Goal: Transaction & Acquisition: Purchase product/service

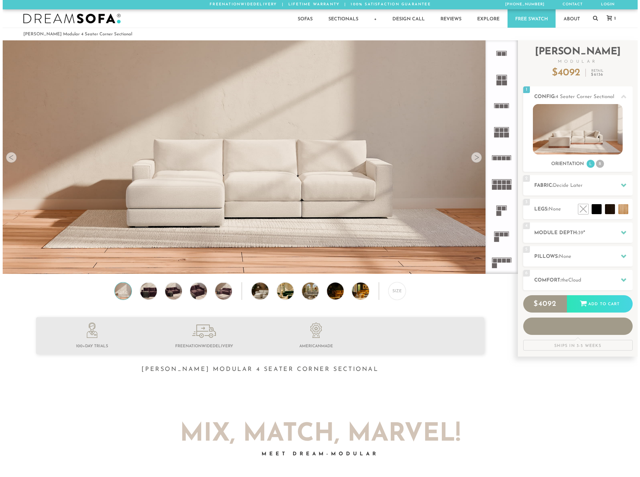
scroll to position [5, 5]
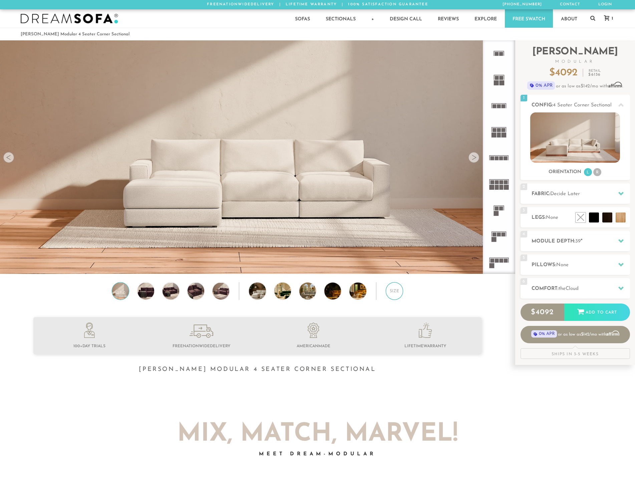
click at [393, 294] on div "Size" at bounding box center [394, 290] width 17 height 17
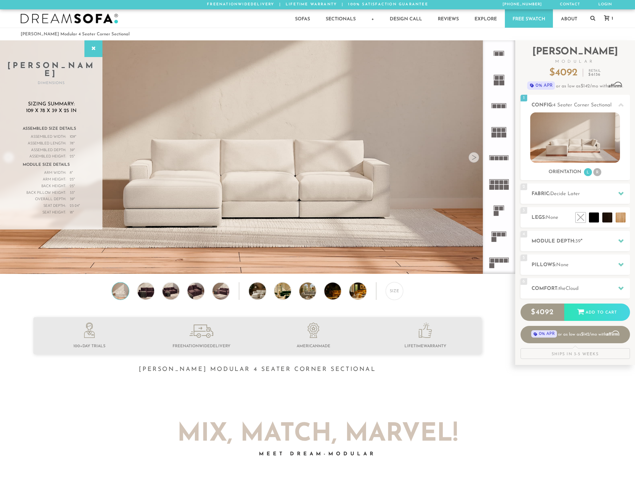
click at [265, 204] on img at bounding box center [257, 144] width 515 height 290
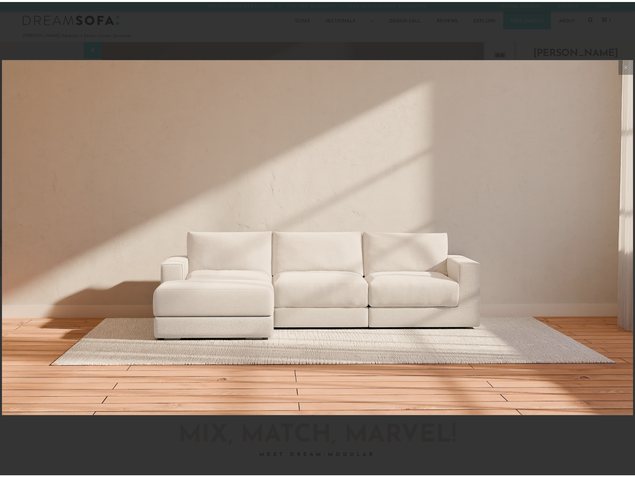
scroll to position [7821, 635]
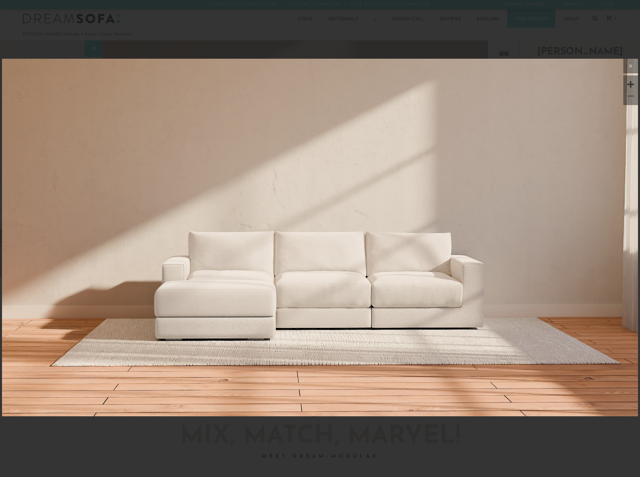
click at [631, 68] on icon at bounding box center [631, 66] width 8 height 8
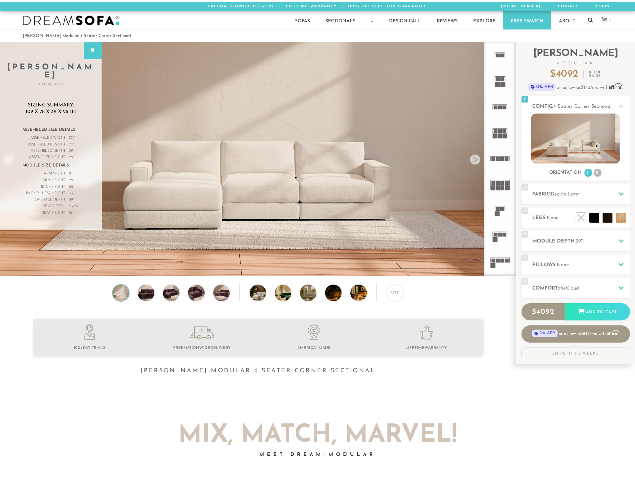
scroll to position [7812, 630]
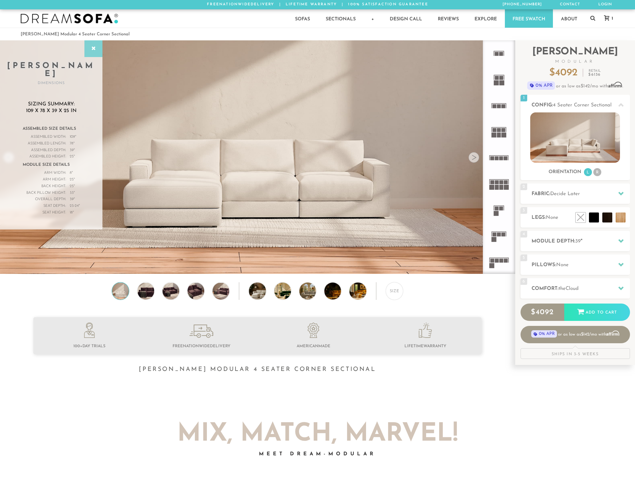
click at [93, 54] on div at bounding box center [93, 48] width 18 height 17
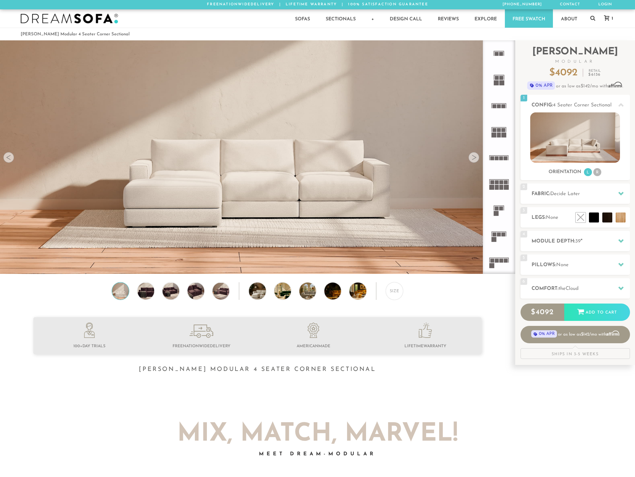
click at [478, 160] on div at bounding box center [474, 157] width 11 height 11
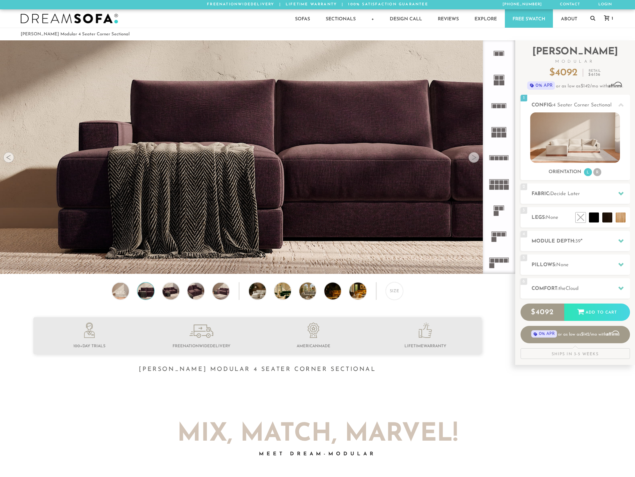
click at [478, 160] on div at bounding box center [474, 157] width 11 height 11
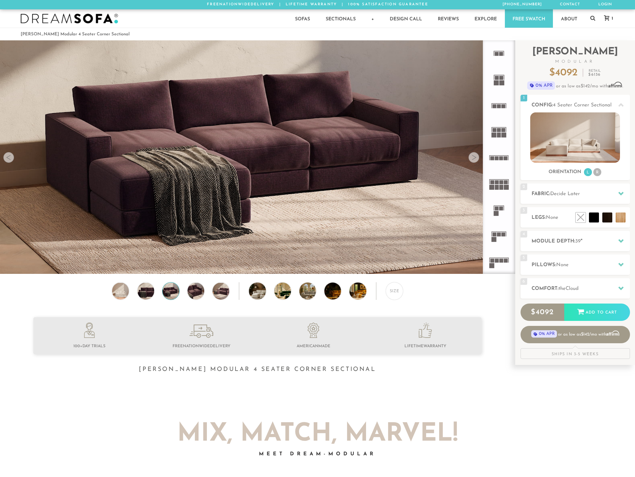
click at [478, 160] on div at bounding box center [474, 157] width 11 height 11
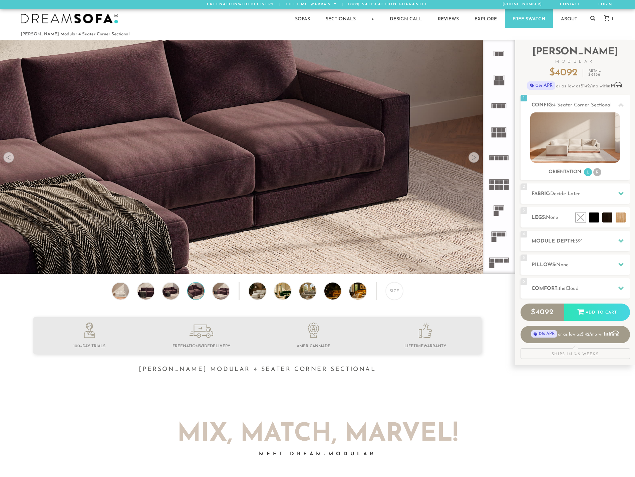
click at [478, 160] on div at bounding box center [474, 157] width 11 height 11
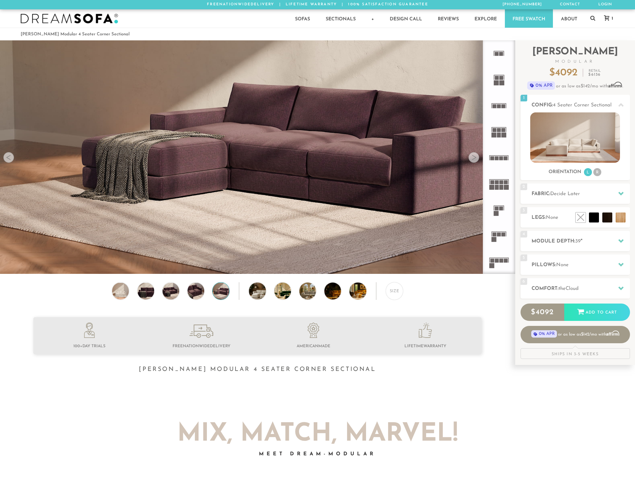
click at [478, 160] on div at bounding box center [474, 157] width 11 height 11
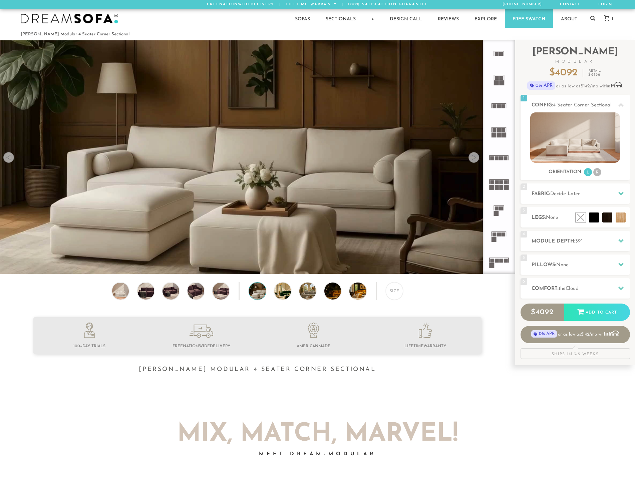
click at [478, 160] on div at bounding box center [474, 157] width 11 height 11
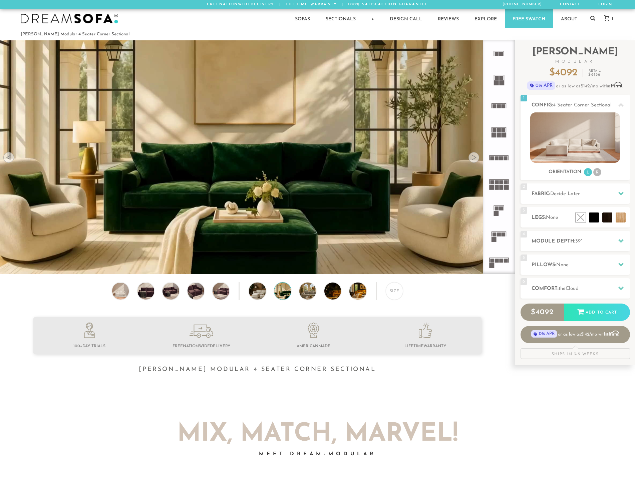
click at [478, 160] on div at bounding box center [474, 157] width 11 height 11
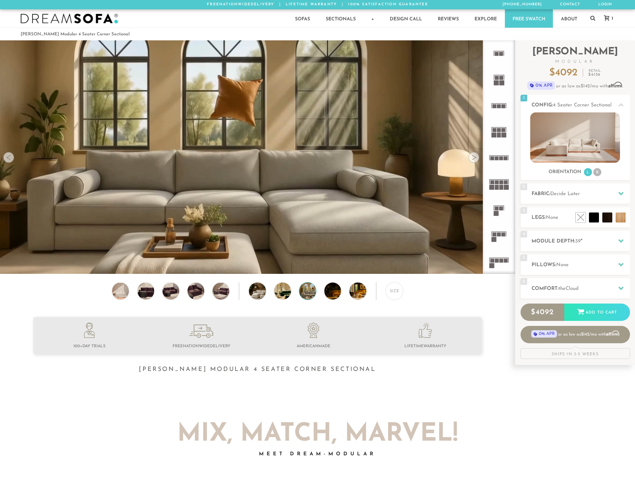
click at [478, 160] on div at bounding box center [474, 157] width 11 height 11
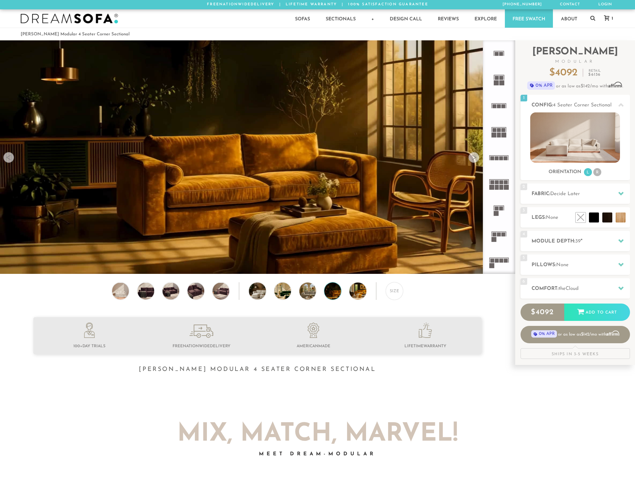
click at [478, 160] on div at bounding box center [474, 157] width 11 height 11
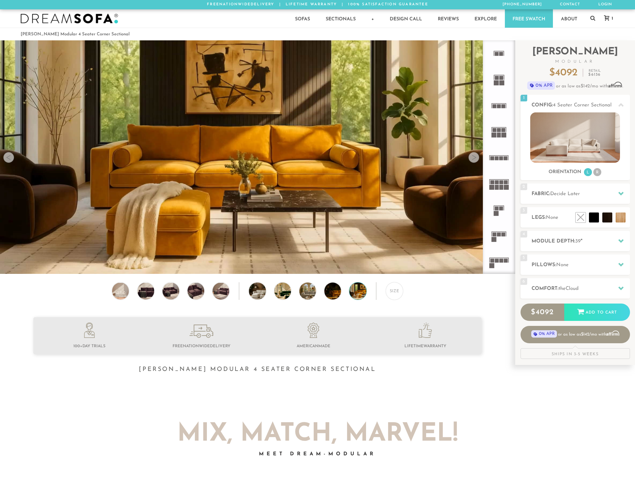
click at [478, 160] on div at bounding box center [474, 157] width 11 height 11
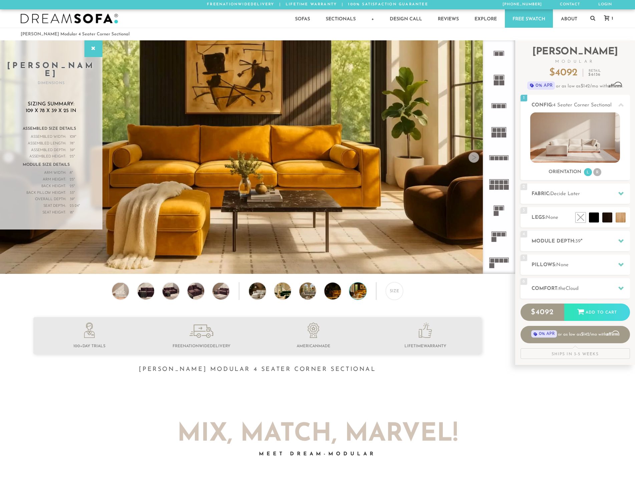
click at [478, 160] on div at bounding box center [474, 157] width 11 height 11
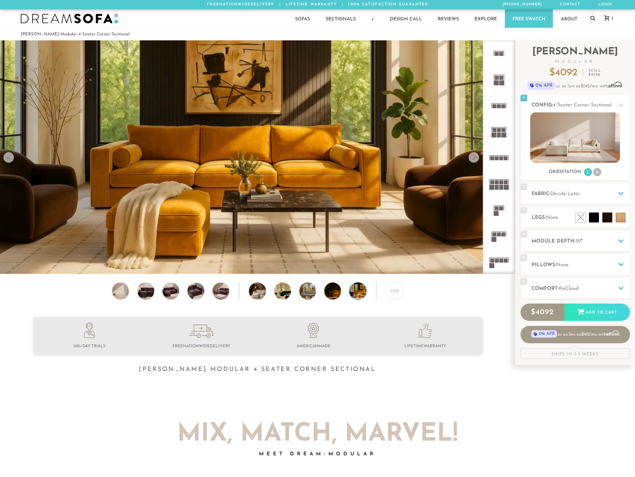
click at [478, 160] on div at bounding box center [474, 157] width 11 height 11
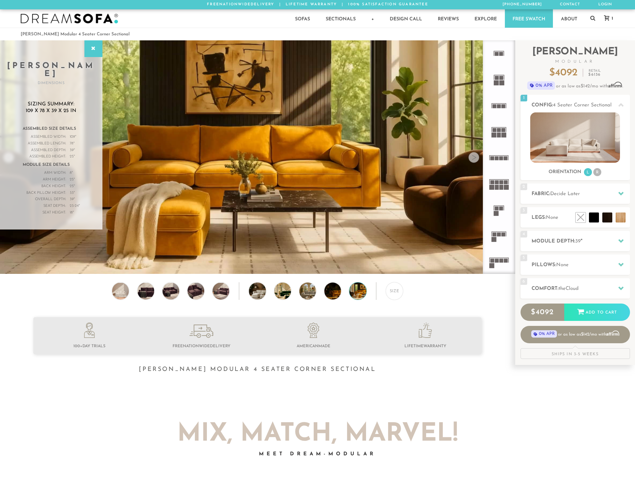
click at [478, 160] on div at bounding box center [474, 157] width 11 height 11
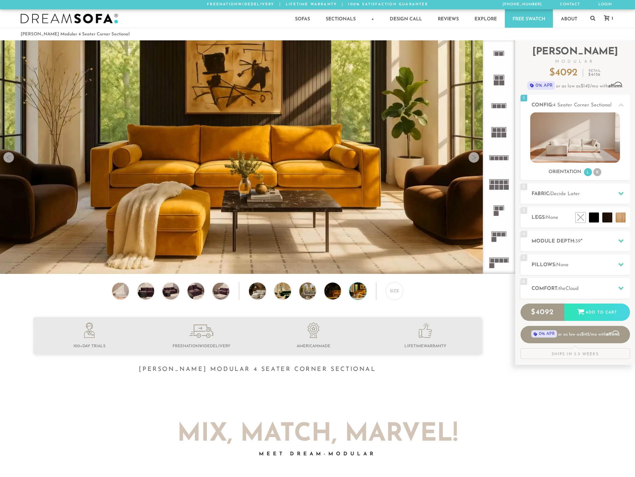
click at [117, 290] on img at bounding box center [120, 291] width 20 height 17
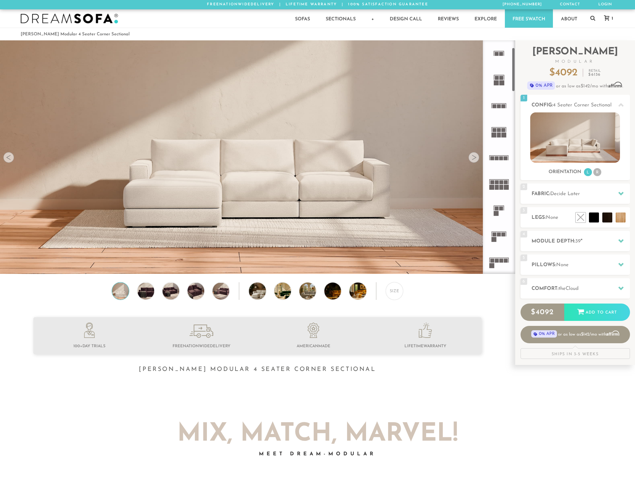
scroll to position [0, 0]
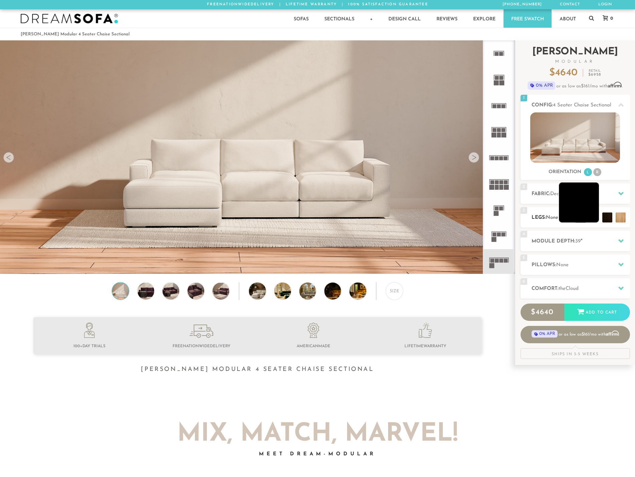
click at [595, 218] on li at bounding box center [579, 203] width 40 height 40
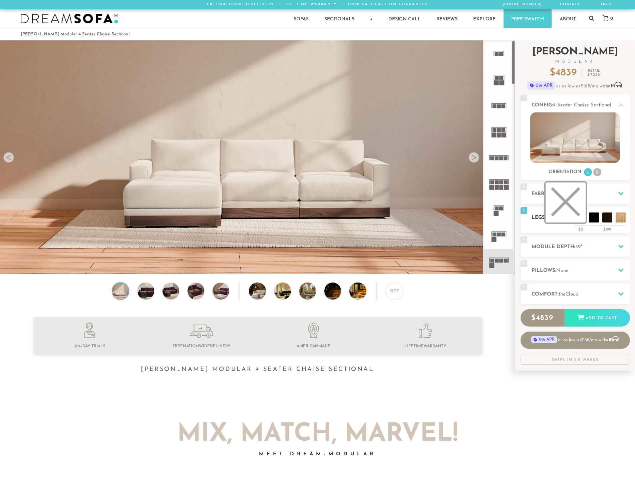
click at [581, 218] on li at bounding box center [566, 203] width 40 height 40
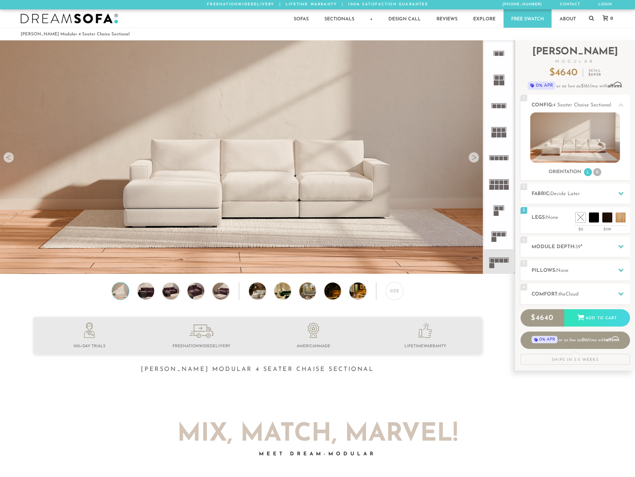
click at [572, 34] on ol "Landon Modular 4 Seater Chaise Sectional" at bounding box center [318, 34] width 594 height 9
click at [591, 245] on h2 "Module Depth: 39 "" at bounding box center [581, 247] width 98 height 8
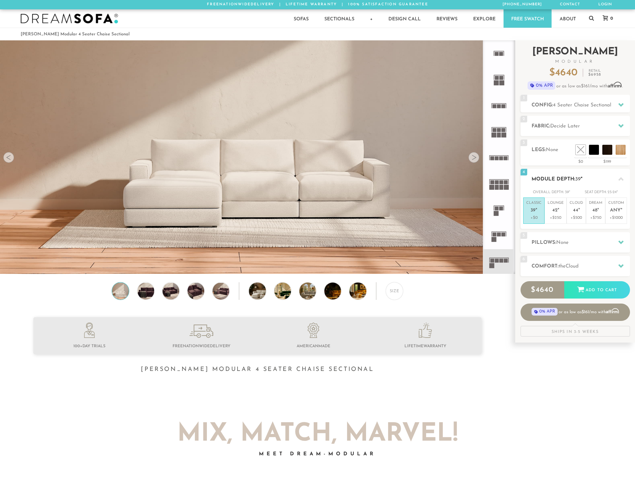
click at [600, 181] on h2 "Module Depth: 39 "" at bounding box center [581, 180] width 98 height 8
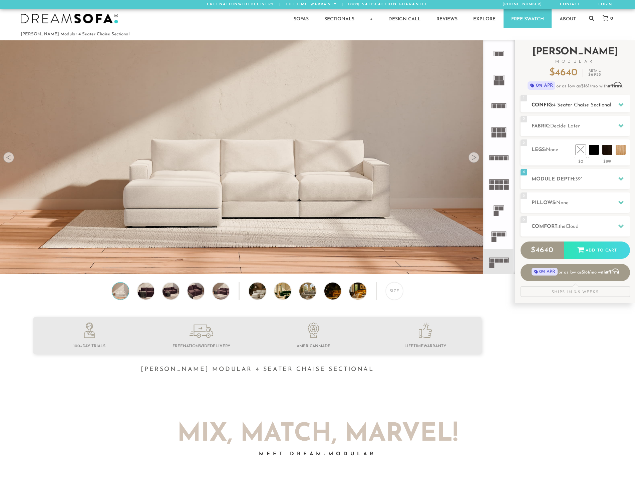
click at [585, 103] on span "4 Seater Chaise Sectional" at bounding box center [582, 105] width 58 height 5
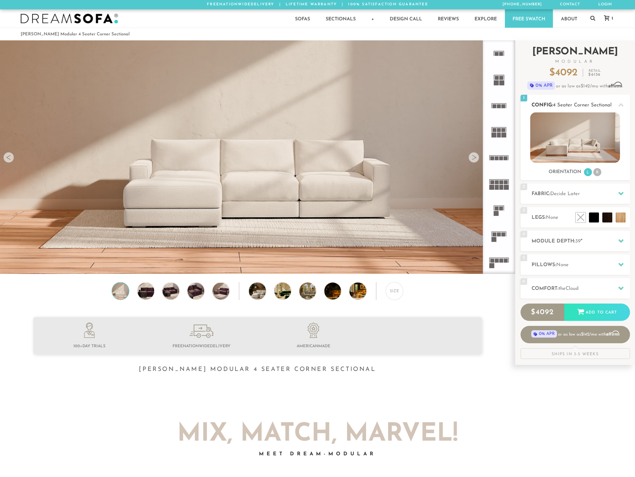
click at [572, 128] on img at bounding box center [575, 137] width 90 height 50
click at [500, 109] on icon at bounding box center [499, 106] width 26 height 26
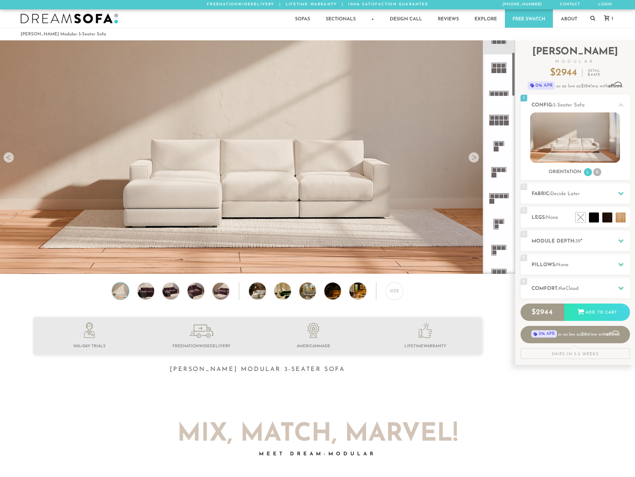
scroll to position [67, 0]
click at [501, 161] on icon at bounding box center [499, 170] width 26 height 26
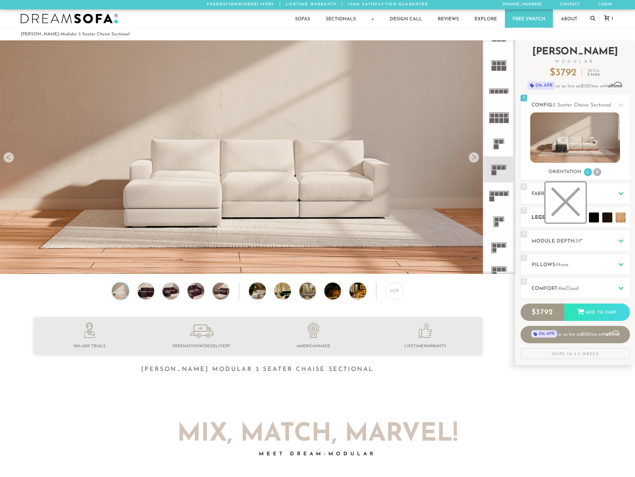
click at [583, 217] on li at bounding box center [566, 203] width 40 height 40
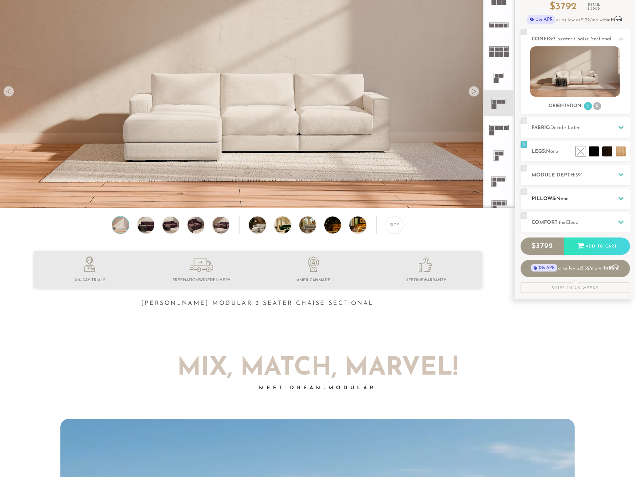
scroll to position [67, 0]
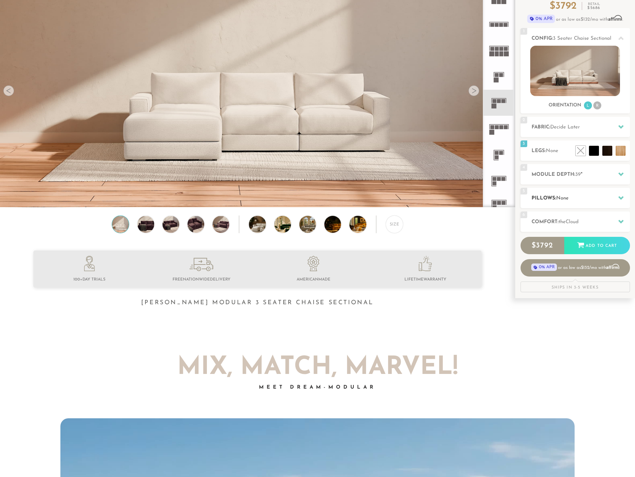
click at [552, 199] on h2 "Pillows: None" at bounding box center [581, 199] width 98 height 8
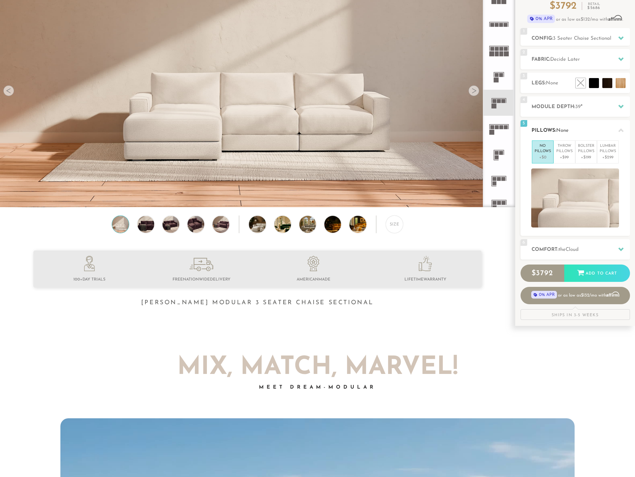
click at [565, 122] on div "5 Pillows: None" at bounding box center [575, 130] width 109 height 20
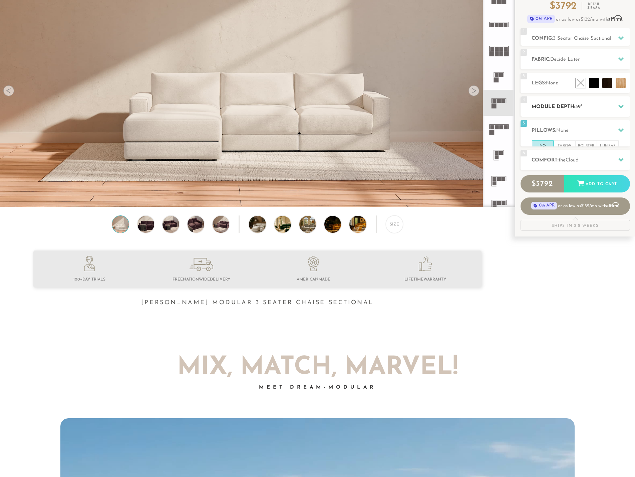
click at [576, 108] on span "39" at bounding box center [577, 106] width 5 height 5
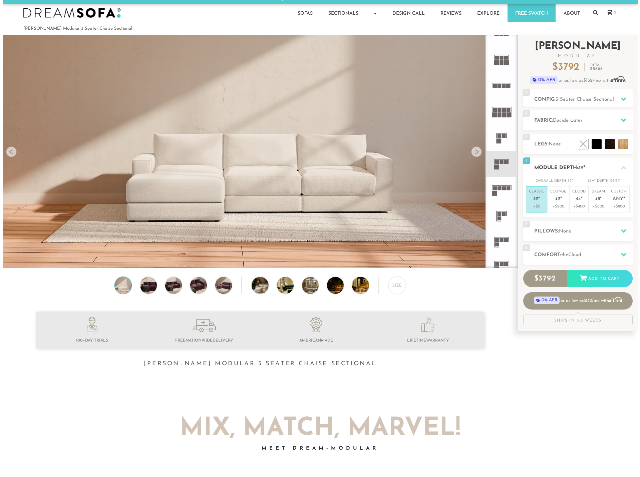
scroll to position [0, 0]
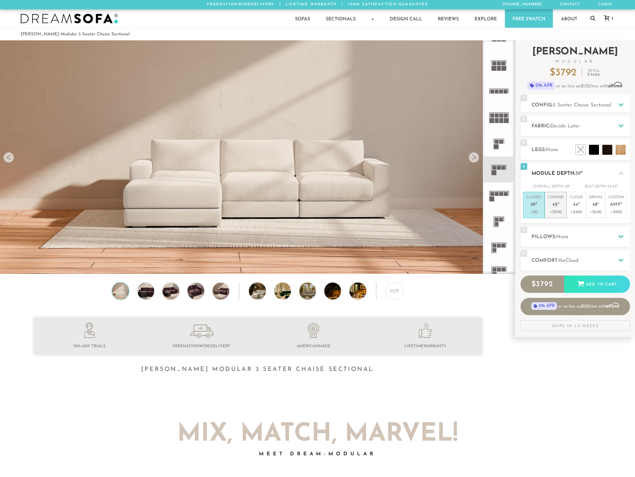
click at [559, 214] on p "+$200" at bounding box center [556, 212] width 16 height 6
click at [617, 172] on div at bounding box center [621, 174] width 14 height 14
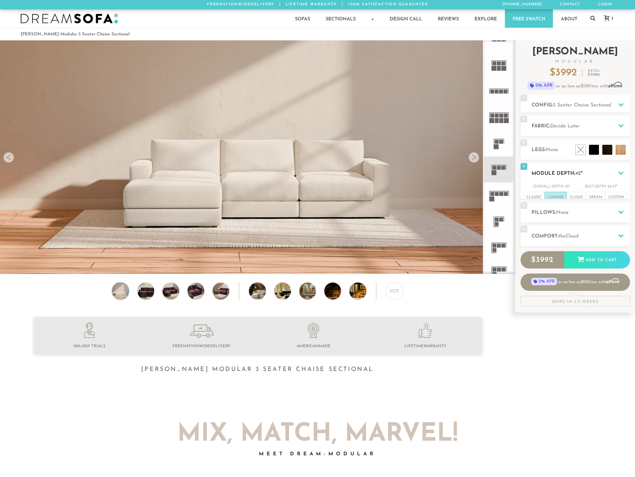
click at [617, 172] on div at bounding box center [621, 174] width 14 height 14
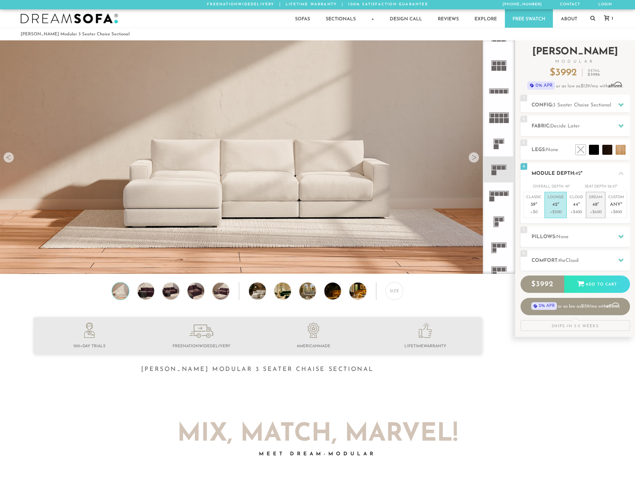
click at [596, 210] on p "+$600" at bounding box center [595, 212] width 13 height 6
click at [578, 126] on span "Decide Later" at bounding box center [565, 126] width 30 height 5
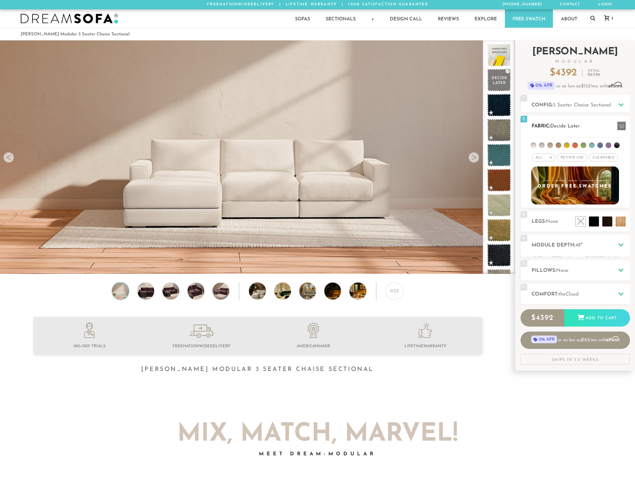
click at [579, 124] on span "Decide Later" at bounding box center [565, 126] width 30 height 5
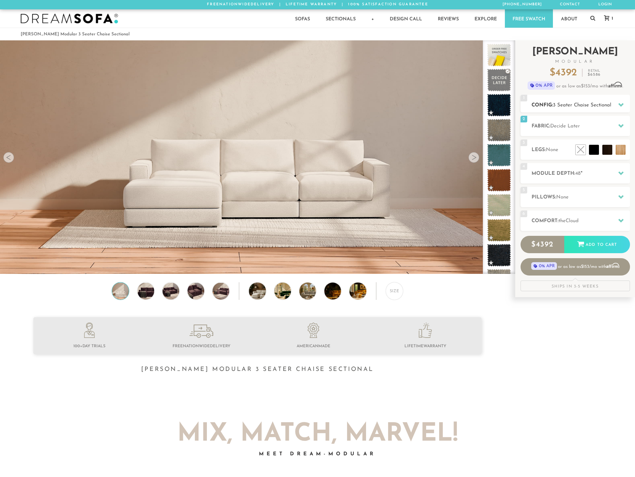
click at [569, 105] on span "3 Seater Chaise Sectional" at bounding box center [582, 105] width 58 height 5
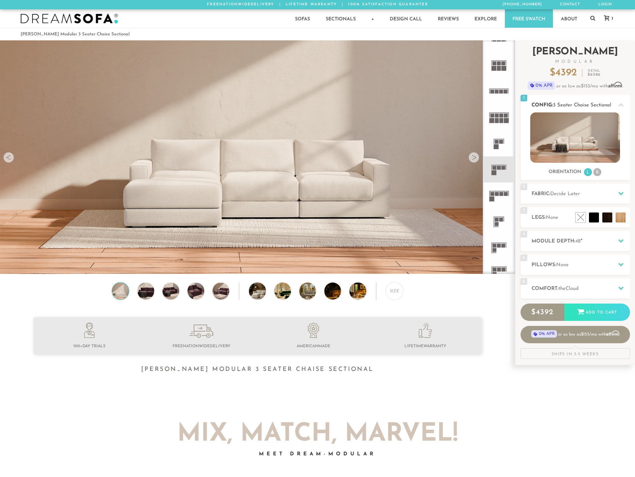
click at [570, 103] on span "3 Seater Chaise Sectional" at bounding box center [582, 105] width 58 height 5
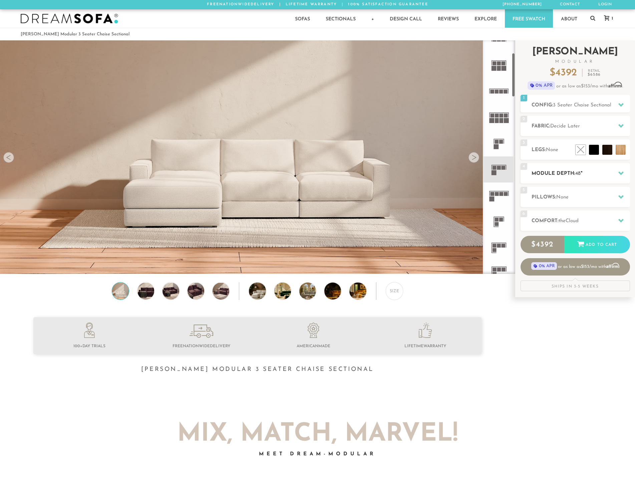
click at [563, 169] on div "4 Module Depth: 48 "" at bounding box center [575, 173] width 109 height 20
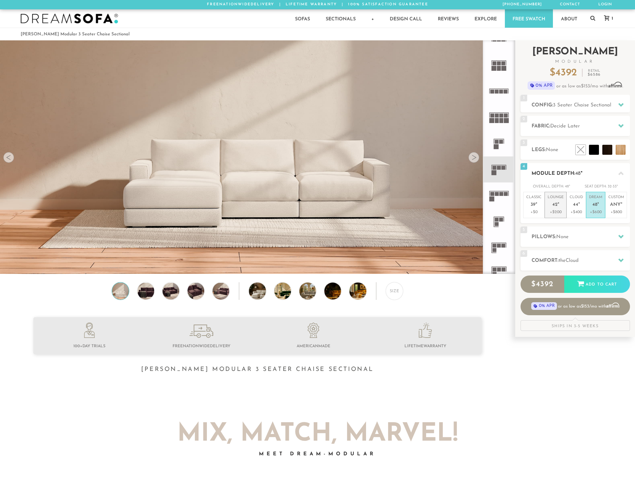
click at [558, 202] on em """ at bounding box center [559, 205] width 2 height 6
click at [575, 205] on span "44" at bounding box center [575, 205] width 5 height 6
click at [571, 233] on div "5 Pillows: None" at bounding box center [575, 237] width 109 height 20
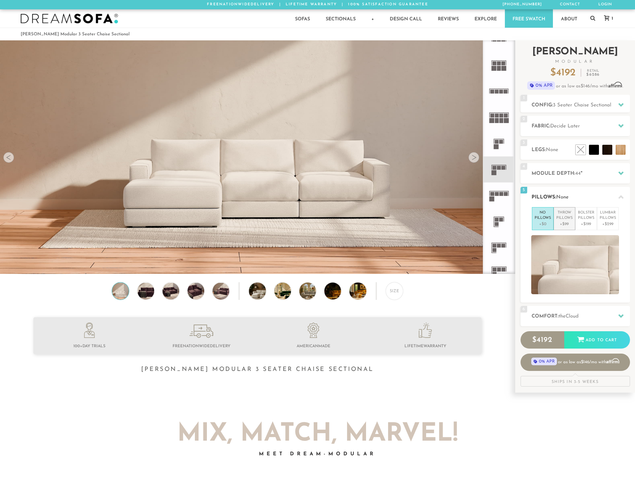
click at [564, 227] on p "+$99" at bounding box center [564, 224] width 16 height 6
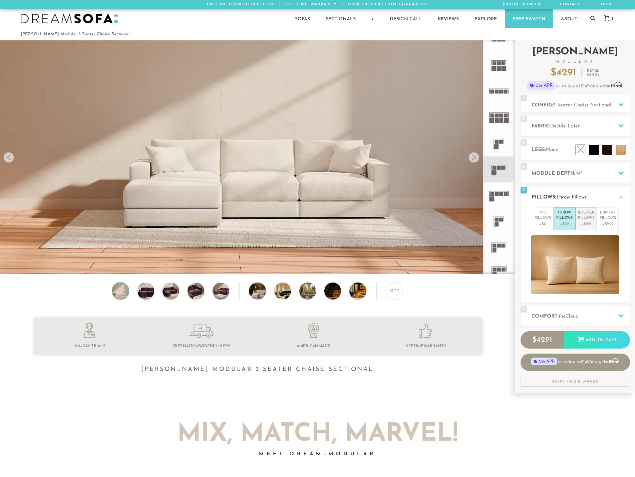
click at [583, 224] on p "+$199" at bounding box center [586, 224] width 16 height 6
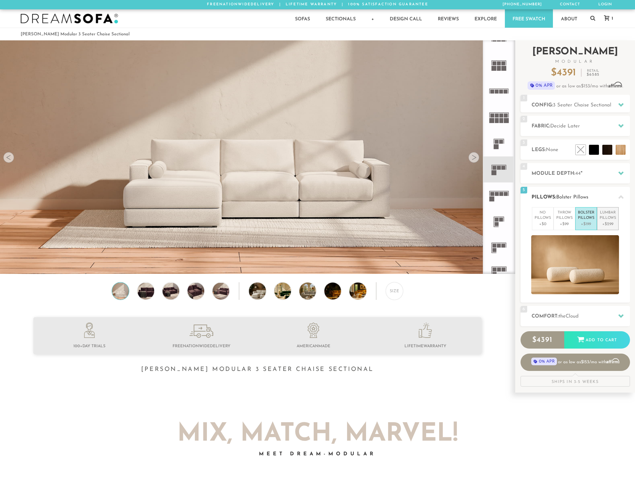
click at [612, 220] on p "Lumbar Pillows" at bounding box center [608, 215] width 16 height 11
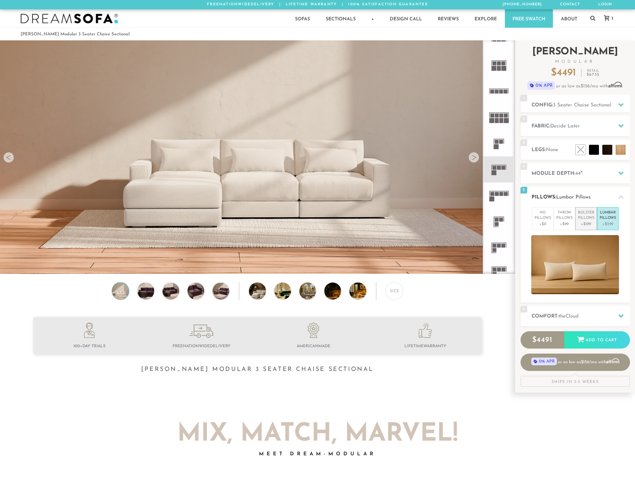
click at [587, 227] on li "Bolster Pillows +$199" at bounding box center [586, 218] width 22 height 23
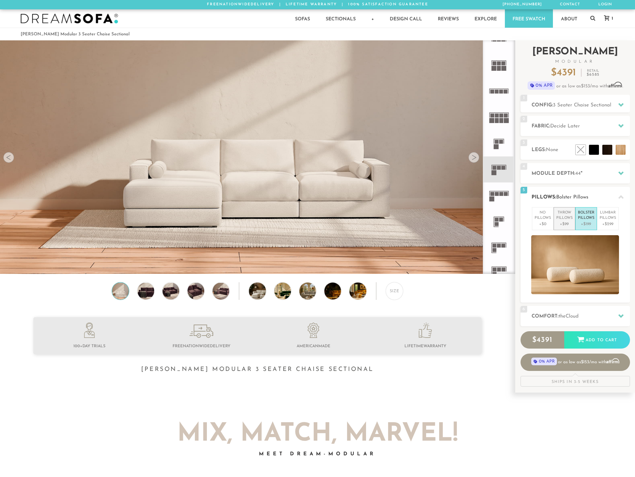
click at [556, 217] on p "Throw Pillows" at bounding box center [564, 215] width 16 height 11
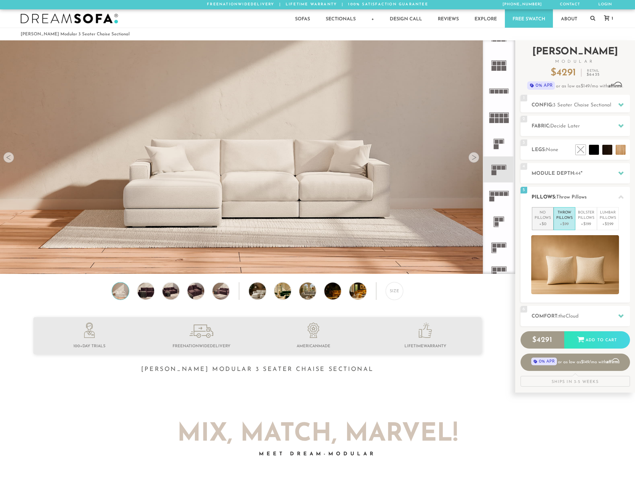
click at [539, 220] on p "No Pillows" at bounding box center [543, 215] width 16 height 11
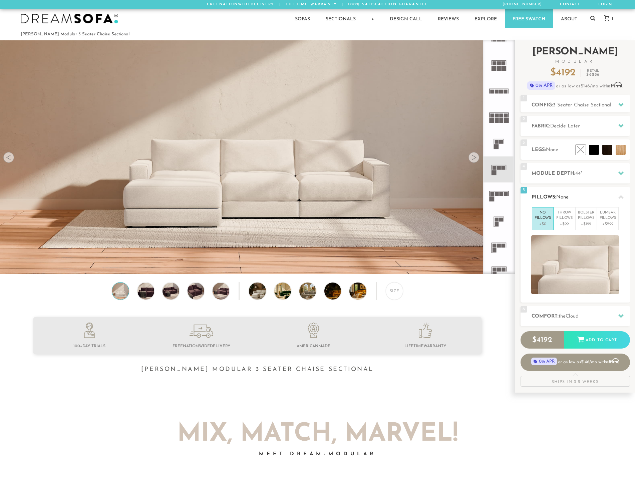
click at [579, 196] on h2 "Pillows: None" at bounding box center [581, 198] width 98 height 8
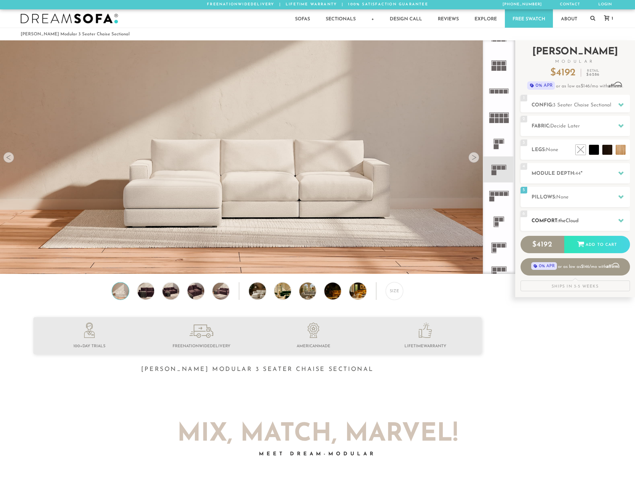
click at [573, 216] on div "6 Comfort: the Cloud soft" at bounding box center [575, 221] width 109 height 20
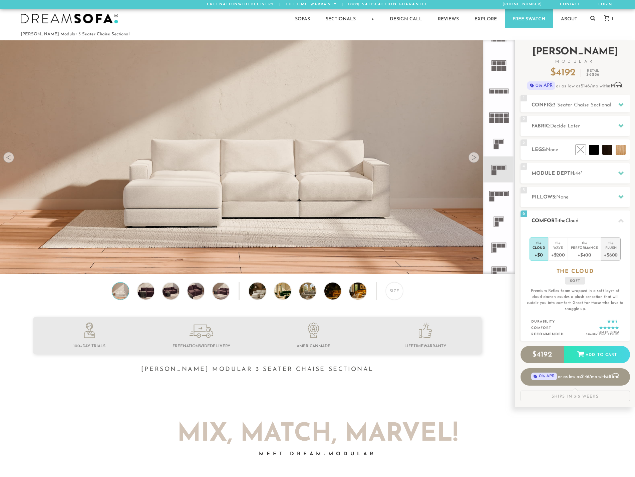
click at [610, 253] on div "+$600" at bounding box center [611, 255] width 14 height 10
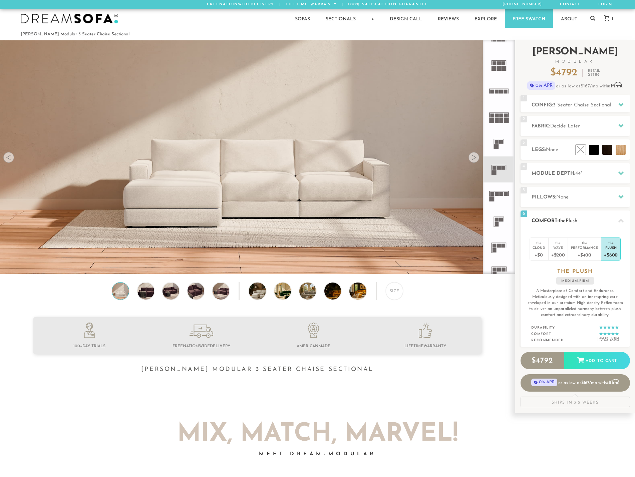
click at [605, 222] on h2 "Comfort: the Plush" at bounding box center [581, 221] width 98 height 8
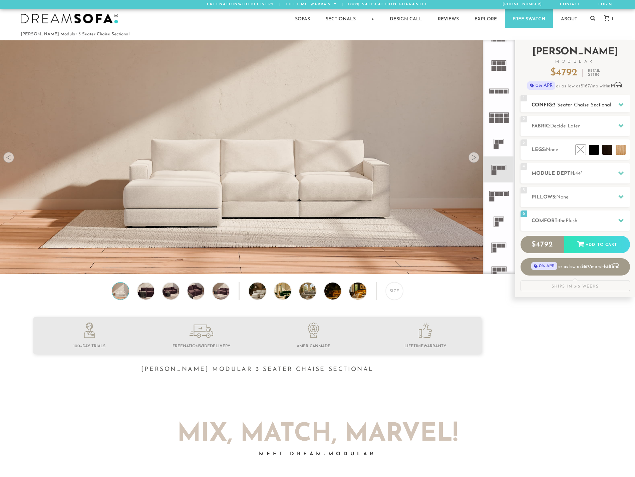
click at [597, 99] on div "1 Config: 3 Seater Chaise Sectional R" at bounding box center [575, 104] width 109 height 18
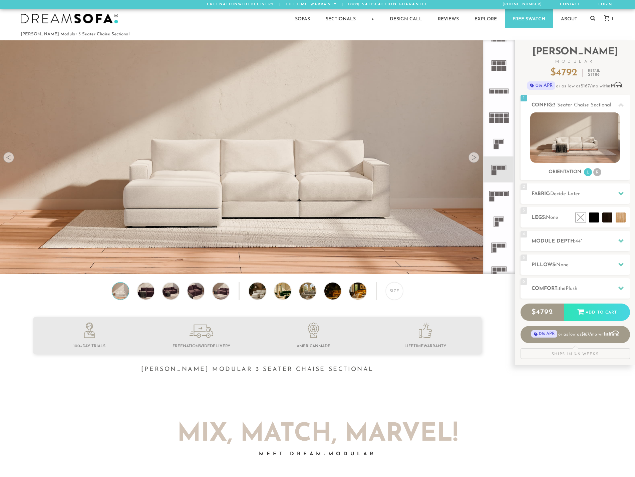
click at [474, 160] on div at bounding box center [474, 157] width 11 height 11
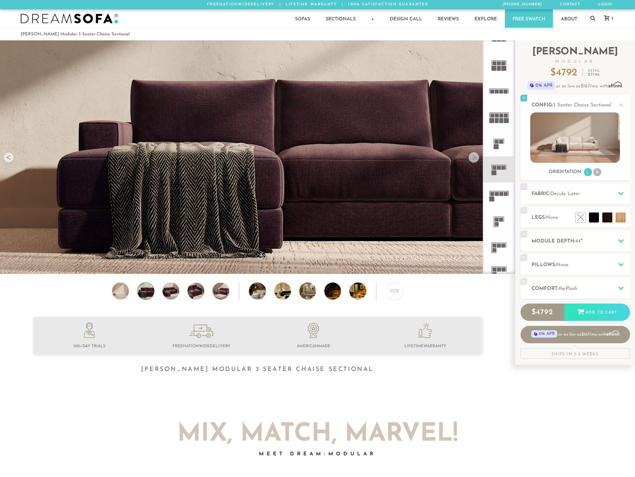
click at [474, 160] on div at bounding box center [474, 157] width 11 height 11
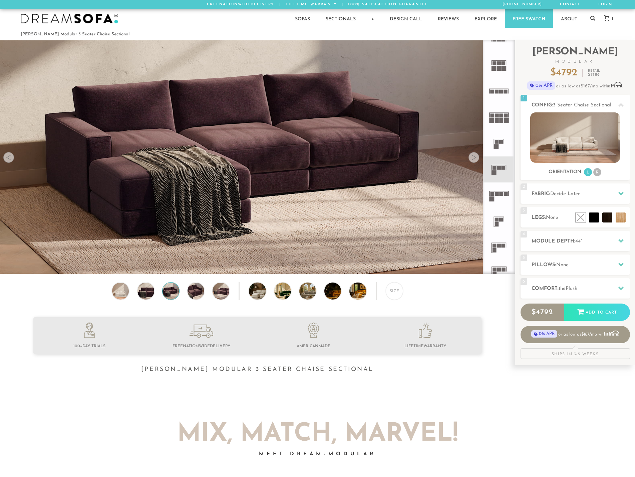
click at [474, 160] on div at bounding box center [474, 157] width 11 height 11
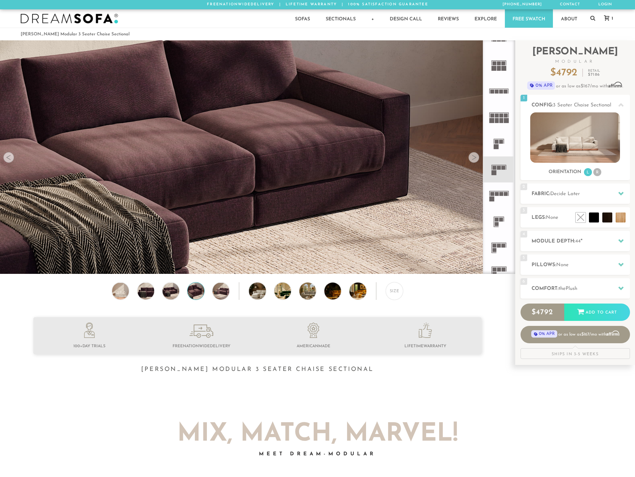
click at [474, 160] on div at bounding box center [474, 157] width 11 height 11
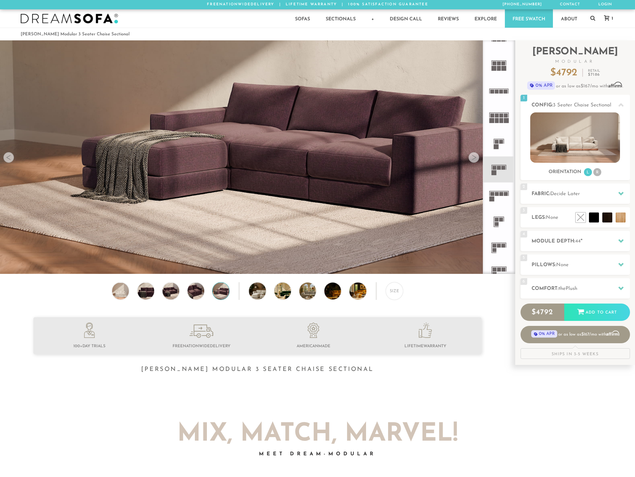
click at [474, 160] on div at bounding box center [474, 157] width 11 height 11
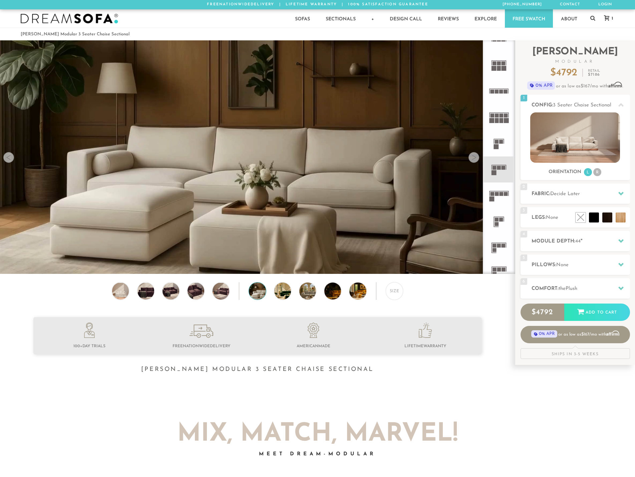
click at [474, 160] on div at bounding box center [474, 157] width 11 height 11
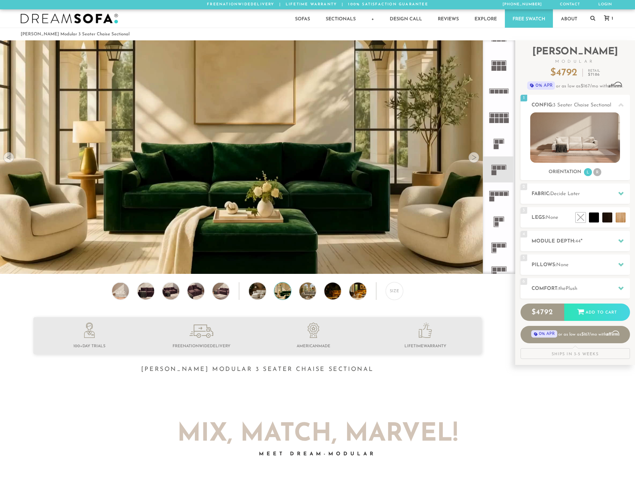
click at [474, 160] on div at bounding box center [474, 157] width 11 height 11
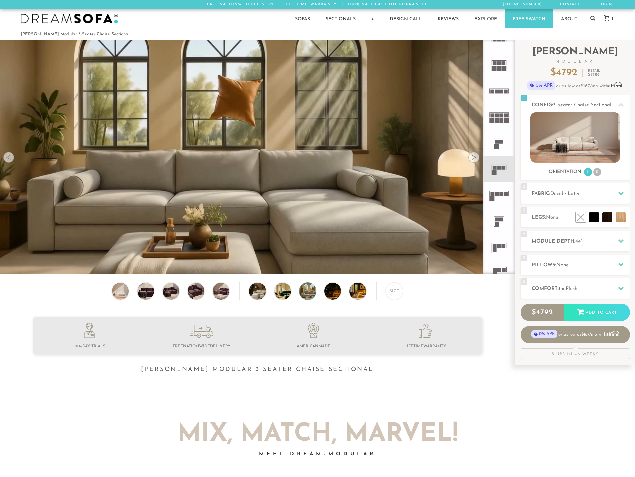
click at [474, 160] on div at bounding box center [474, 157] width 11 height 11
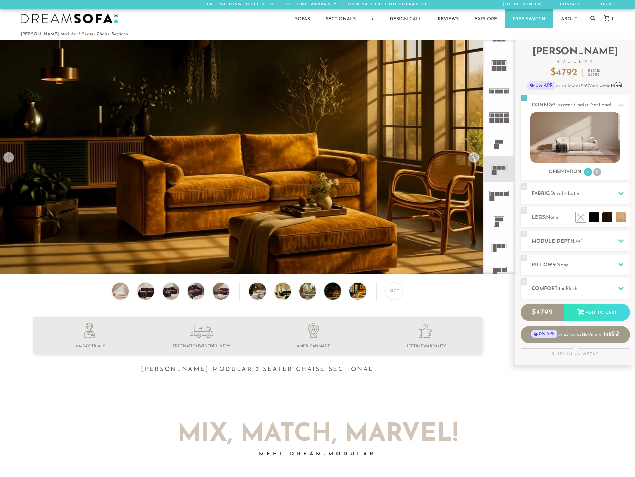
click at [474, 160] on div at bounding box center [474, 157] width 11 height 11
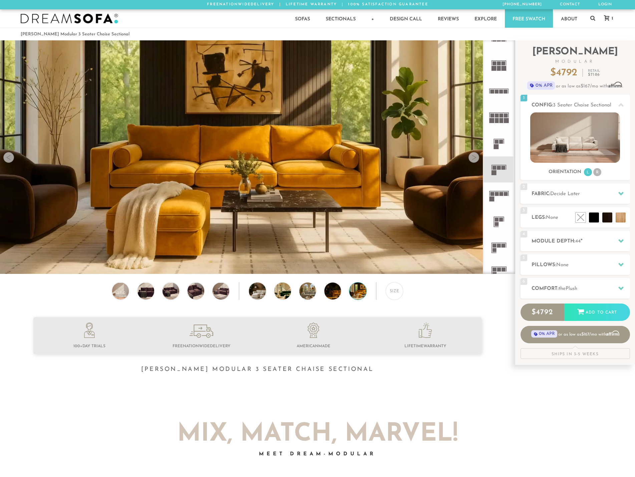
click at [474, 160] on div at bounding box center [474, 157] width 11 height 11
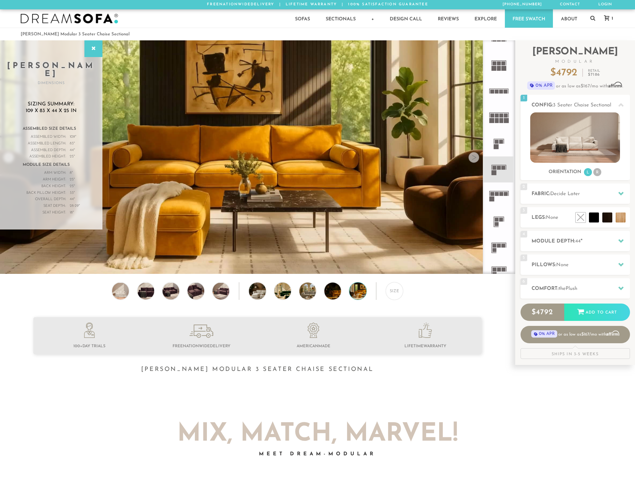
click at [508, 194] on icon at bounding box center [499, 196] width 26 height 26
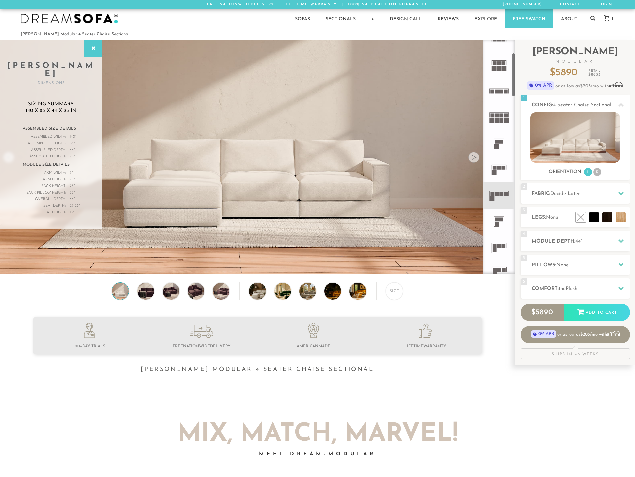
click at [510, 172] on icon at bounding box center [499, 170] width 26 height 26
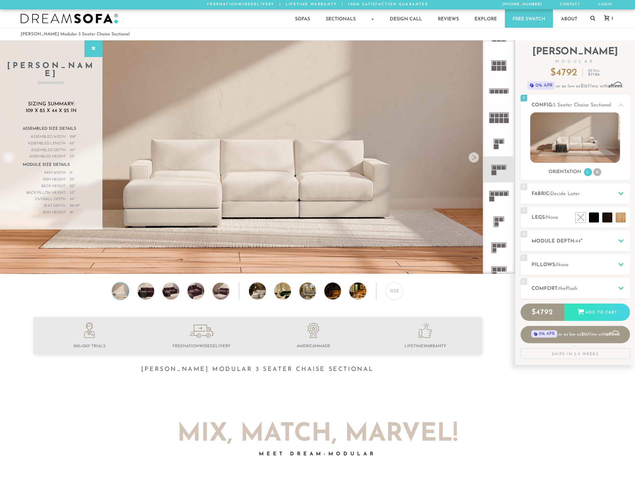
click at [245, 194] on img at bounding box center [257, 144] width 515 height 290
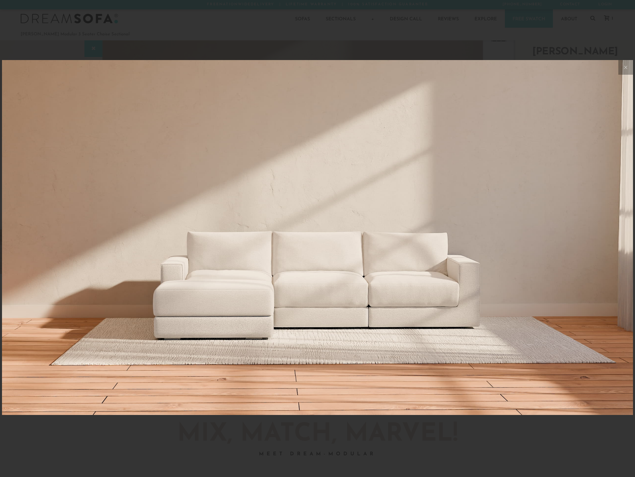
scroll to position [7821, 635]
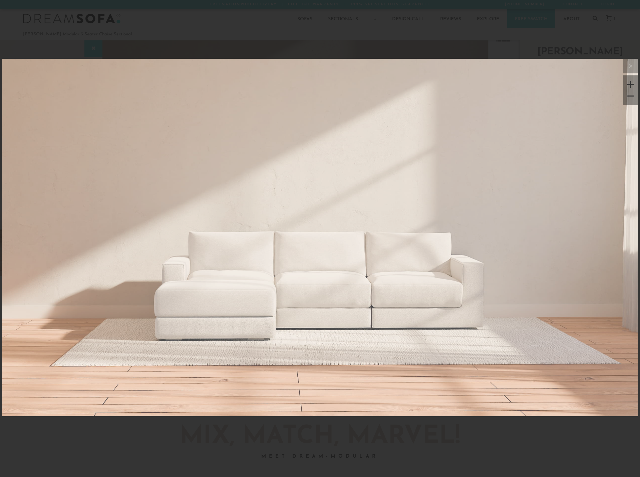
click at [294, 234] on img at bounding box center [320, 165] width 636 height 212
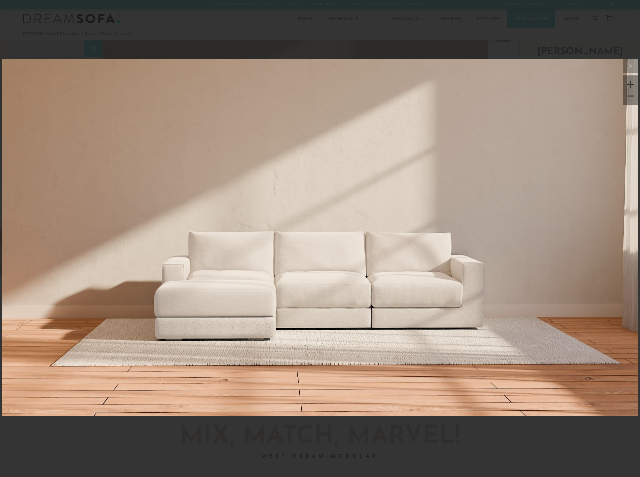
click at [305, 264] on img at bounding box center [320, 165] width 636 height 212
click at [522, 45] on div at bounding box center [320, 238] width 640 height 477
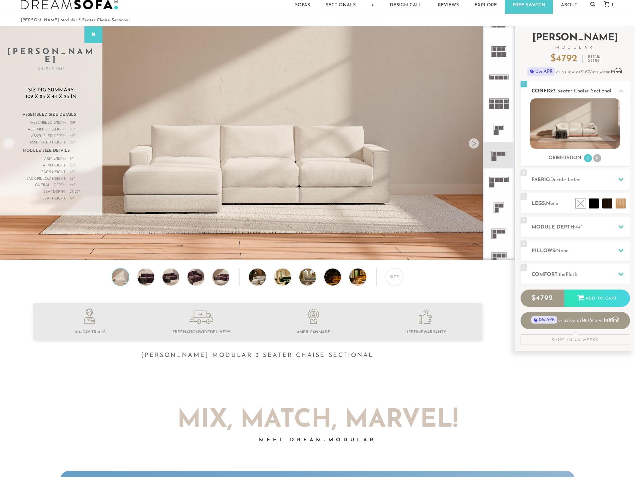
scroll to position [0, 0]
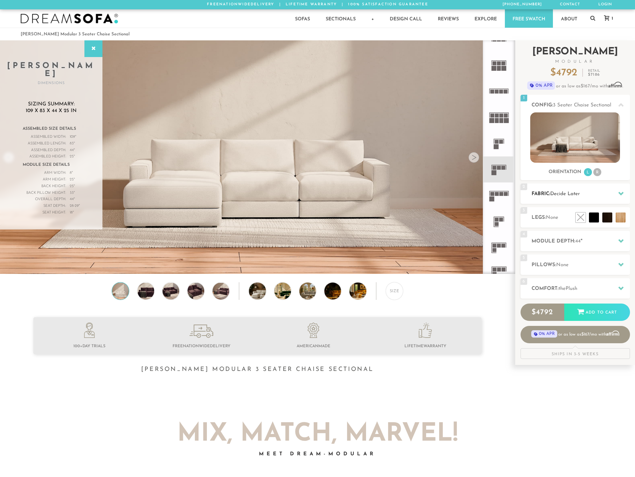
click at [596, 196] on h2 "Fabric: Decide Later" at bounding box center [581, 194] width 98 height 8
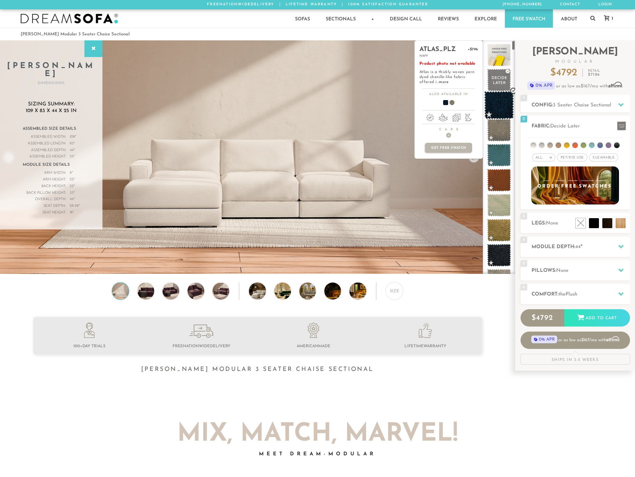
scroll to position [0, 2]
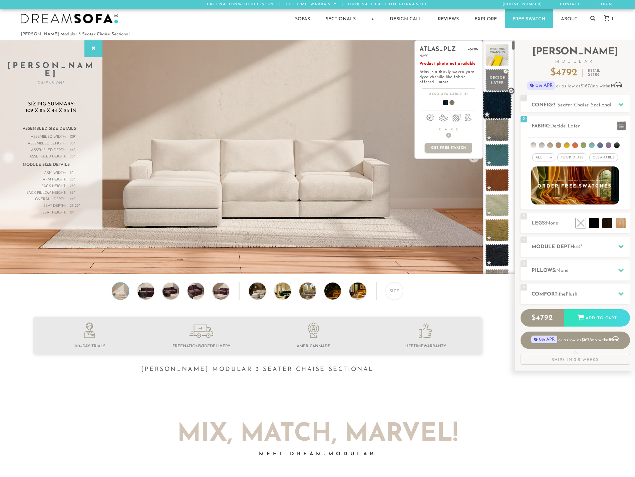
click at [505, 111] on span at bounding box center [497, 105] width 30 height 28
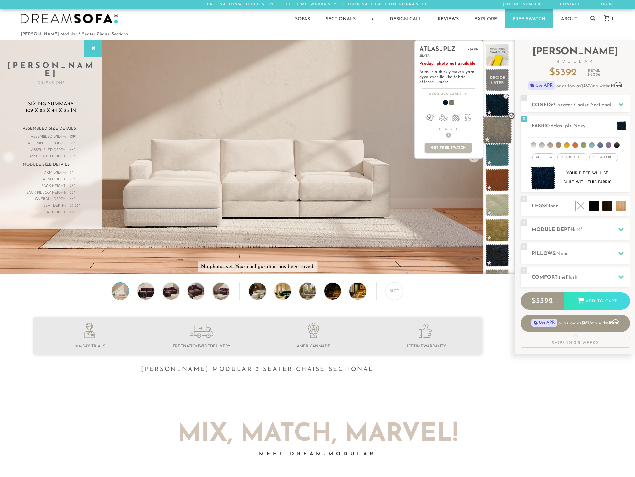
click at [501, 132] on span at bounding box center [497, 130] width 30 height 28
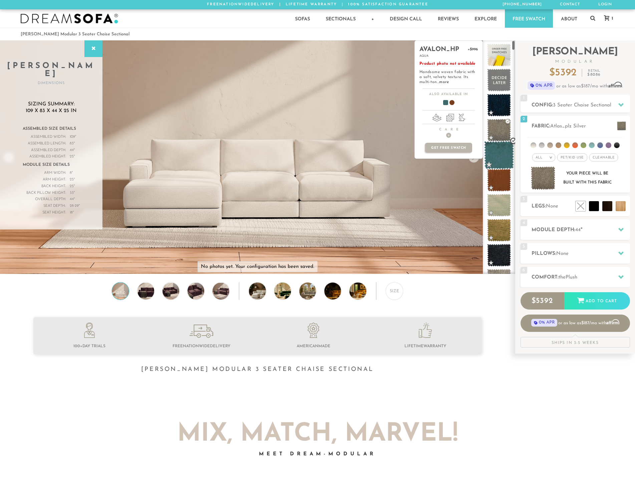
click at [503, 152] on span at bounding box center [499, 155] width 30 height 28
click at [501, 180] on span at bounding box center [499, 180] width 30 height 28
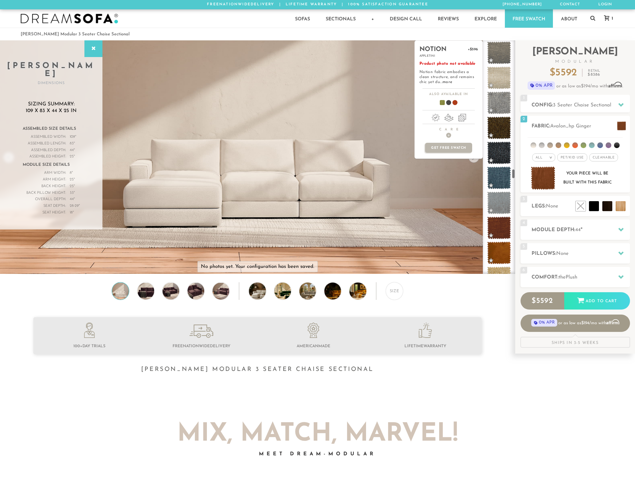
scroll to position [5249, 0]
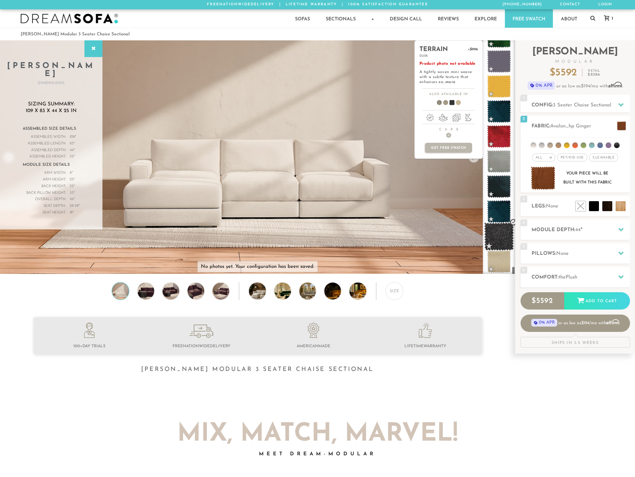
click at [507, 236] on span at bounding box center [499, 237] width 30 height 28
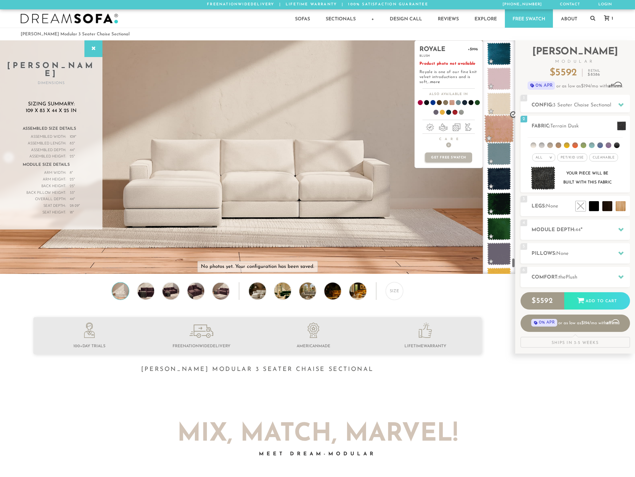
scroll to position [5057, 1]
click at [502, 122] on span at bounding box center [498, 129] width 30 height 28
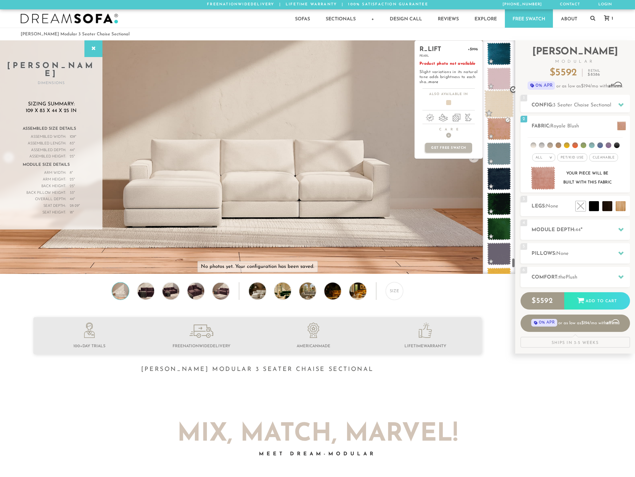
click at [500, 92] on span at bounding box center [499, 104] width 30 height 28
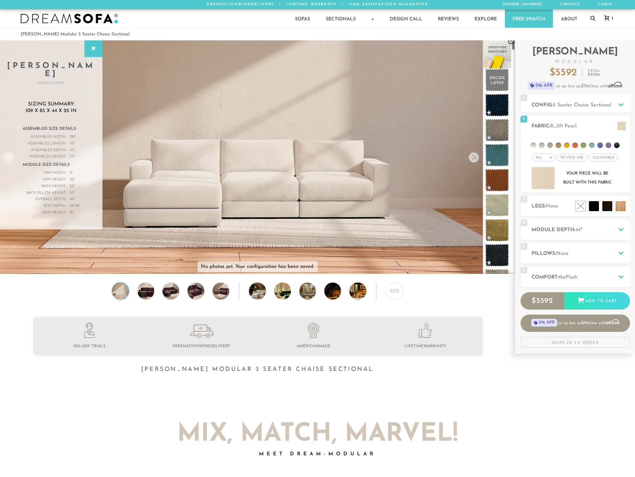
scroll to position [0, 0]
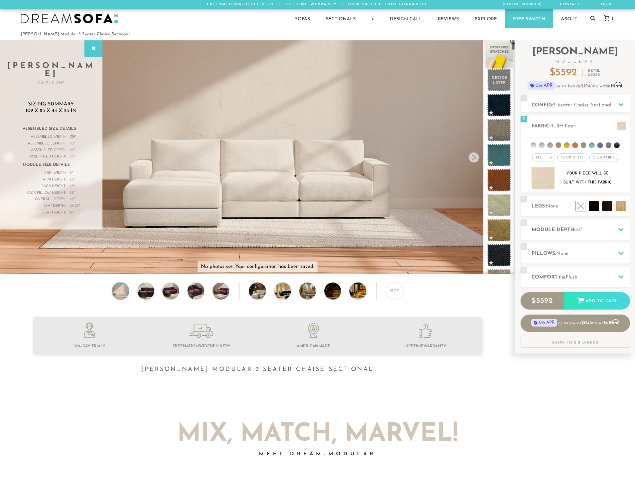
click at [500, 54] on span at bounding box center [499, 55] width 30 height 28
click at [534, 146] on li at bounding box center [534, 145] width 6 height 6
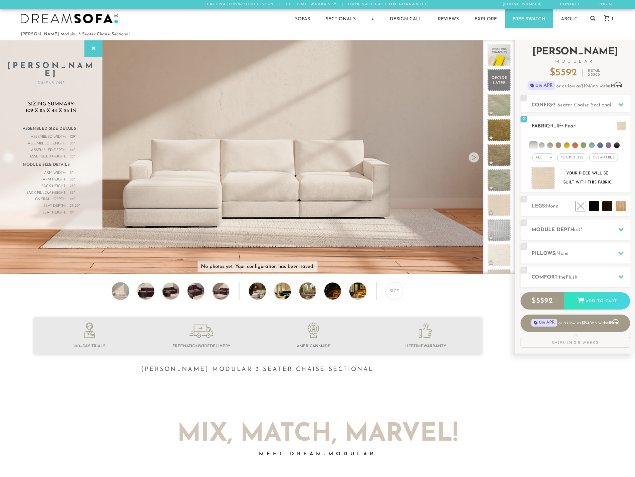
click at [539, 146] on ul at bounding box center [575, 144] width 95 height 12
click at [541, 146] on li at bounding box center [542, 145] width 6 height 6
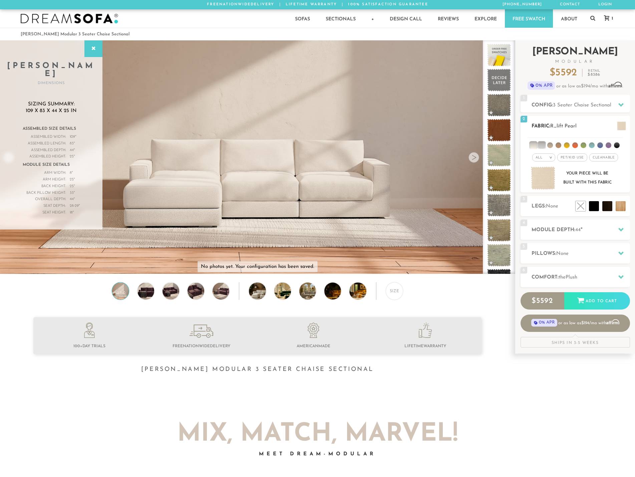
click at [549, 145] on li at bounding box center [550, 145] width 6 height 6
click at [555, 143] on ul at bounding box center [575, 144] width 95 height 12
click at [561, 144] on li at bounding box center [559, 145] width 6 height 6
click at [565, 144] on li at bounding box center [567, 145] width 6 height 6
click at [577, 149] on ul at bounding box center [575, 144] width 95 height 12
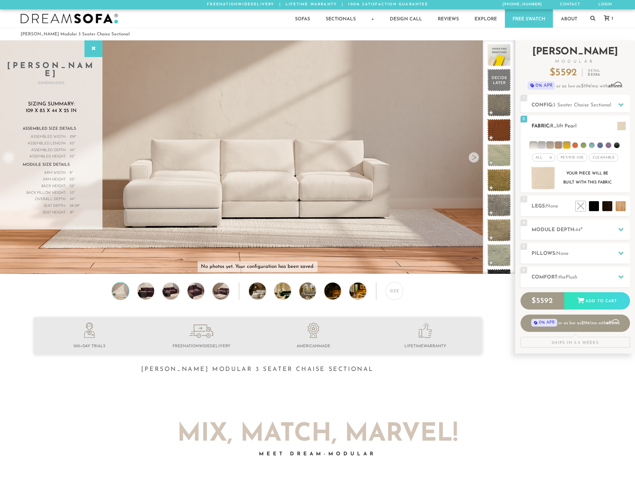
click at [577, 145] on li at bounding box center [575, 145] width 6 height 6
click at [587, 148] on ul at bounding box center [575, 144] width 95 height 12
drag, startPoint x: 586, startPoint y: 145, endPoint x: 592, endPoint y: 149, distance: 7.0
click at [585, 145] on li at bounding box center [584, 145] width 6 height 6
click at [593, 145] on li at bounding box center [592, 145] width 6 height 6
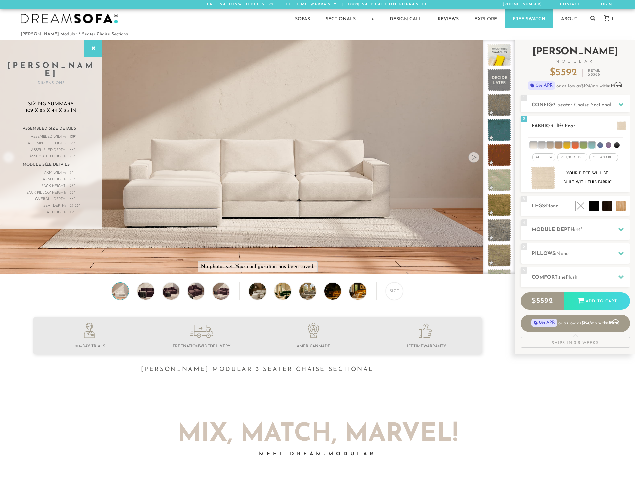
click at [601, 145] on li at bounding box center [600, 145] width 6 height 6
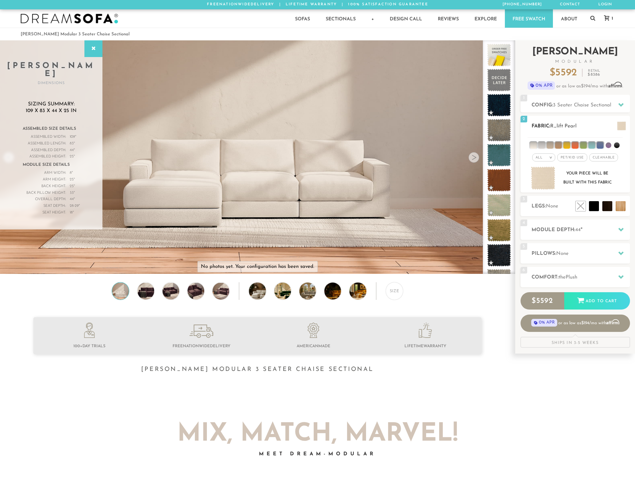
click at [615, 146] on li at bounding box center [617, 145] width 6 height 6
click at [610, 147] on li at bounding box center [609, 145] width 6 height 6
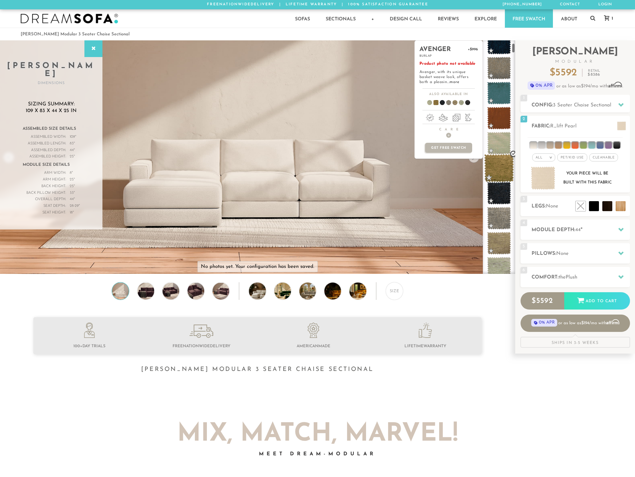
scroll to position [67, 0]
click at [499, 168] on span at bounding box center [499, 163] width 30 height 28
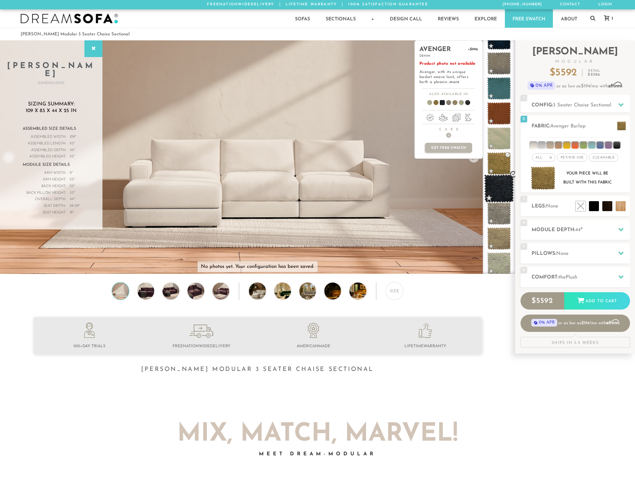
click at [503, 186] on span at bounding box center [499, 189] width 30 height 28
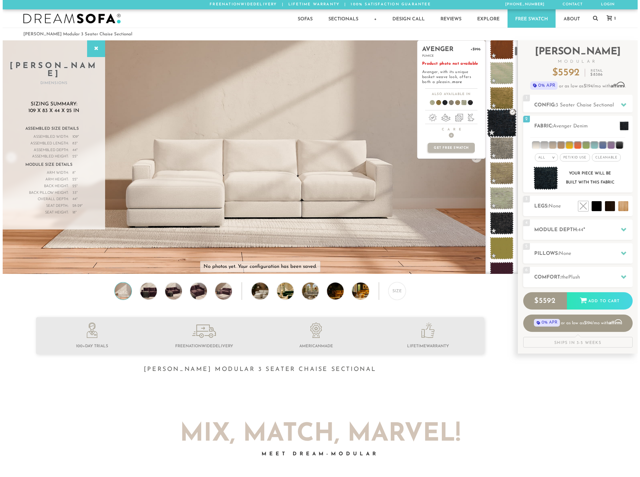
scroll to position [133, 0]
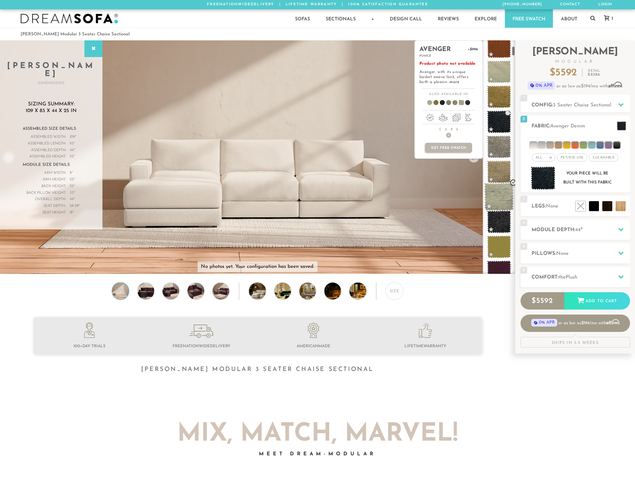
click at [502, 191] on span at bounding box center [499, 197] width 30 height 28
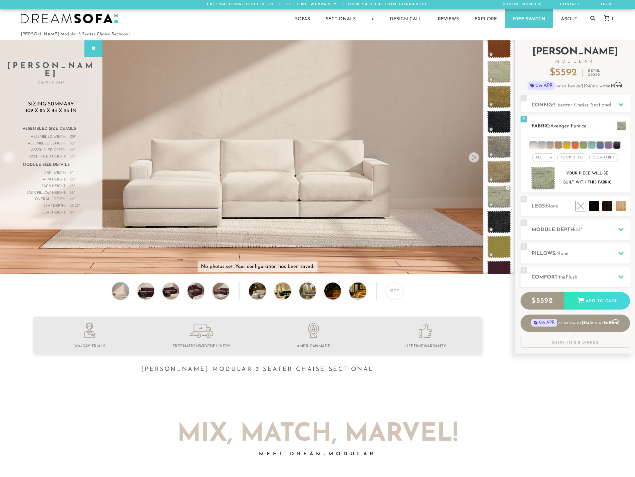
click at [619, 122] on span at bounding box center [621, 125] width 9 height 9
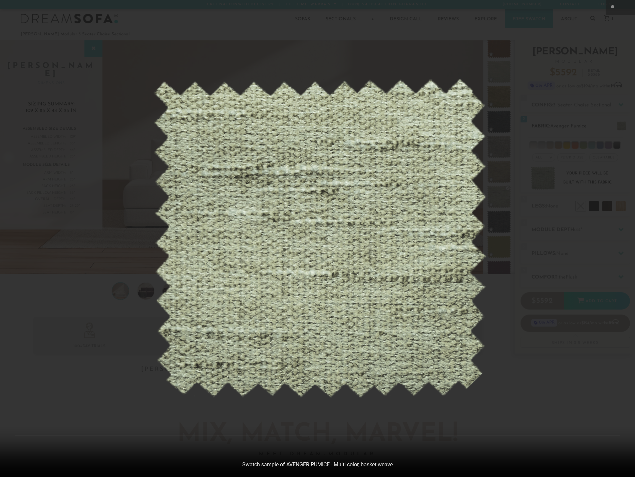
scroll to position [7821, 635]
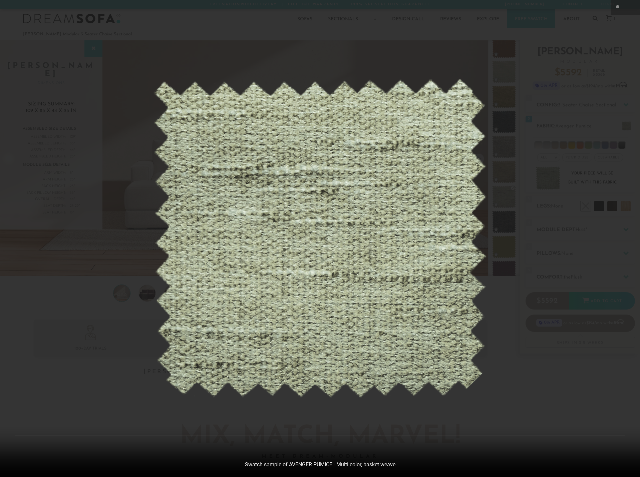
click at [597, 147] on div at bounding box center [320, 238] width 640 height 477
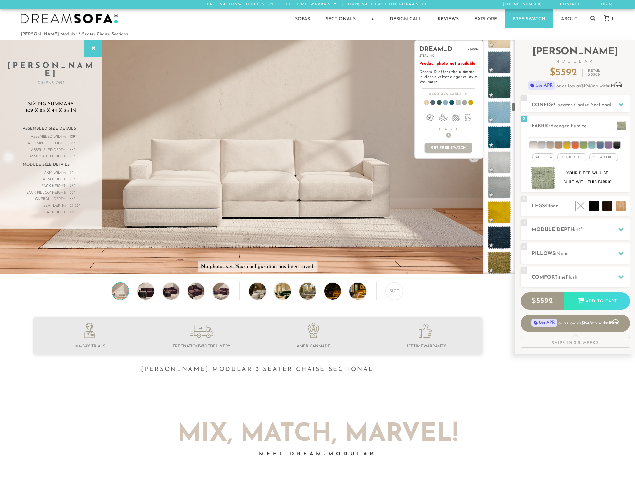
scroll to position [1421, 0]
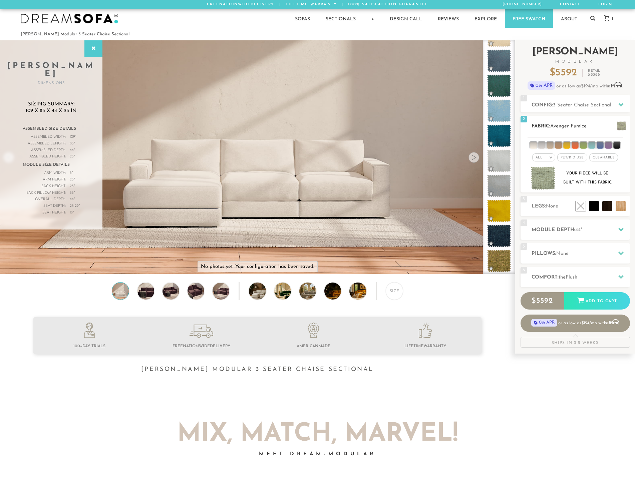
click at [545, 158] on div "All >" at bounding box center [543, 157] width 23 height 8
click at [547, 177] on li "Tier" at bounding box center [543, 175] width 23 height 9
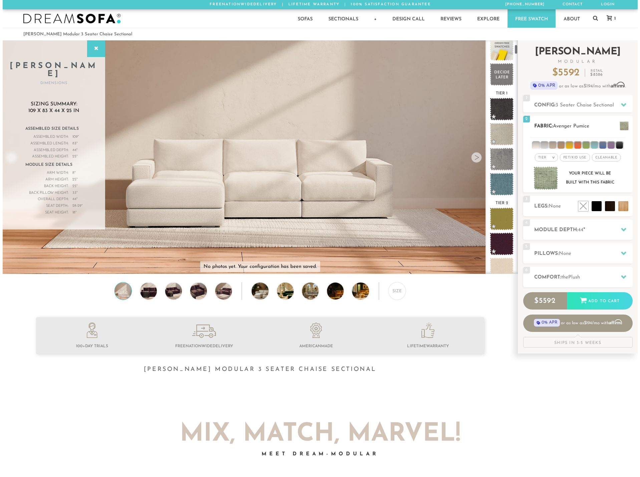
scroll to position [0, 0]
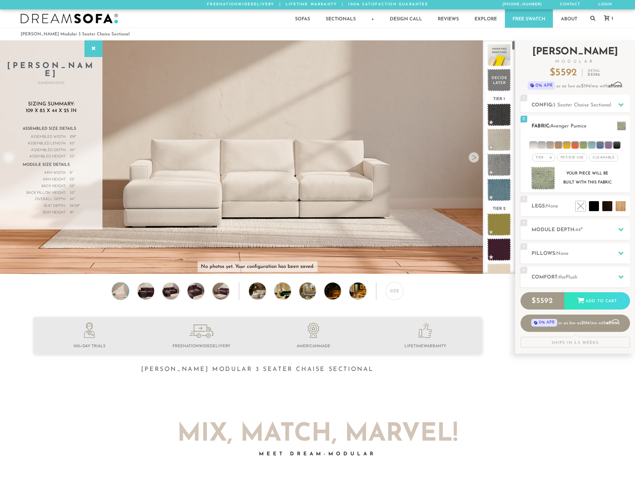
click at [566, 159] on span "Pet/Kid Use x" at bounding box center [572, 157] width 30 height 8
click at [597, 158] on span "Cleanable x" at bounding box center [606, 157] width 29 height 8
click at [582, 158] on em "x" at bounding box center [582, 158] width 3 height 4
click at [584, 158] on span "Pet/Kid Use x" at bounding box center [570, 157] width 30 height 8
click at [614, 159] on span "Cleanable x" at bounding box center [606, 157] width 34 height 8
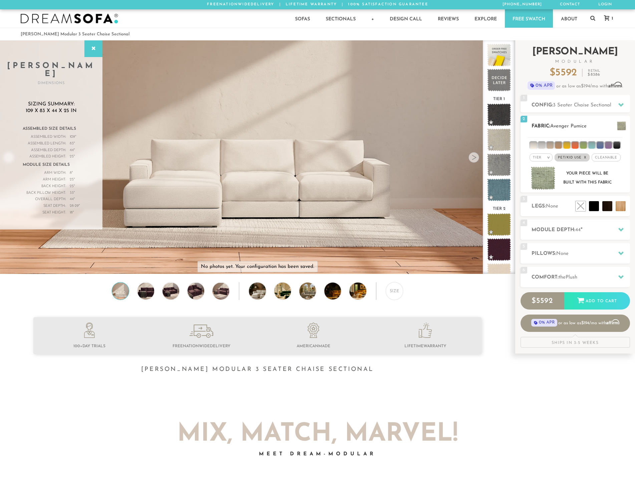
click at [584, 157] on em "x" at bounding box center [585, 158] width 3 height 4
click at [584, 146] on li at bounding box center [583, 145] width 7 height 7
click at [535, 142] on li at bounding box center [533, 145] width 7 height 7
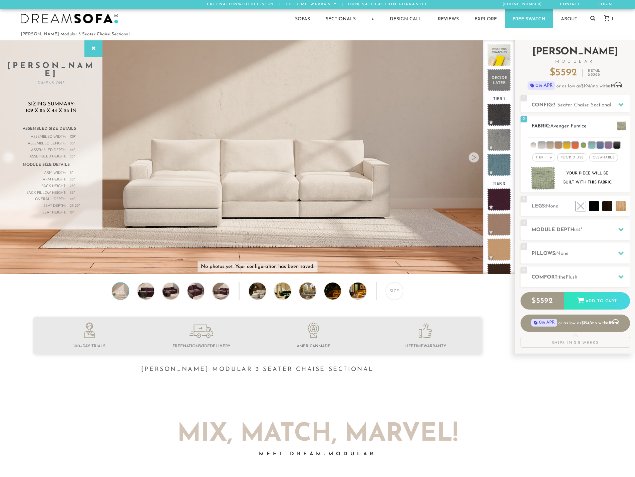
click at [543, 146] on li at bounding box center [541, 145] width 7 height 7
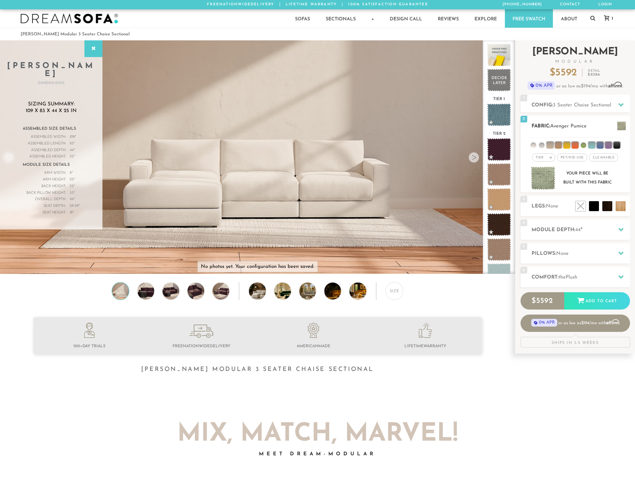
click at [551, 146] on li at bounding box center [550, 145] width 7 height 7
click at [558, 147] on li at bounding box center [558, 145] width 7 height 7
click at [567, 148] on li at bounding box center [566, 145] width 7 height 7
click at [572, 146] on li at bounding box center [575, 145] width 7 height 7
click at [588, 146] on li at bounding box center [591, 145] width 7 height 7
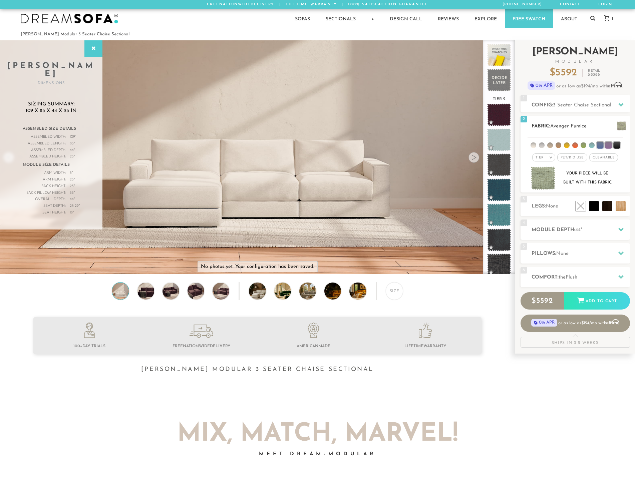
click at [595, 145] on ul at bounding box center [575, 144] width 95 height 12
click at [613, 145] on li at bounding box center [616, 145] width 7 height 7
click at [606, 146] on li at bounding box center [608, 145] width 7 height 7
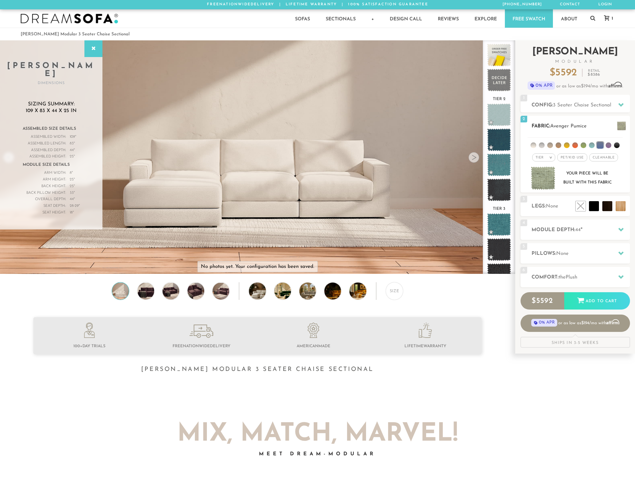
click at [601, 145] on li at bounding box center [600, 145] width 7 height 7
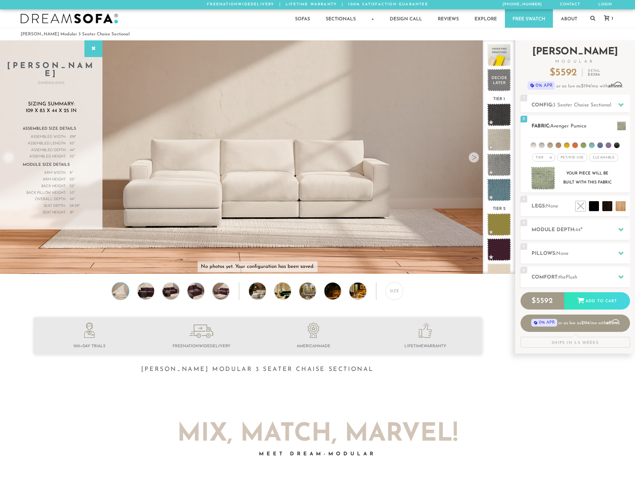
click at [584, 146] on li at bounding box center [584, 145] width 6 height 6
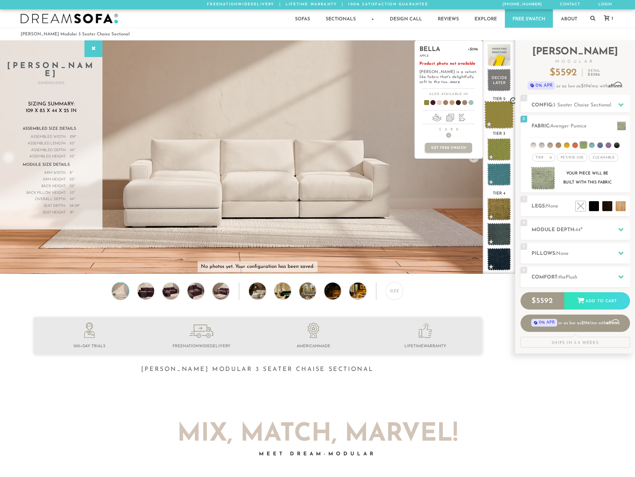
click at [504, 114] on span at bounding box center [499, 115] width 30 height 28
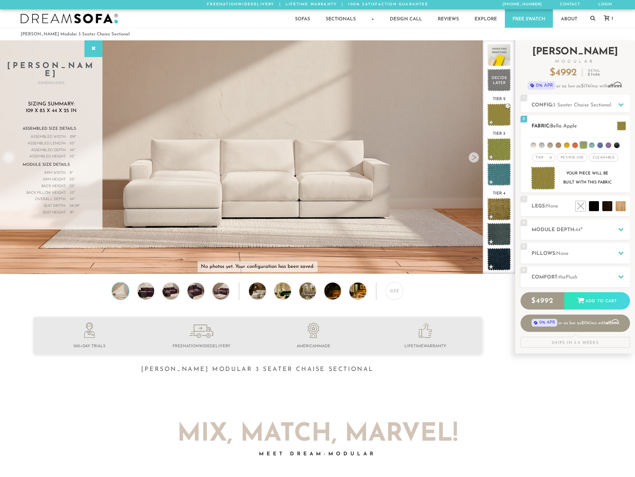
click at [617, 121] on span at bounding box center [621, 125] width 9 height 9
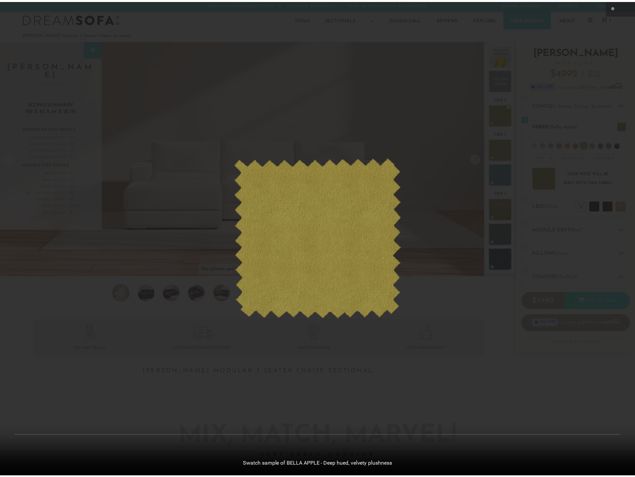
scroll to position [7821, 635]
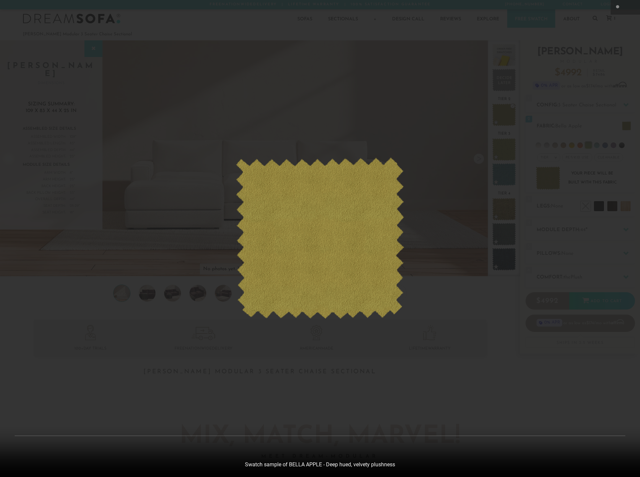
click at [584, 141] on div at bounding box center [320, 238] width 640 height 477
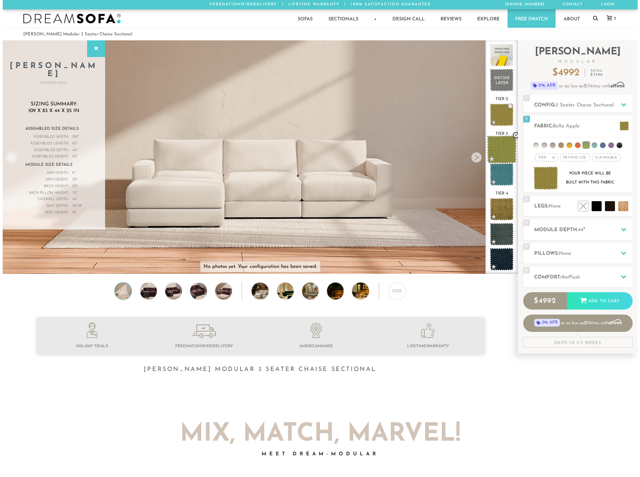
scroll to position [7812, 630]
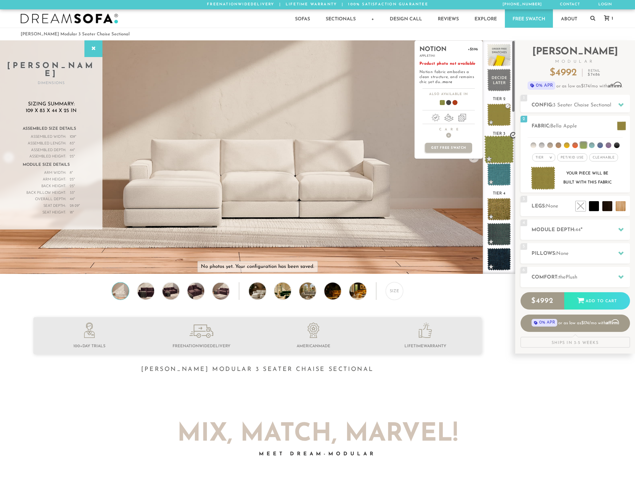
click at [493, 144] on span at bounding box center [499, 149] width 30 height 28
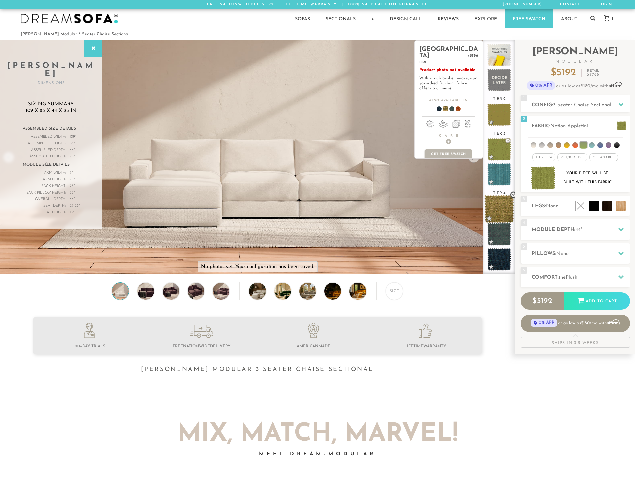
click at [502, 203] on span at bounding box center [499, 209] width 30 height 28
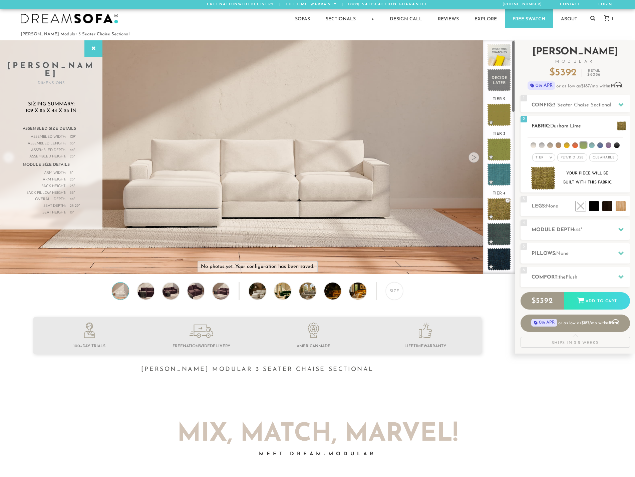
click at [619, 121] on span at bounding box center [621, 125] width 9 height 9
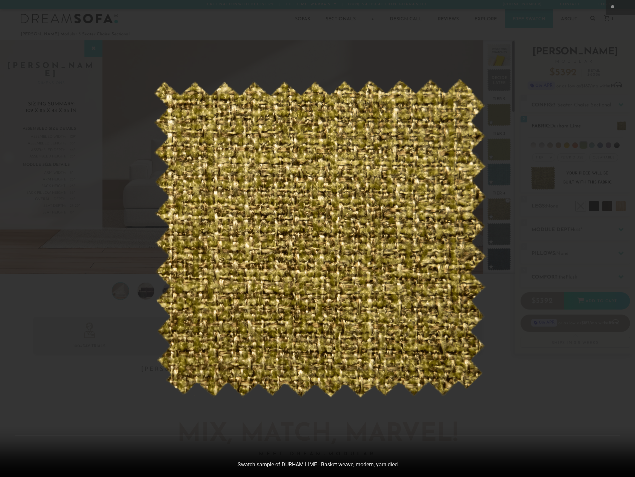
scroll to position [7821, 635]
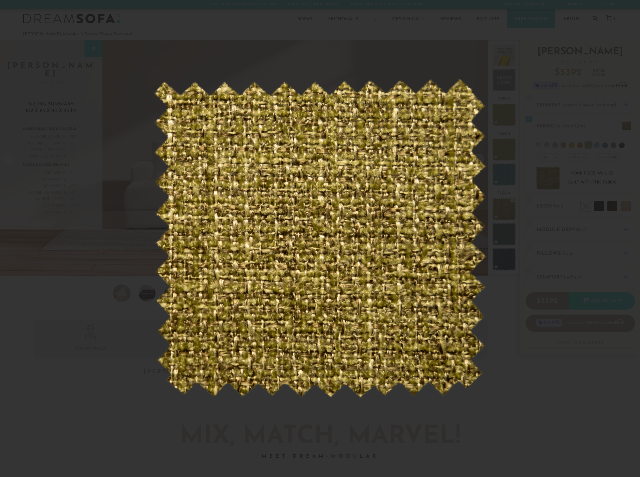
click at [584, 141] on div at bounding box center [320, 238] width 640 height 477
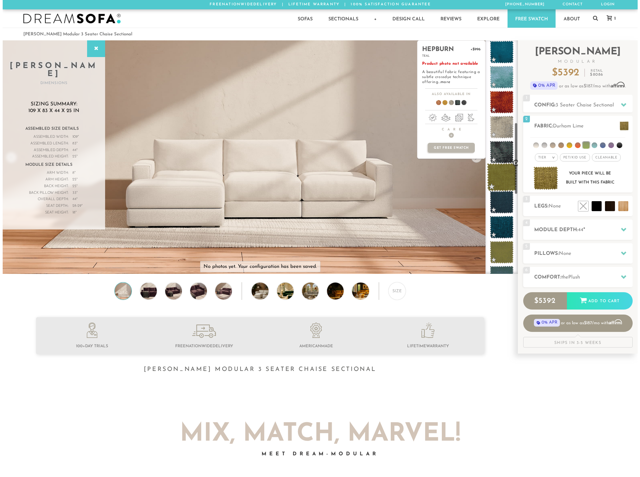
scroll to position [268, 0]
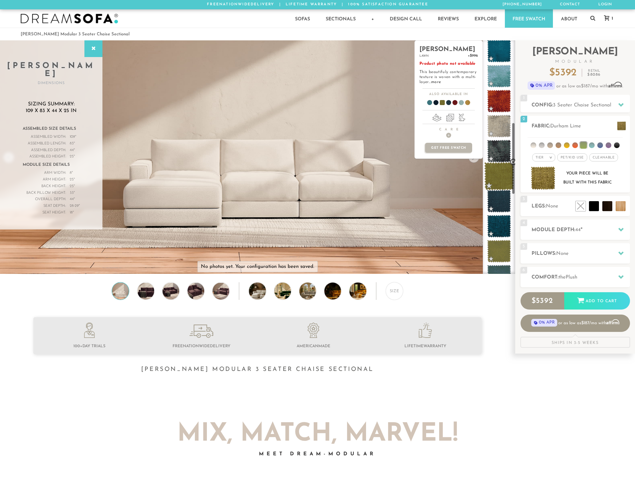
click at [508, 169] on span at bounding box center [499, 176] width 30 height 28
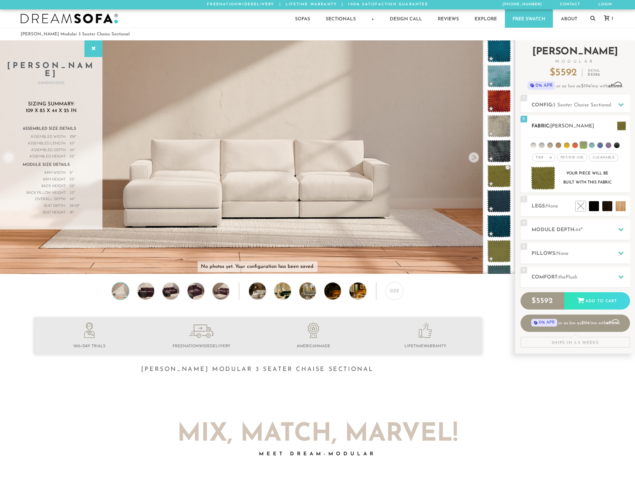
click at [617, 121] on span at bounding box center [621, 125] width 9 height 9
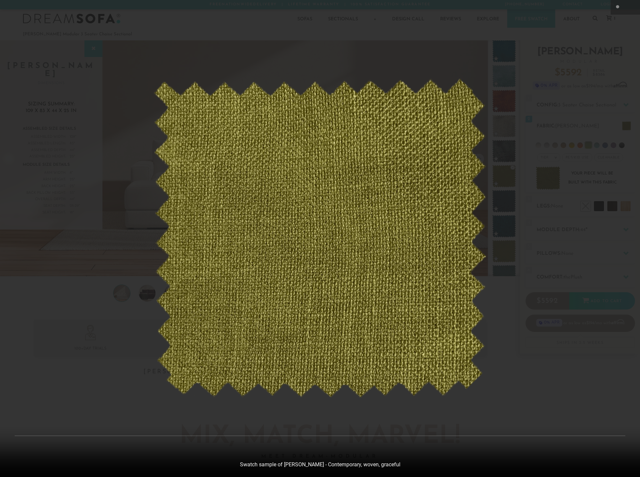
click at [605, 145] on div at bounding box center [320, 238] width 640 height 477
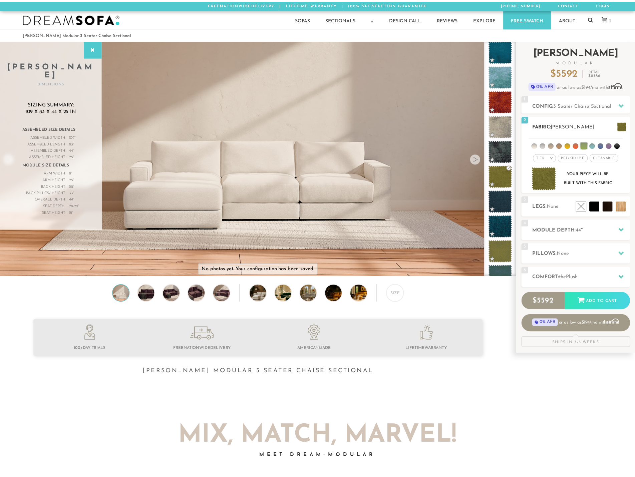
scroll to position [7812, 630]
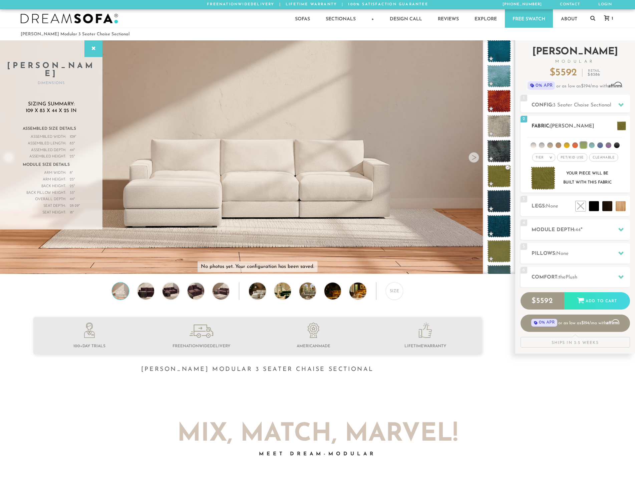
click at [579, 160] on span "Pet/Kid Use x" at bounding box center [572, 157] width 30 height 8
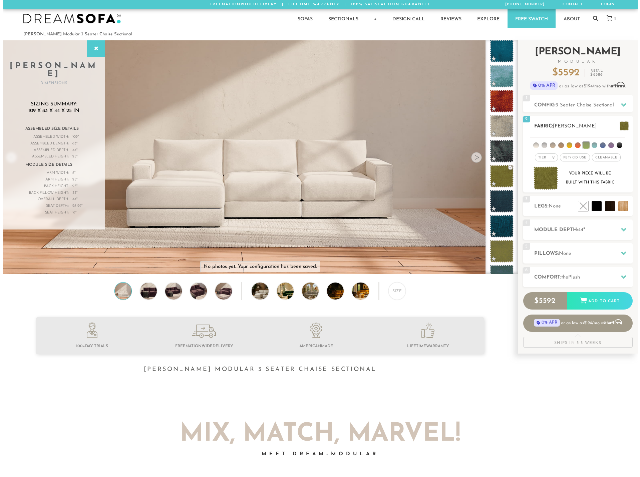
scroll to position [243, 0]
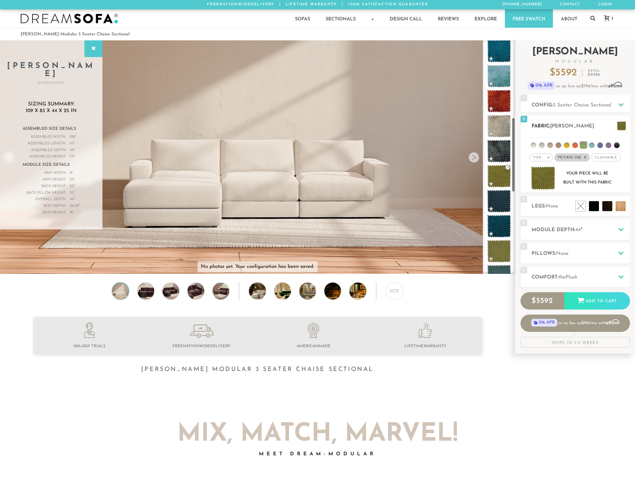
click at [602, 159] on span "Cleanable x" at bounding box center [606, 157] width 29 height 8
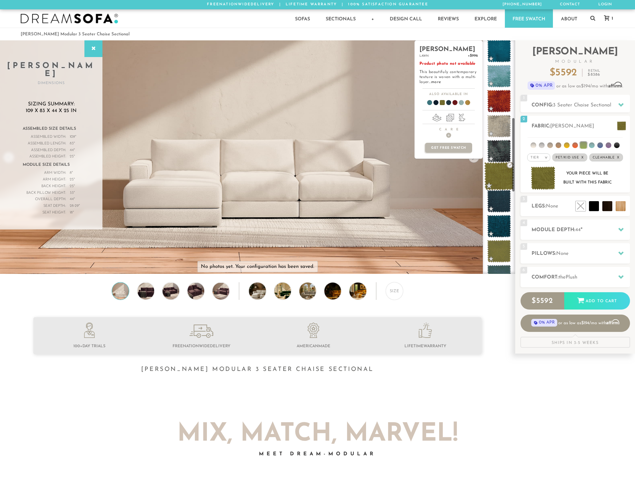
click at [505, 184] on span at bounding box center [499, 176] width 30 height 28
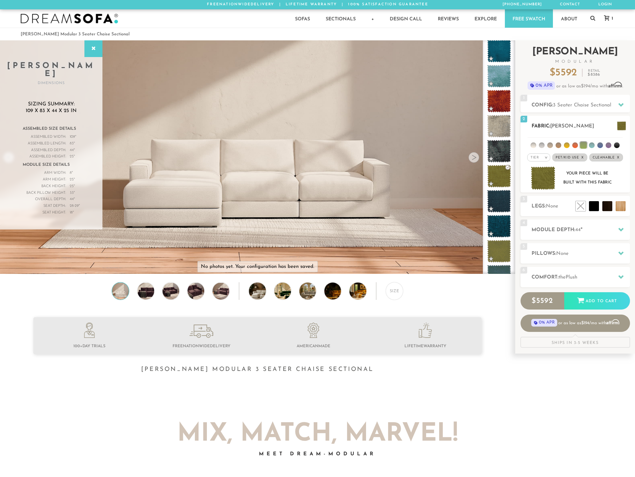
click at [542, 181] on img at bounding box center [543, 179] width 25 height 24
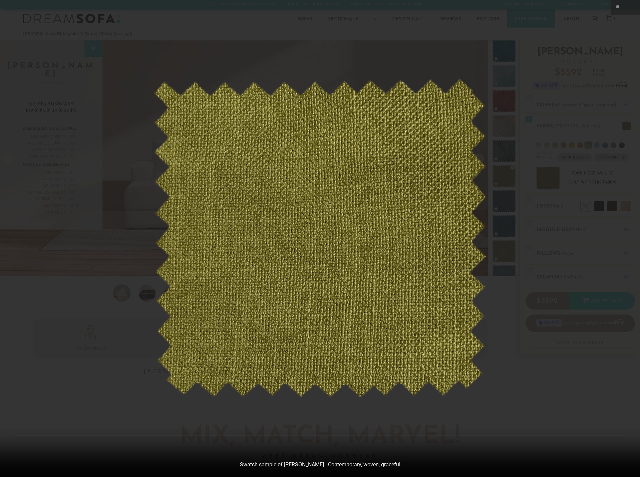
click at [590, 183] on div at bounding box center [320, 238] width 640 height 477
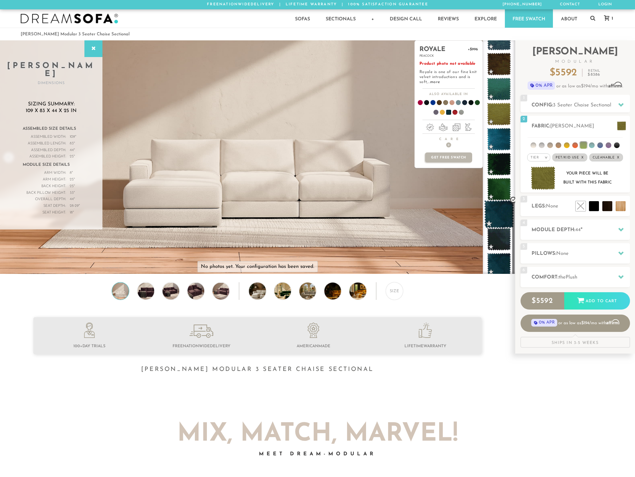
scroll to position [508, 0]
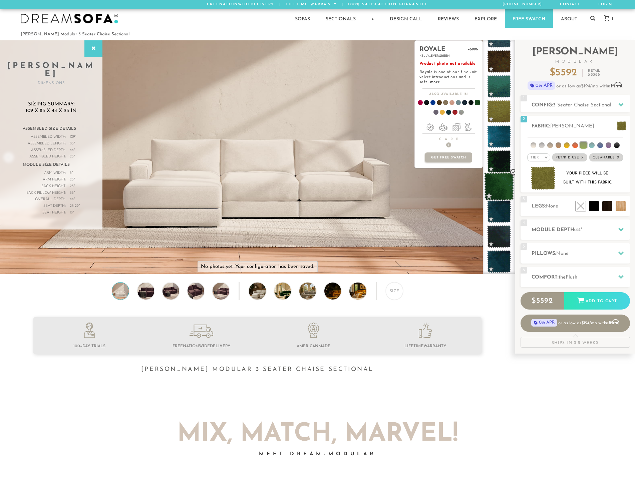
click at [500, 186] on span at bounding box center [499, 187] width 30 height 28
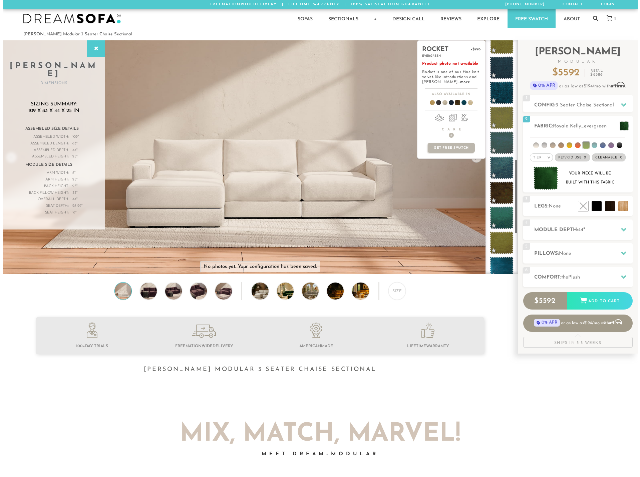
scroll to position [374, 0]
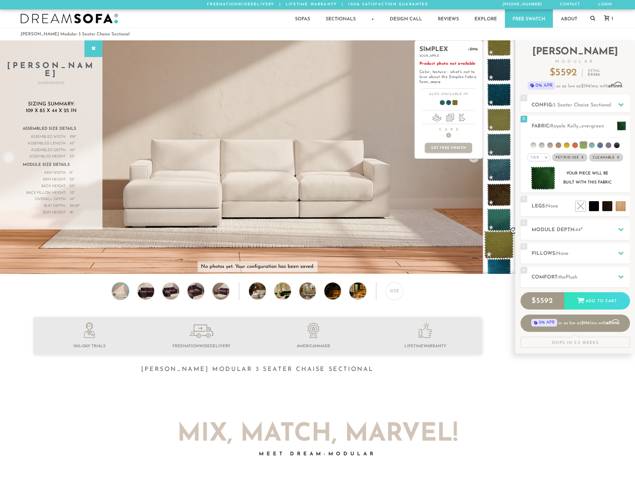
click at [507, 235] on span at bounding box center [499, 245] width 30 height 28
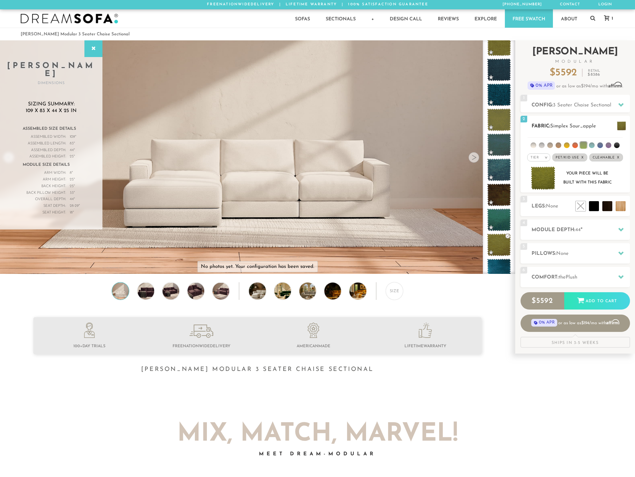
click at [617, 133] on div "2 Fabric: Simplex Sour_apple" at bounding box center [575, 126] width 109 height 20
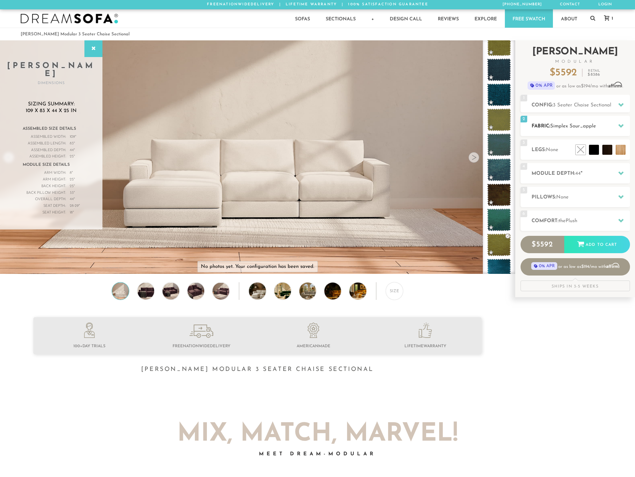
click at [618, 128] on div at bounding box center [621, 126] width 14 height 14
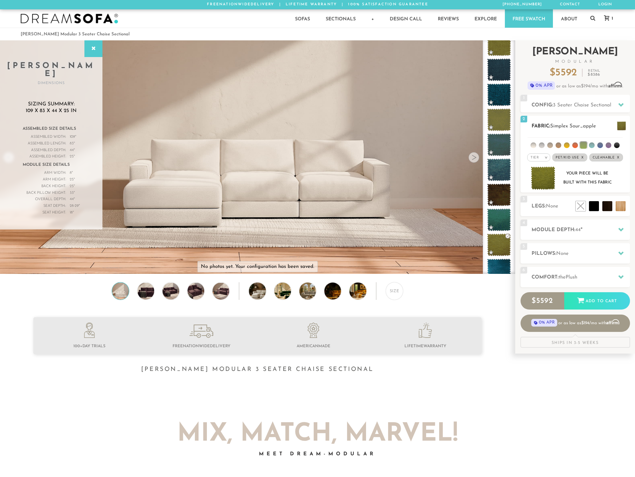
click at [622, 125] on span at bounding box center [621, 125] width 9 height 9
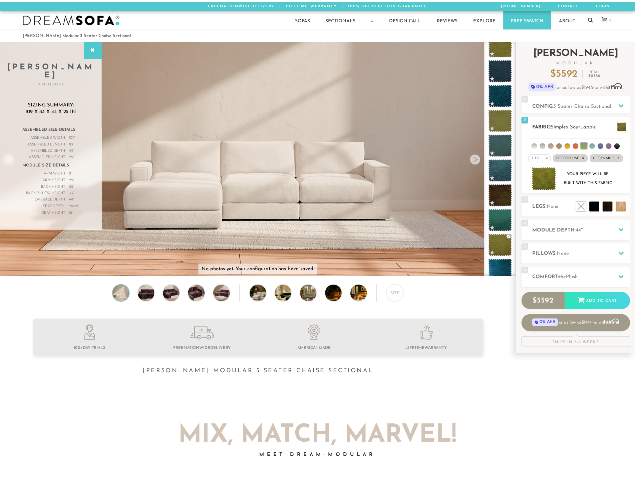
scroll to position [7821, 635]
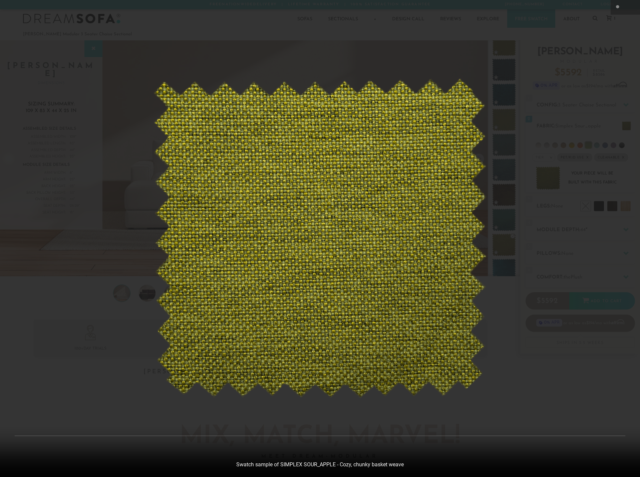
click at [580, 148] on div at bounding box center [320, 238] width 640 height 477
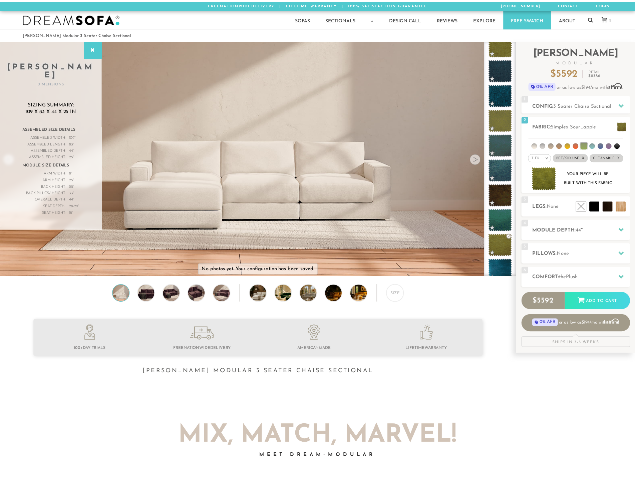
scroll to position [7812, 630]
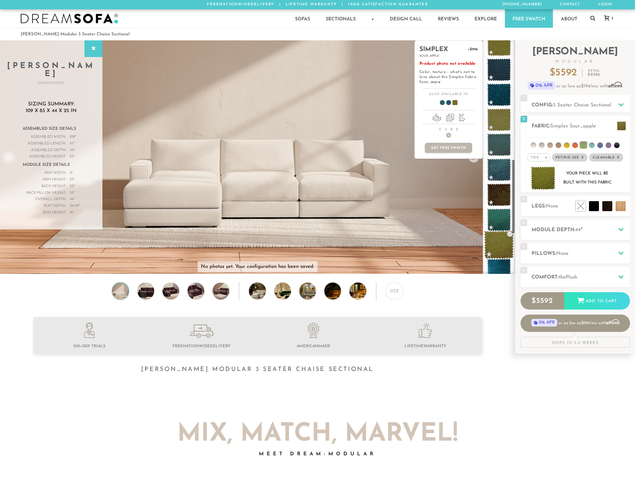
click at [498, 238] on span at bounding box center [499, 245] width 30 height 28
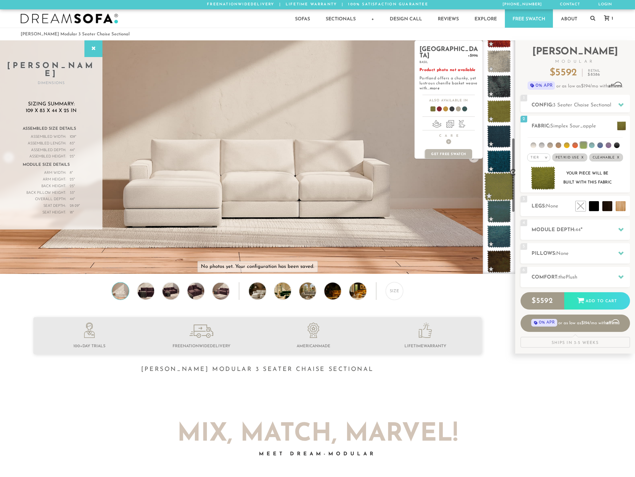
click at [503, 179] on span at bounding box center [499, 187] width 30 height 28
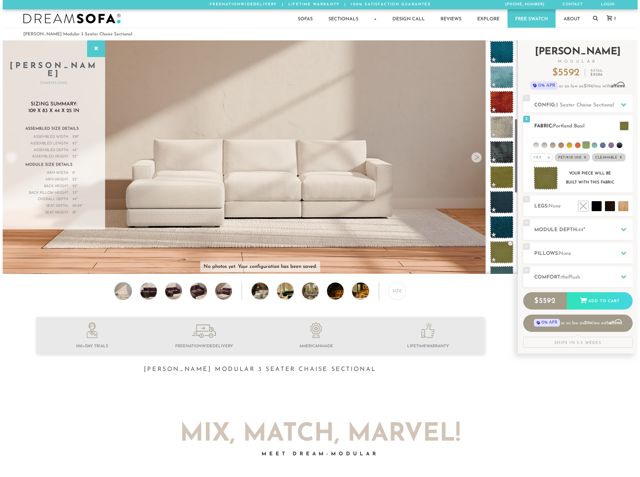
scroll to position [241, 0]
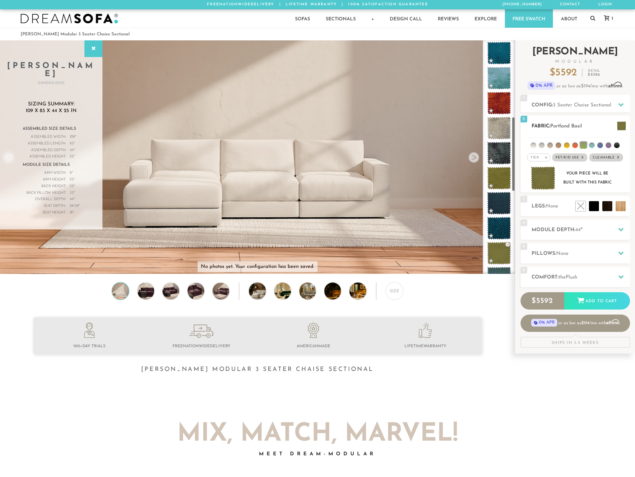
click at [619, 124] on span at bounding box center [621, 125] width 9 height 9
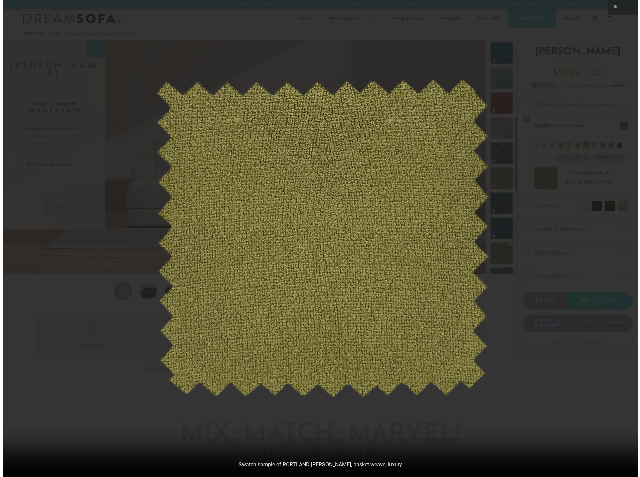
scroll to position [5, 5]
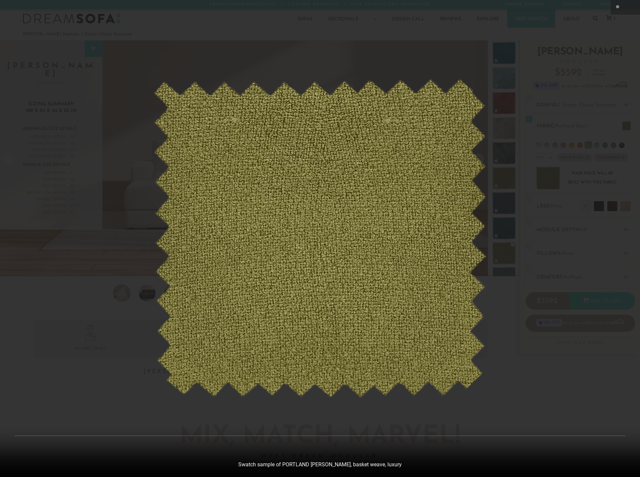
click at [619, 129] on div at bounding box center [320, 238] width 640 height 477
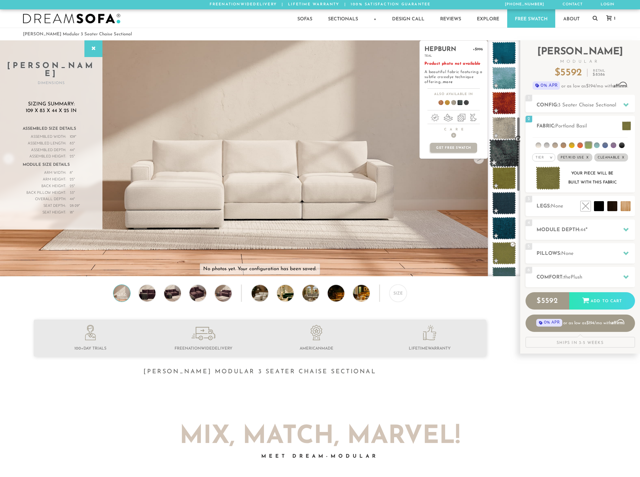
scroll to position [7812, 630]
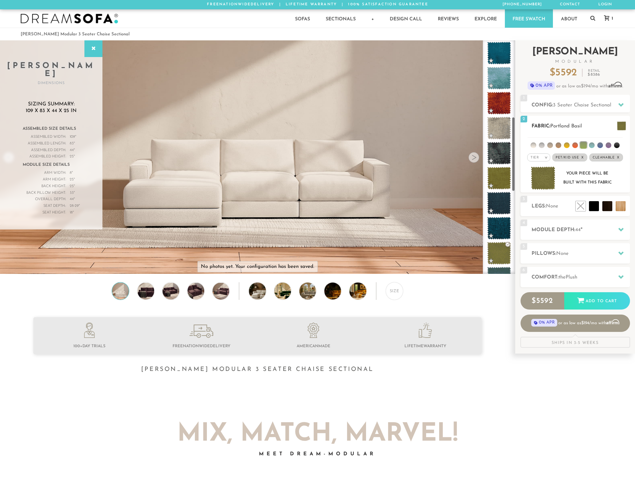
click at [623, 126] on span at bounding box center [621, 125] width 9 height 9
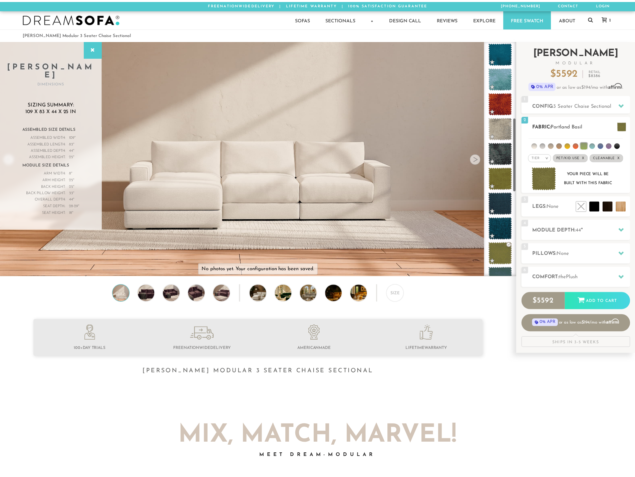
scroll to position [7821, 635]
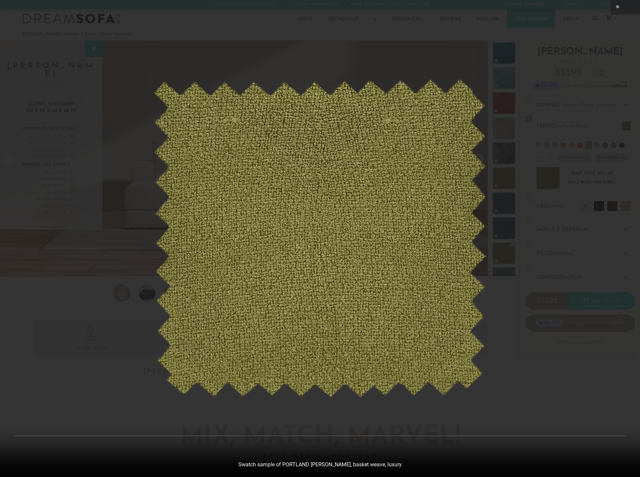
click at [615, 125] on div at bounding box center [320, 238] width 640 height 477
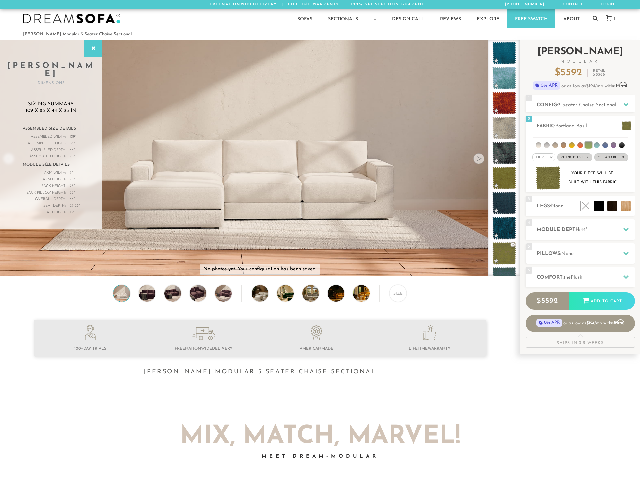
scroll to position [7812, 630]
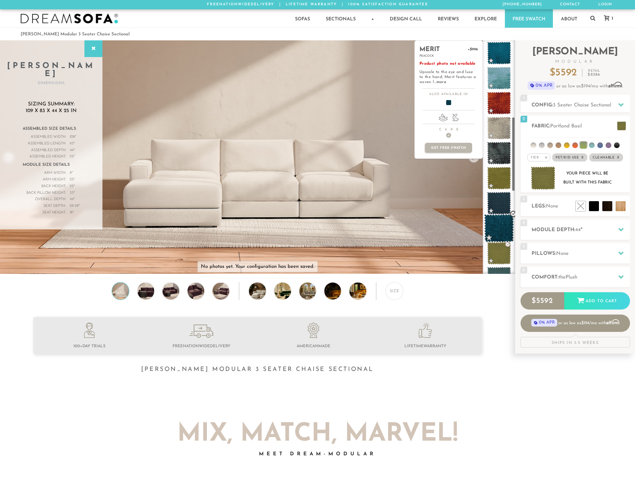
click at [496, 225] on span at bounding box center [499, 228] width 30 height 28
click at [495, 201] on span at bounding box center [499, 203] width 30 height 28
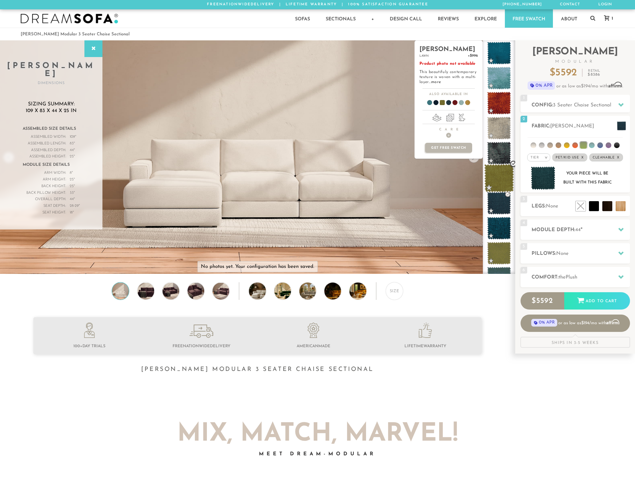
click at [500, 185] on span at bounding box center [499, 178] width 30 height 28
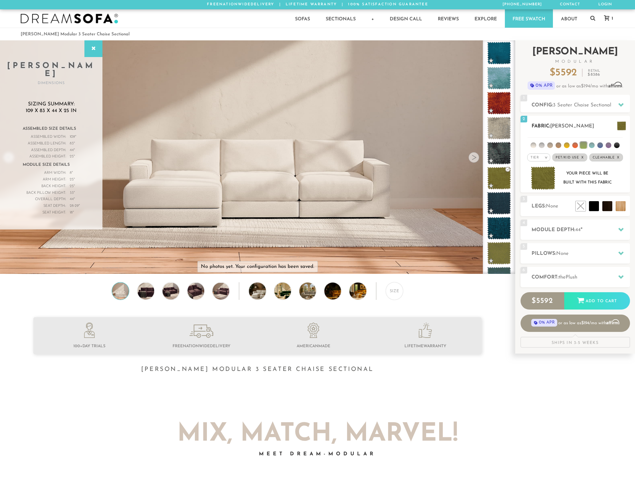
click at [614, 122] on div "2 Fabric: Leslie Lawn Tier > All" at bounding box center [575, 154] width 109 height 77
click at [614, 125] on div at bounding box center [621, 126] width 14 height 14
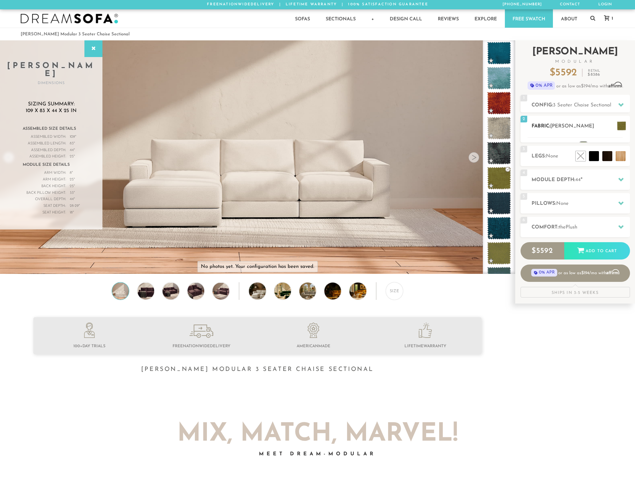
click at [619, 125] on div "2 Fabric: Leslie Lawn Tier > All" at bounding box center [575, 129] width 109 height 27
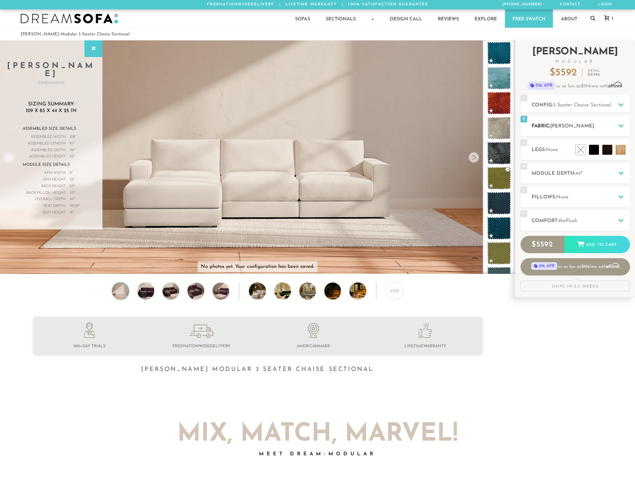
click at [570, 118] on div "2 Fabric: Leslie Lawn" at bounding box center [575, 126] width 109 height 20
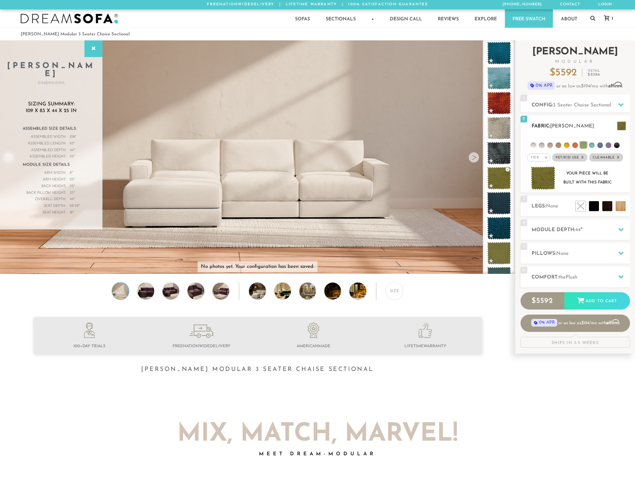
click at [623, 123] on span at bounding box center [621, 125] width 9 height 9
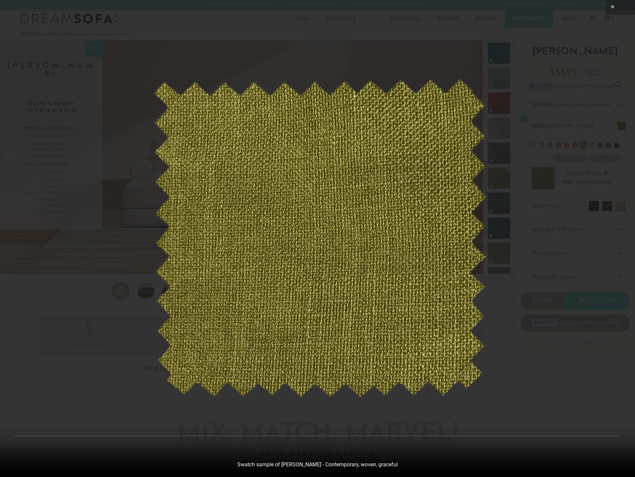
scroll to position [7821, 635]
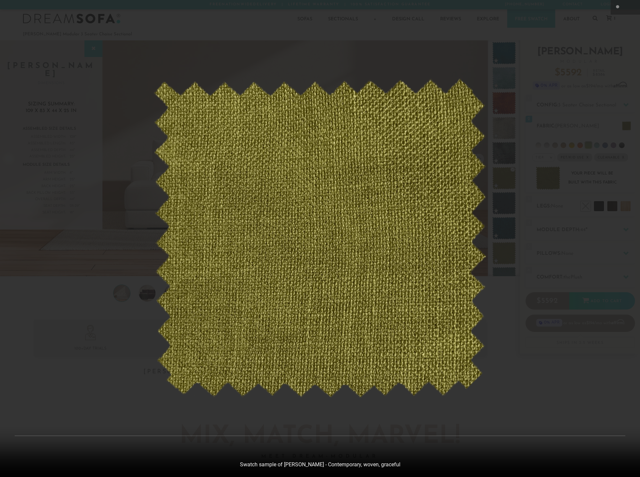
click at [576, 165] on div at bounding box center [320, 238] width 640 height 477
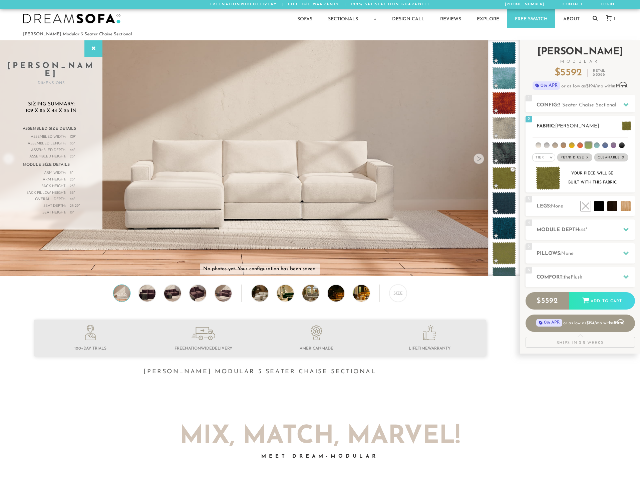
scroll to position [7812, 630]
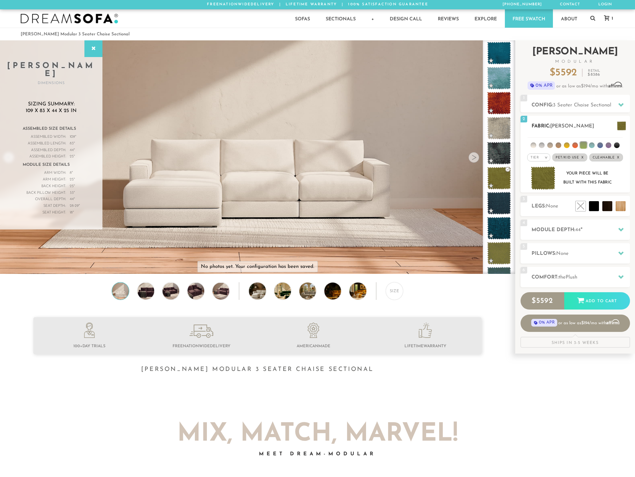
click at [623, 126] on span at bounding box center [621, 125] width 9 height 9
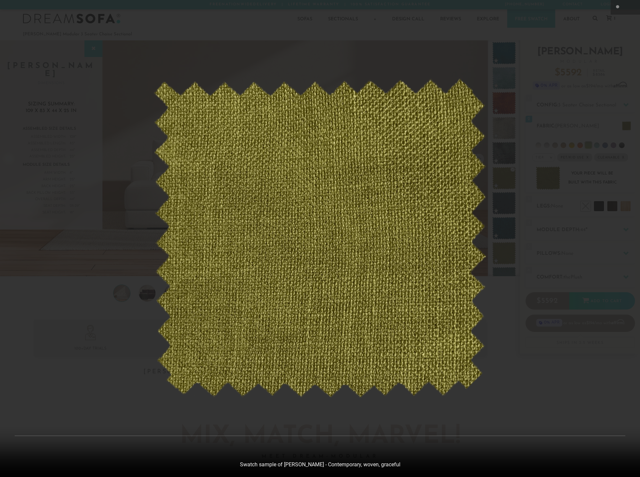
click at [618, 129] on div at bounding box center [320, 238] width 640 height 477
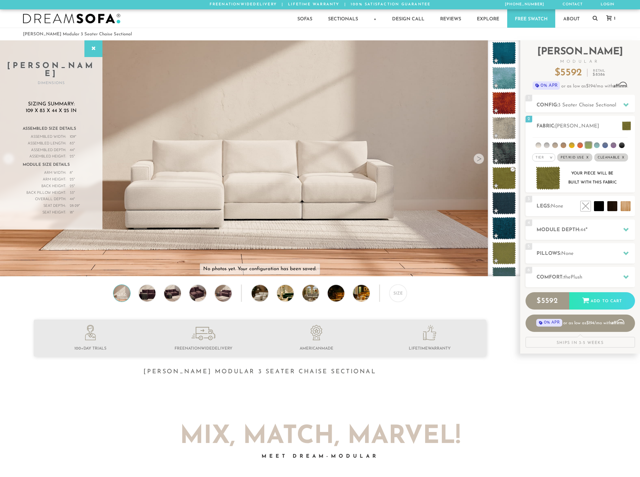
scroll to position [7812, 630]
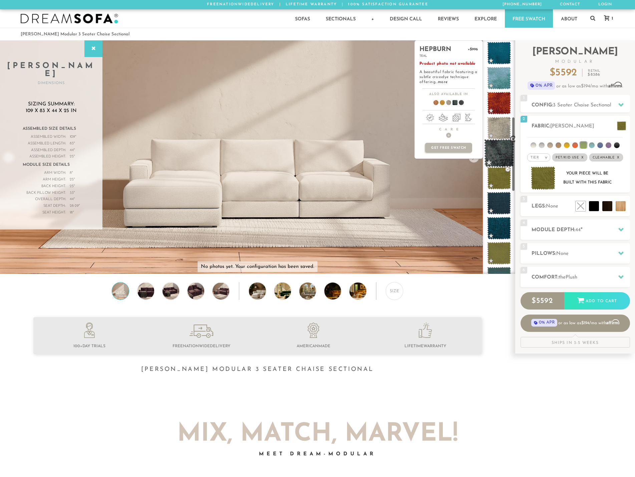
click at [496, 157] on span at bounding box center [499, 153] width 30 height 28
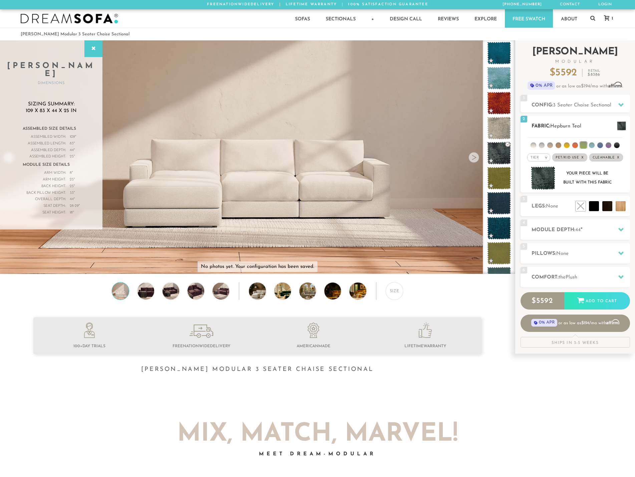
click at [617, 124] on span at bounding box center [621, 125] width 9 height 9
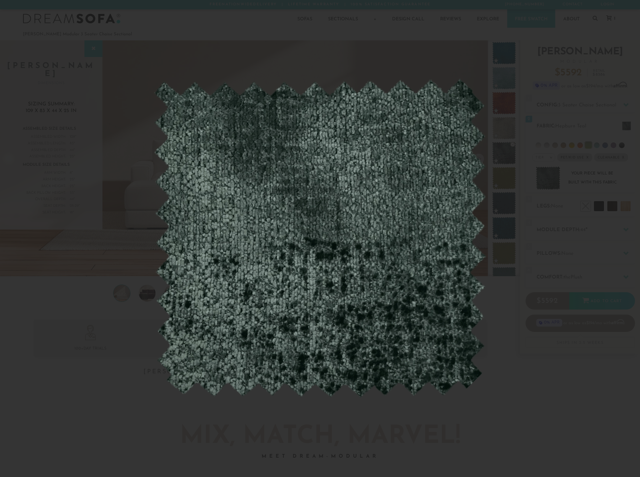
click at [614, 132] on div at bounding box center [320, 238] width 640 height 477
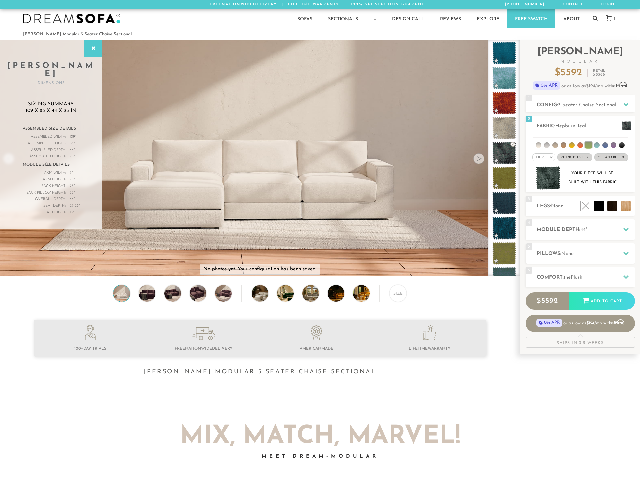
scroll to position [7812, 630]
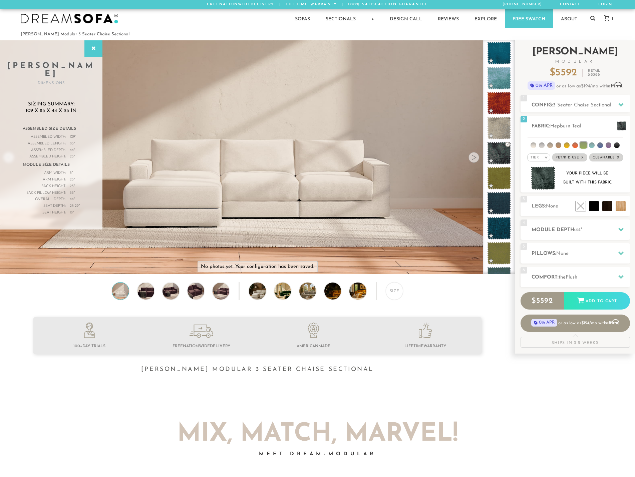
click at [538, 83] on span "0% APR" at bounding box center [542, 85] width 28 height 8
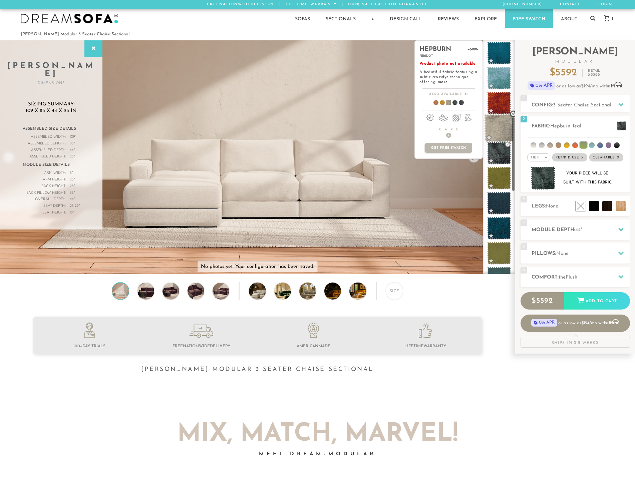
click at [497, 119] on span at bounding box center [499, 128] width 30 height 28
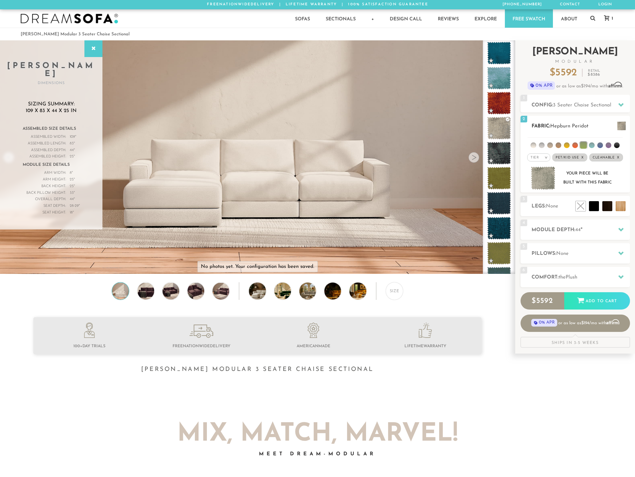
click at [618, 126] on span at bounding box center [621, 125] width 9 height 9
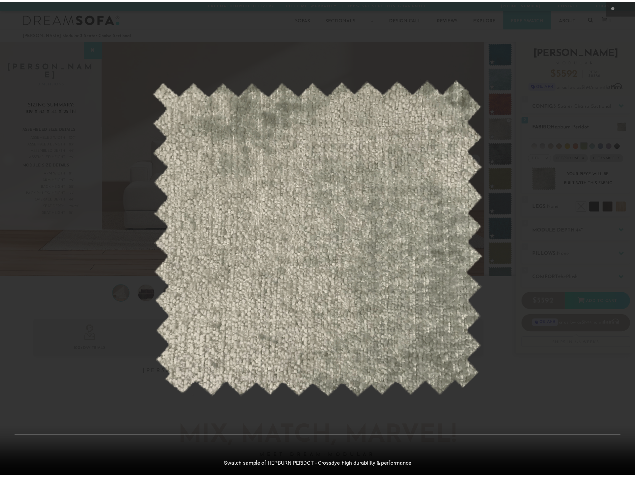
scroll to position [7821, 635]
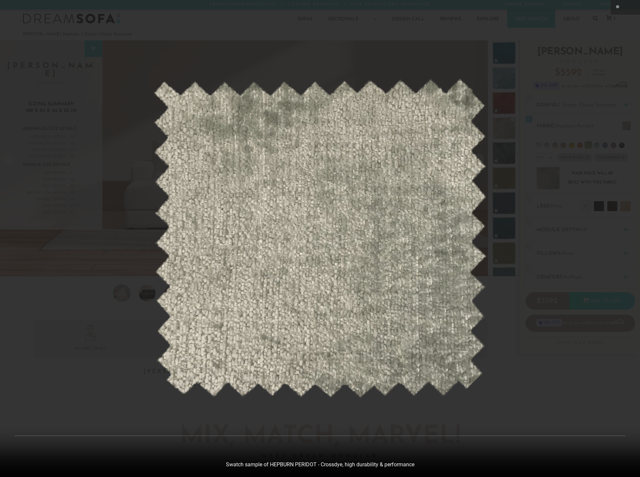
click at [535, 184] on div at bounding box center [320, 238] width 640 height 477
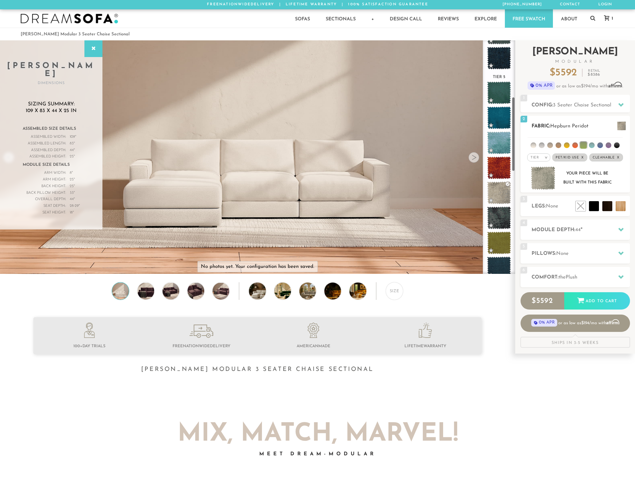
scroll to position [174, 0]
click at [586, 127] on span "Hepburn Peridot" at bounding box center [569, 126] width 38 height 5
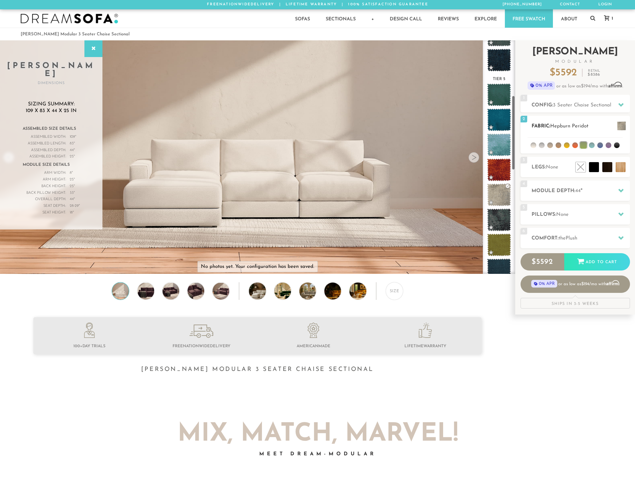
click at [592, 126] on h2 "Fabric: Hepburn Peridot" at bounding box center [581, 126] width 98 height 8
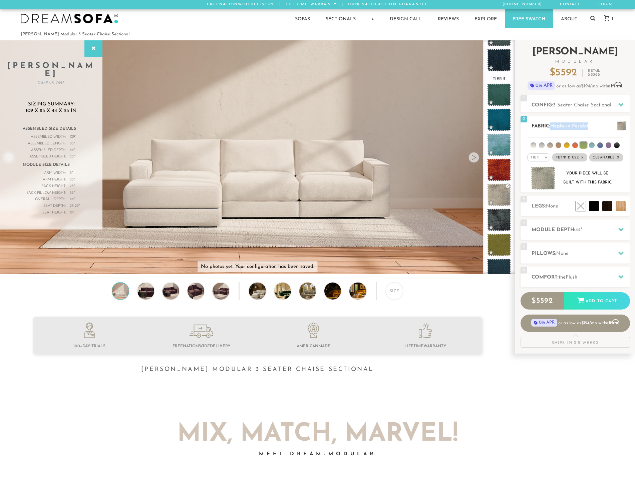
drag, startPoint x: 600, startPoint y: 126, endPoint x: 553, endPoint y: 125, distance: 47.4
click at [553, 125] on h2 "Fabric: Hepburn Peridot" at bounding box center [581, 126] width 98 height 8
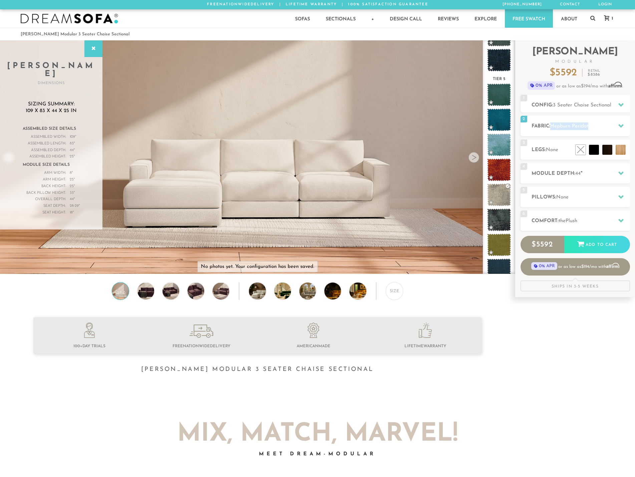
copy span "Hepburn Peridot"
click at [626, 126] on div at bounding box center [621, 126] width 14 height 14
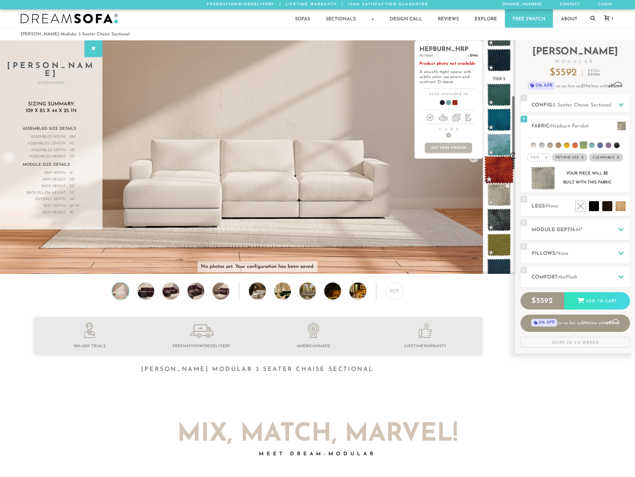
click at [499, 173] on span at bounding box center [499, 170] width 30 height 28
click at [502, 153] on span at bounding box center [499, 145] width 30 height 28
click at [496, 122] on span at bounding box center [499, 120] width 30 height 28
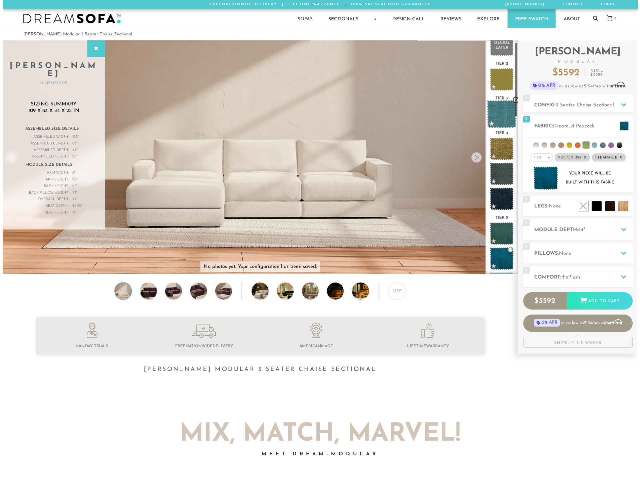
scroll to position [0, 0]
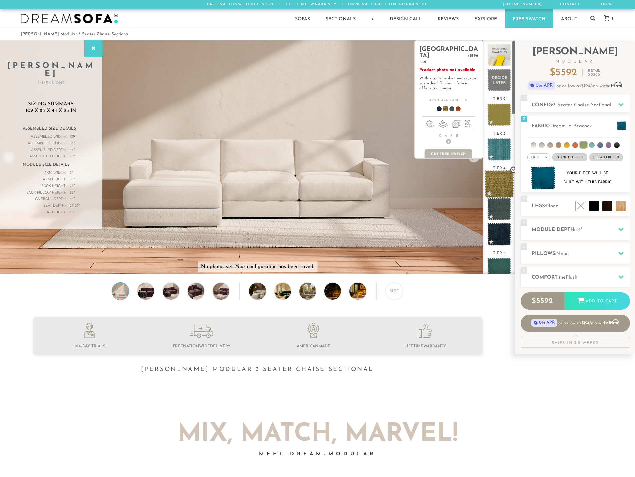
click at [498, 185] on span at bounding box center [499, 184] width 30 height 28
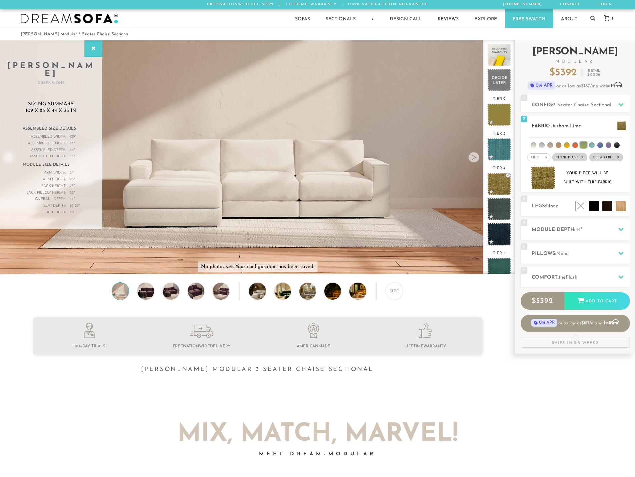
click at [552, 177] on img at bounding box center [543, 179] width 25 height 24
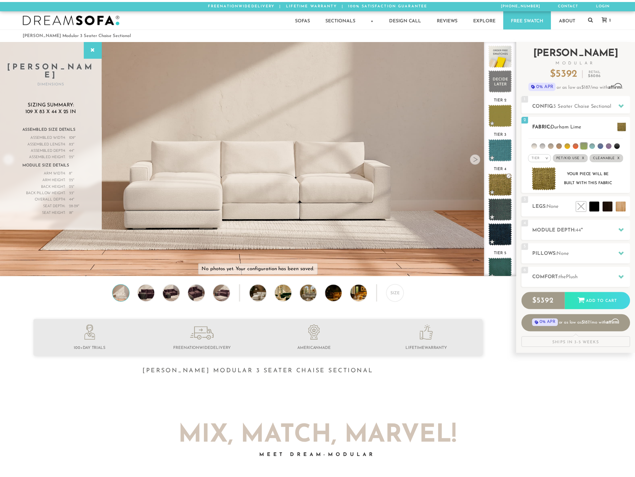
scroll to position [7821, 635]
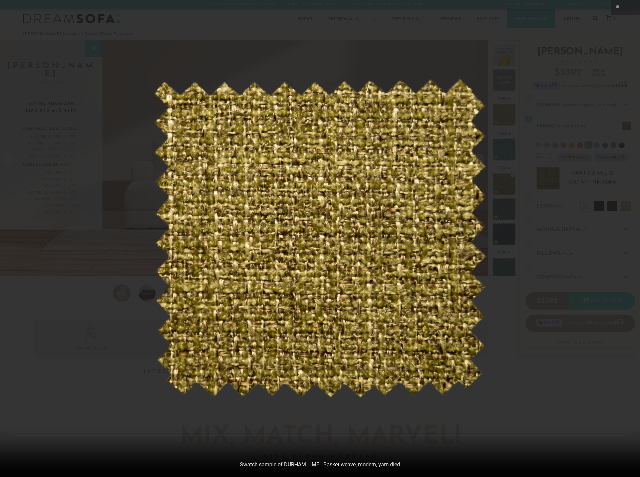
click at [563, 185] on div at bounding box center [320, 238] width 640 height 477
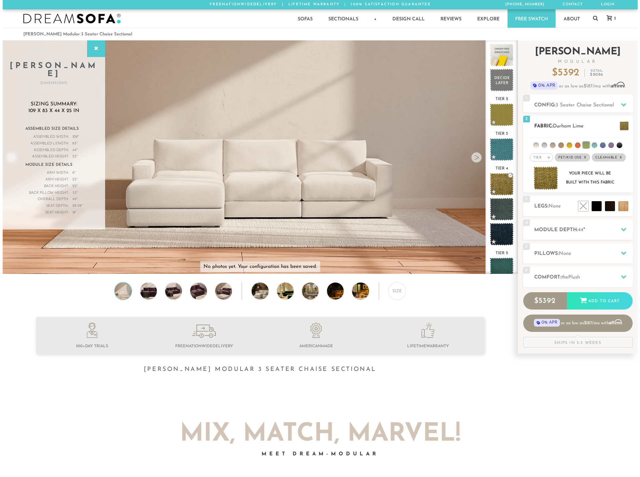
scroll to position [7812, 630]
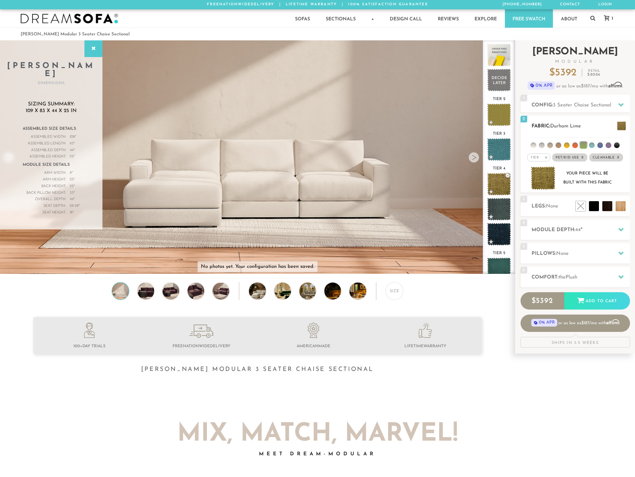
click at [549, 181] on img at bounding box center [543, 179] width 25 height 24
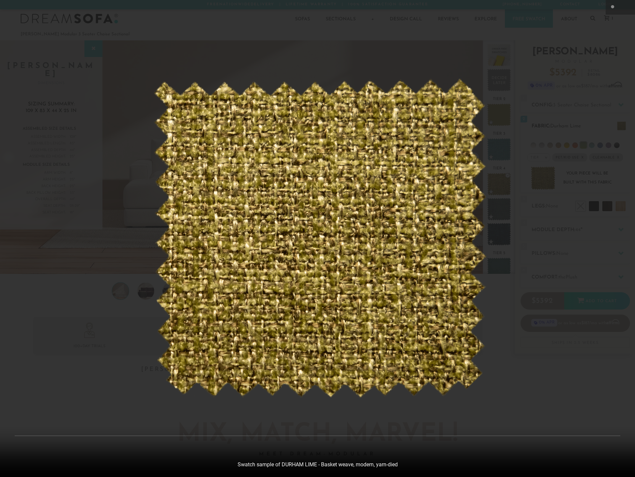
scroll to position [7821, 635]
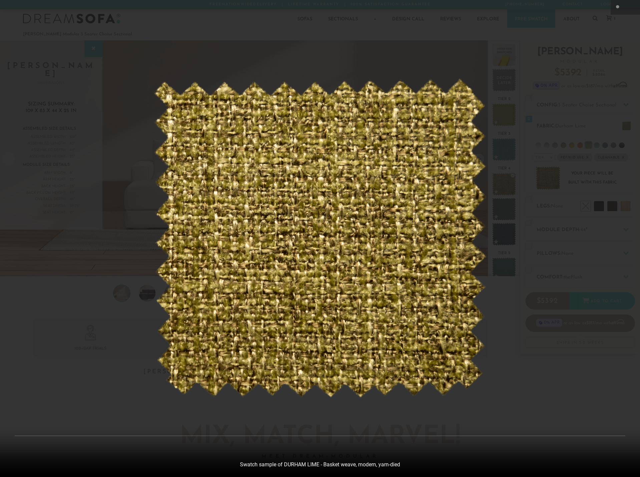
click at [555, 182] on div at bounding box center [320, 238] width 640 height 477
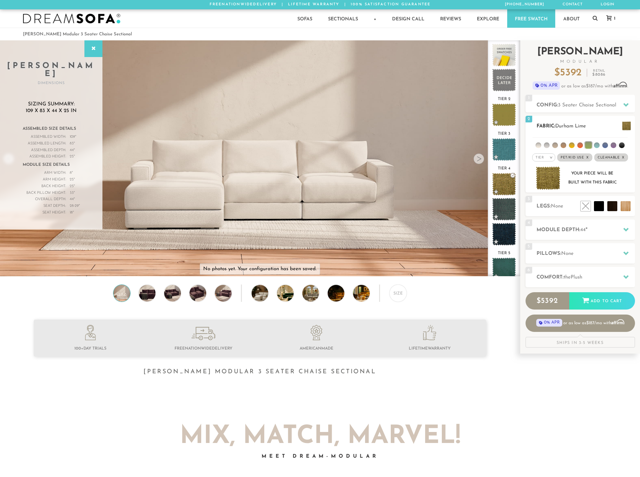
scroll to position [7812, 630]
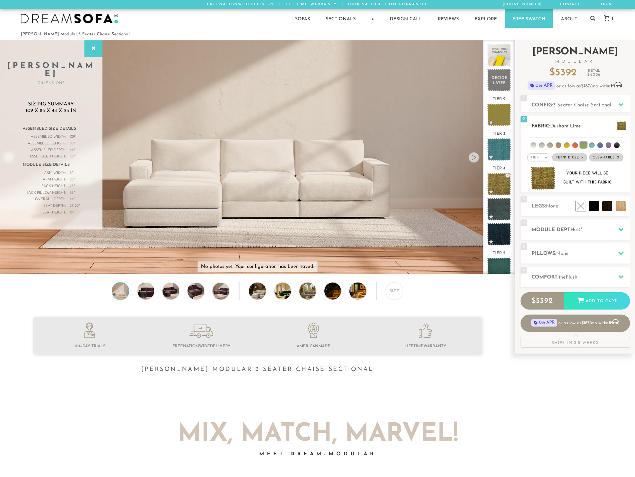
click at [581, 125] on span "Durham Lime" at bounding box center [565, 126] width 31 height 5
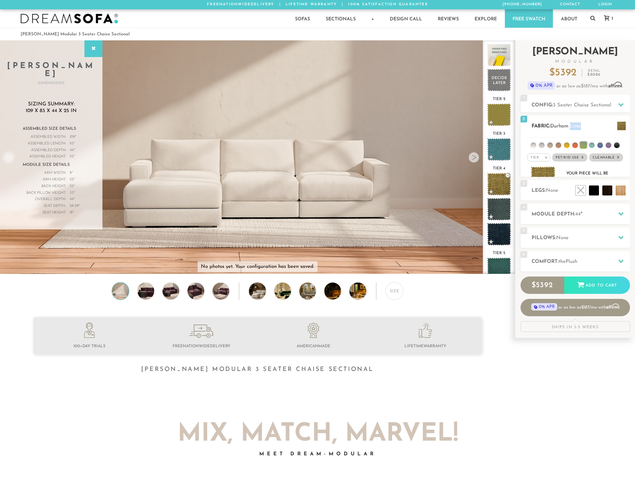
click at [581, 125] on span "Durham Lime" at bounding box center [565, 126] width 31 height 5
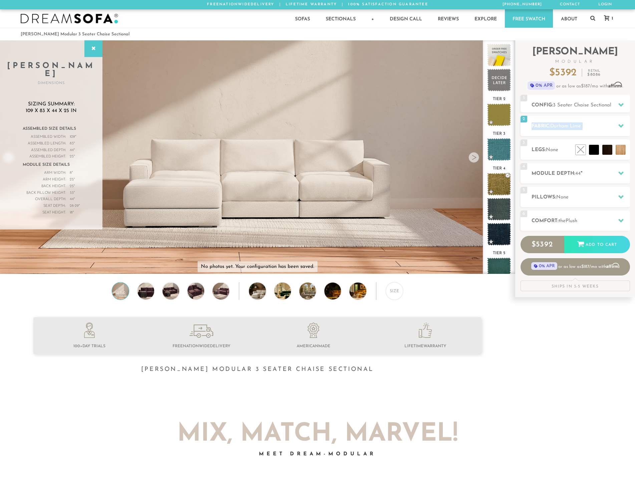
copy div "Fabric: Durham Lime"
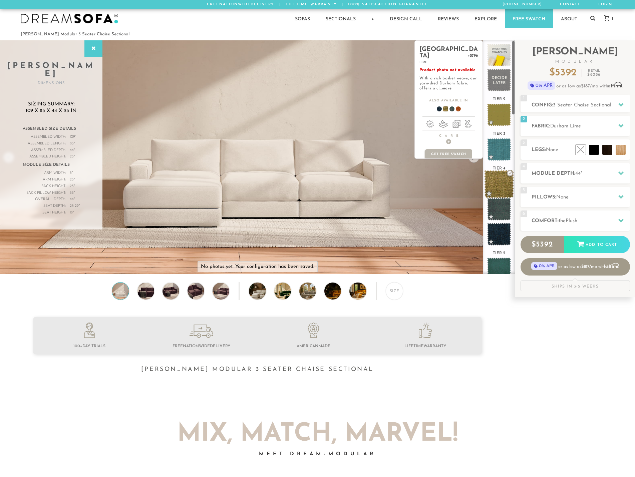
click at [491, 182] on span at bounding box center [499, 184] width 30 height 28
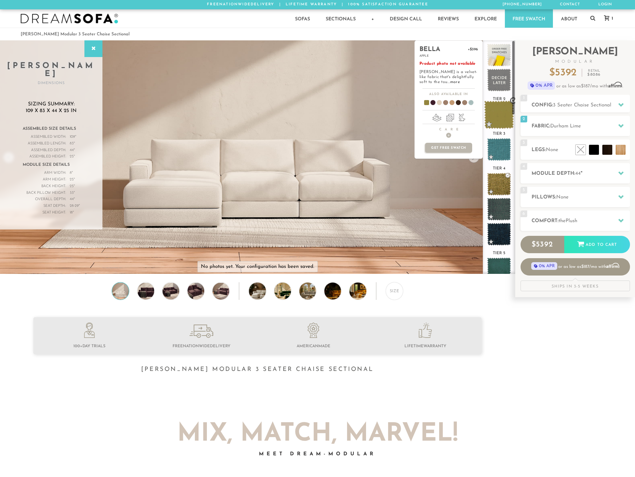
click at [495, 115] on span at bounding box center [499, 115] width 30 height 28
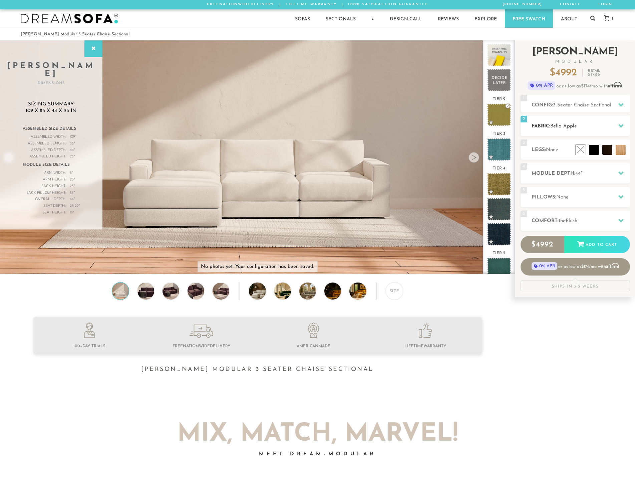
click at [623, 126] on icon at bounding box center [620, 125] width 5 height 5
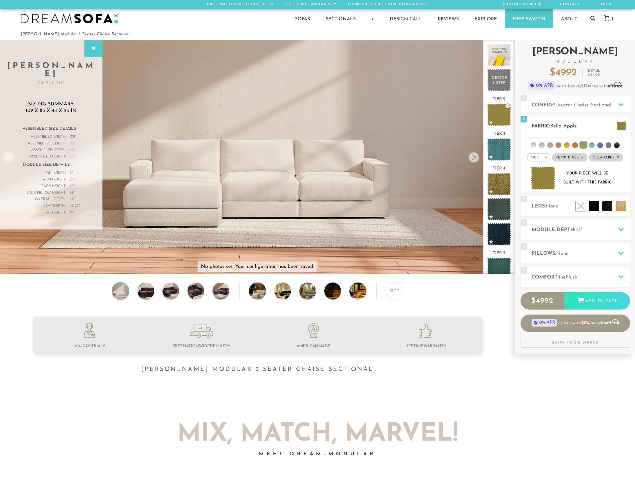
click at [558, 175] on div "Your piece will be built with this fabric" at bounding box center [575, 179] width 98 height 24
click at [553, 176] on img at bounding box center [543, 179] width 25 height 24
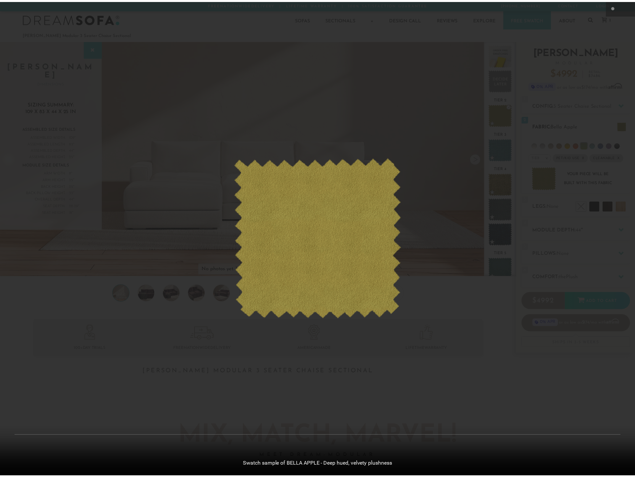
scroll to position [7821, 635]
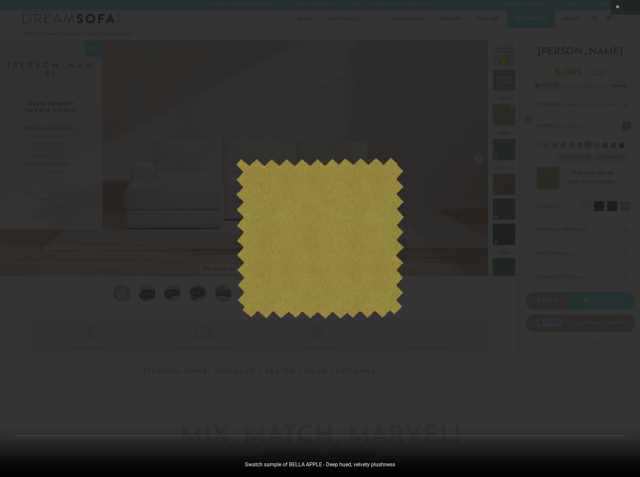
click at [557, 184] on div at bounding box center [320, 238] width 640 height 477
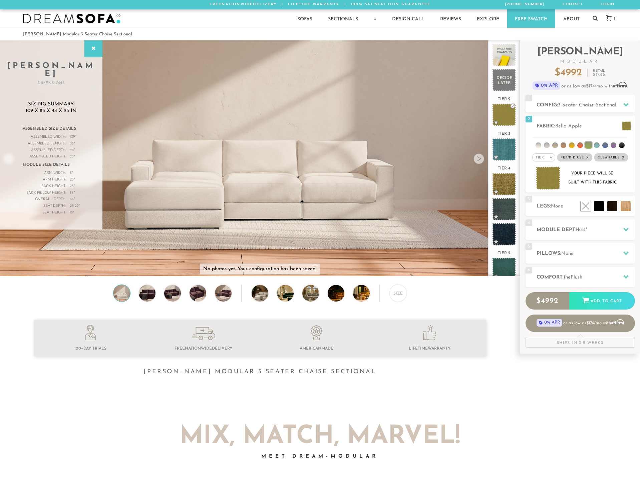
scroll to position [7812, 630]
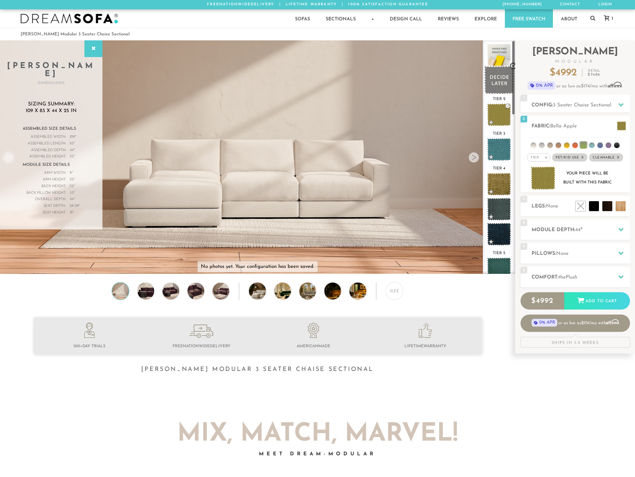
click at [497, 78] on span at bounding box center [499, 80] width 30 height 28
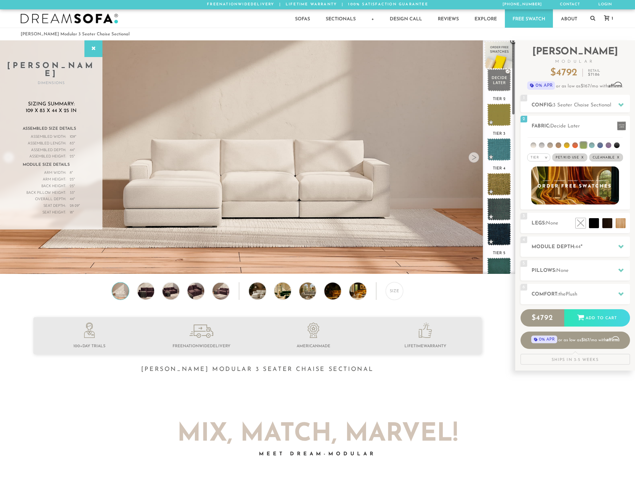
click at [507, 57] on span at bounding box center [499, 55] width 30 height 28
click at [619, 123] on span at bounding box center [621, 125] width 9 height 9
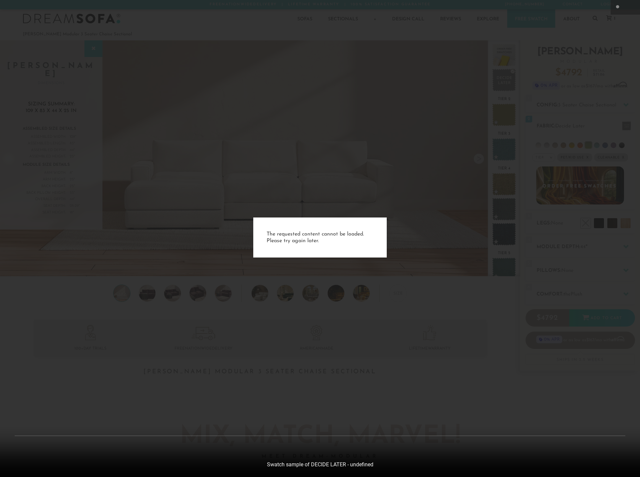
click at [620, 126] on div "The requested content cannot be loaded. Please try again later." at bounding box center [320, 238] width 640 height 477
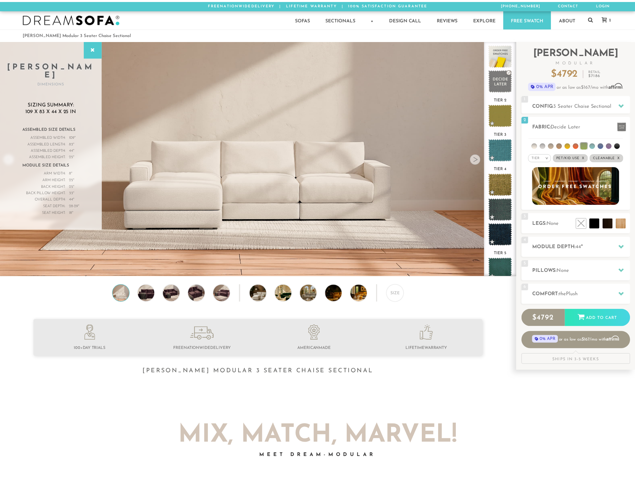
scroll to position [7812, 630]
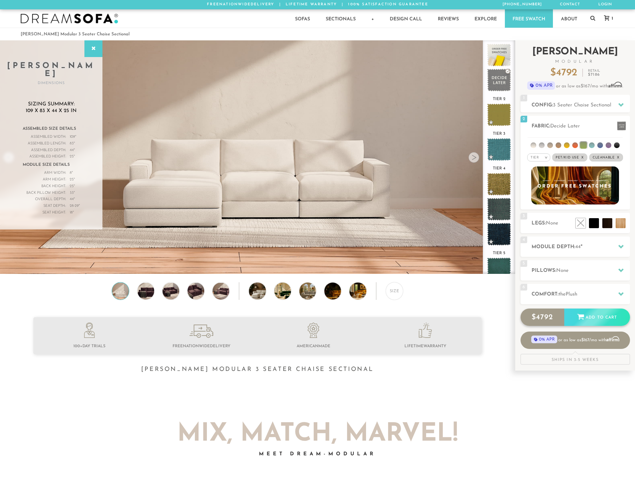
click at [591, 318] on div "Add to Cart" at bounding box center [597, 318] width 66 height 18
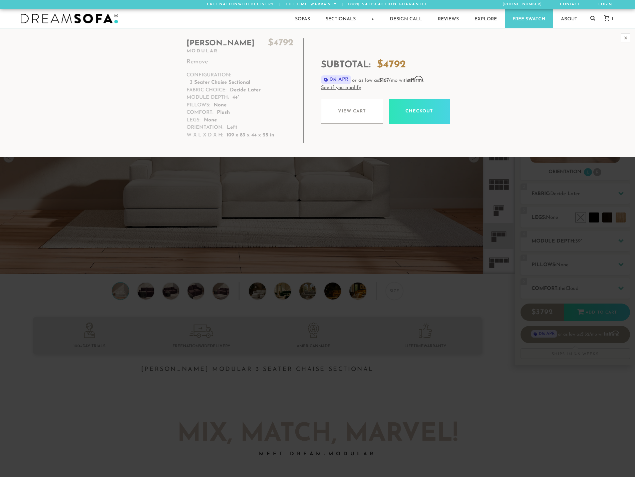
click at [348, 87] on link "See if you qualify" at bounding box center [436, 88] width 231 height 8
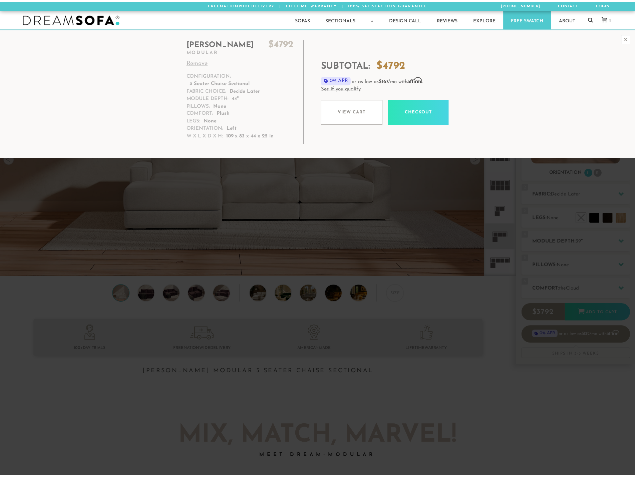
scroll to position [7821, 635]
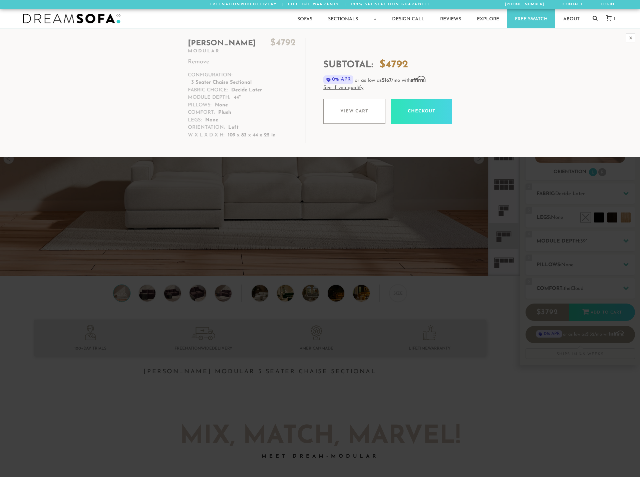
click at [0, 477] on div at bounding box center [0, 477] width 0 height 0
drag, startPoint x: 623, startPoint y: 11, endPoint x: 627, endPoint y: 9, distance: 3.9
click at [0, 477] on div at bounding box center [0, 477] width 0 height 0
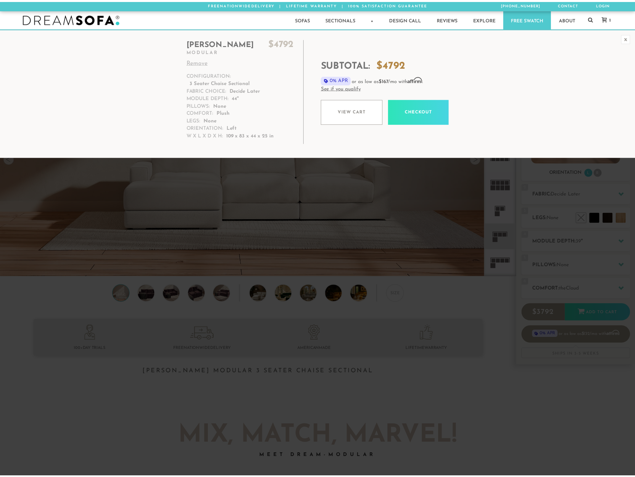
scroll to position [7812, 630]
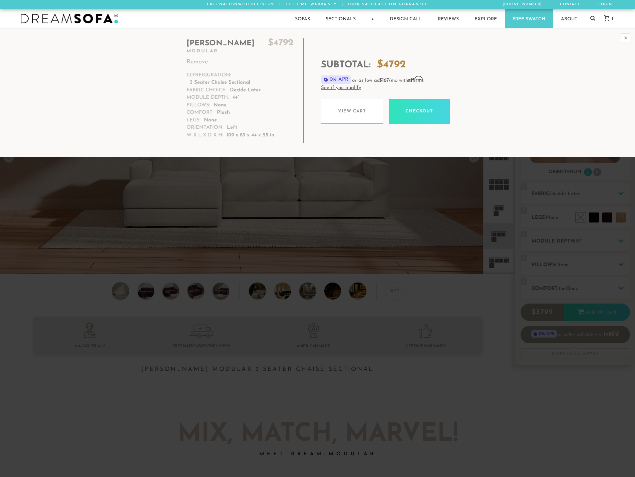
click at [437, 110] on link "Checkout" at bounding box center [419, 111] width 61 height 25
click at [623, 40] on div "x" at bounding box center [625, 37] width 9 height 9
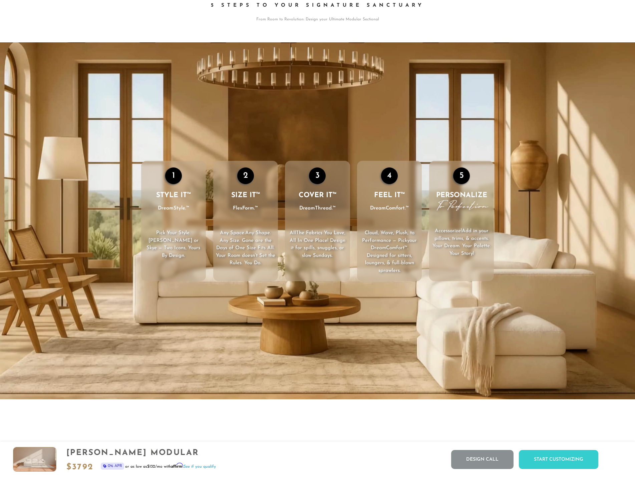
scroll to position [1030, 0]
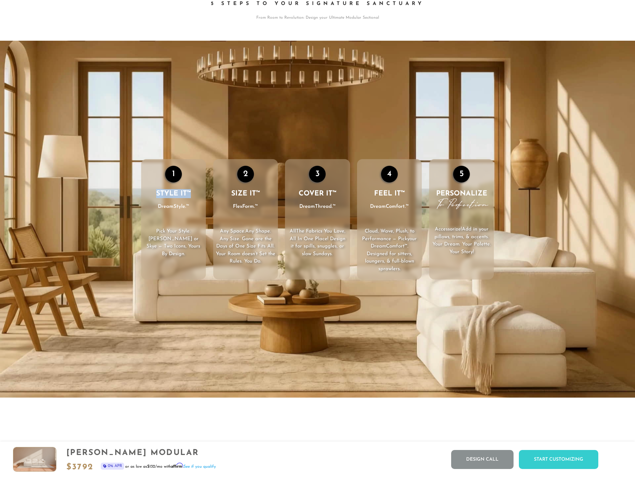
drag, startPoint x: 155, startPoint y: 194, endPoint x: 195, endPoint y: 196, distance: 39.1
click at [195, 196] on h3 "STYLE IT™ DreamStyle.™" at bounding box center [173, 200] width 65 height 22
drag, startPoint x: 143, startPoint y: 234, endPoint x: 204, endPoint y: 236, distance: 61.1
click at [204, 236] on p "Pick Your Style . [PERSON_NAME] or Skye — Two Icons, Yours By Design." at bounding box center [173, 243] width 65 height 30
click at [161, 243] on span ". [PERSON_NAME] or Skye — Two Icons, Yours By Design." at bounding box center [173, 243] width 54 height 28
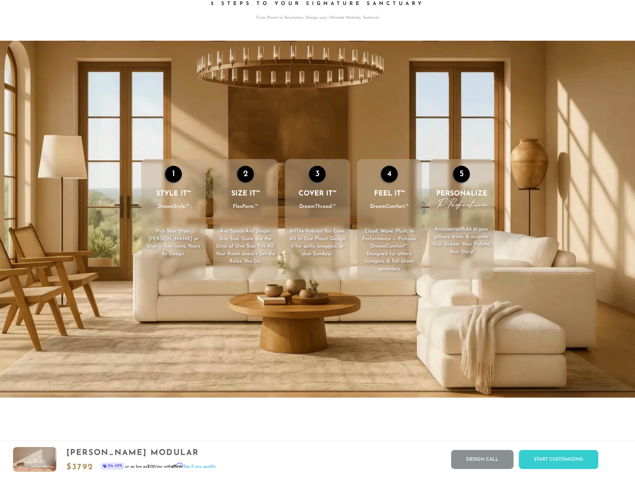
click at [161, 243] on span ". [PERSON_NAME] or Skye — Two Icons, Yours By Design." at bounding box center [173, 243] width 54 height 28
click at [237, 216] on li "2 SIZE IT™ FlexForm.™ Any Space. Any Shape . Any Size. Gone are the Days of One…" at bounding box center [245, 219] width 65 height 121
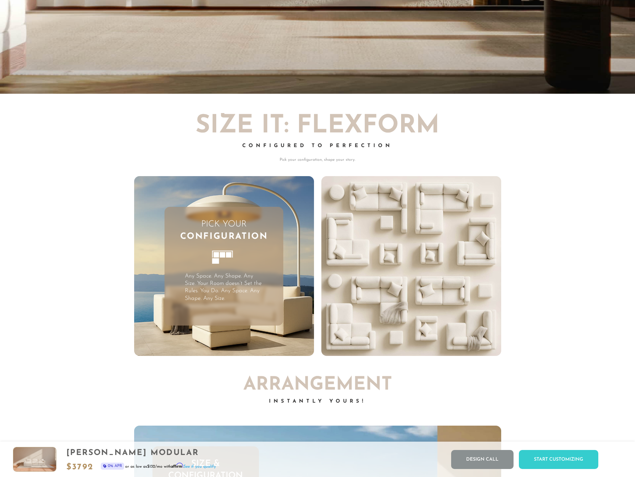
scroll to position [1795, 0]
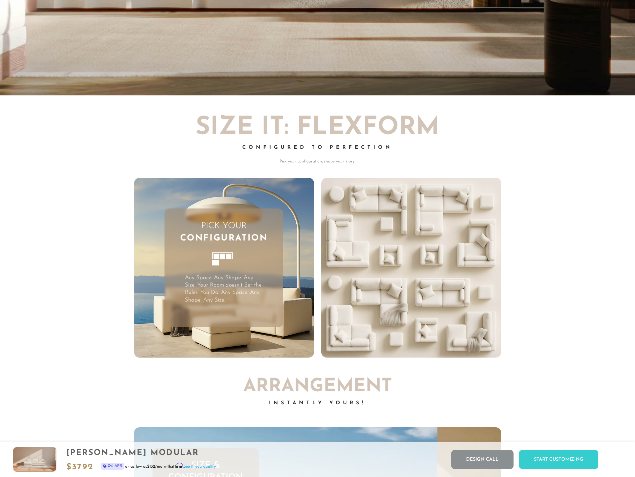
click at [356, 239] on video "Your browser does not support HTML5 video." at bounding box center [411, 268] width 180 height 180
click at [351, 238] on video "Your browser does not support HTML5 video." at bounding box center [411, 268] width 180 height 180
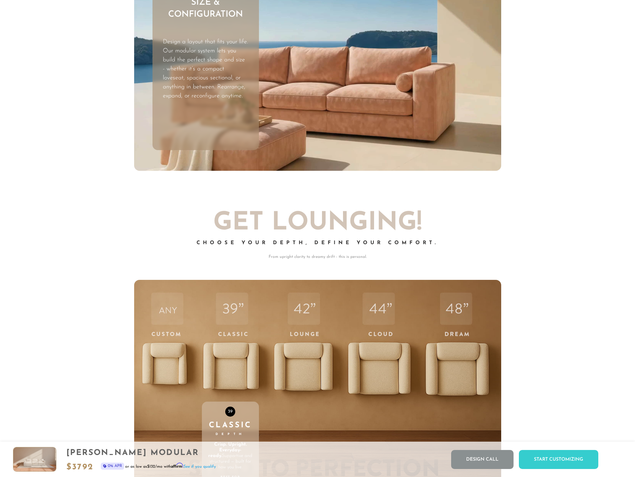
scroll to position [2259, 0]
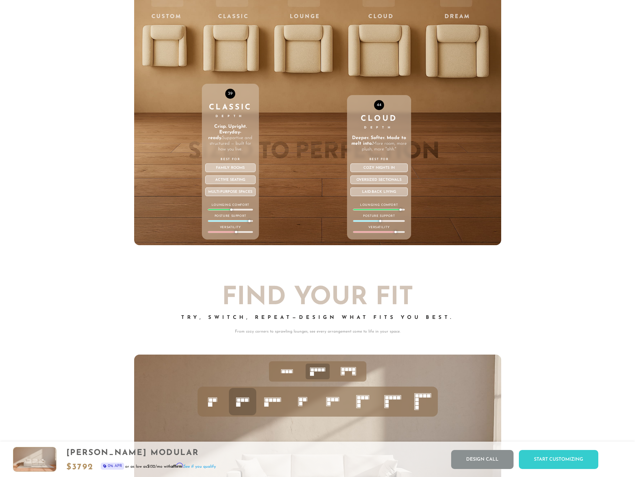
click at [390, 171] on div "Cozy nights in" at bounding box center [379, 168] width 58 height 9
click at [386, 183] on div "Oversized Sectionals" at bounding box center [379, 180] width 58 height 9
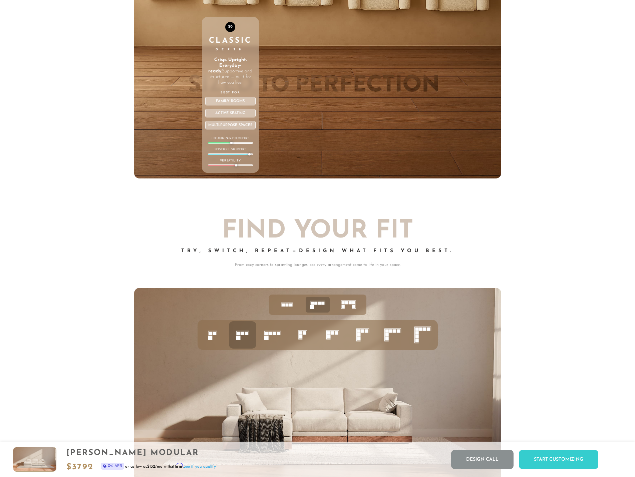
scroll to position [2679, 0]
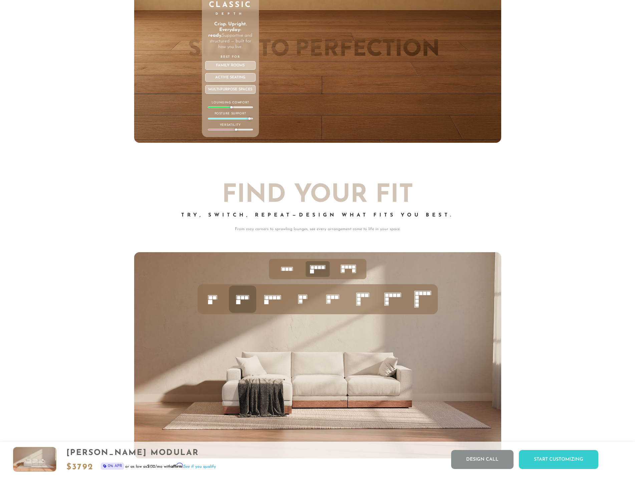
click at [271, 294] on icon at bounding box center [272, 299] width 23 height 23
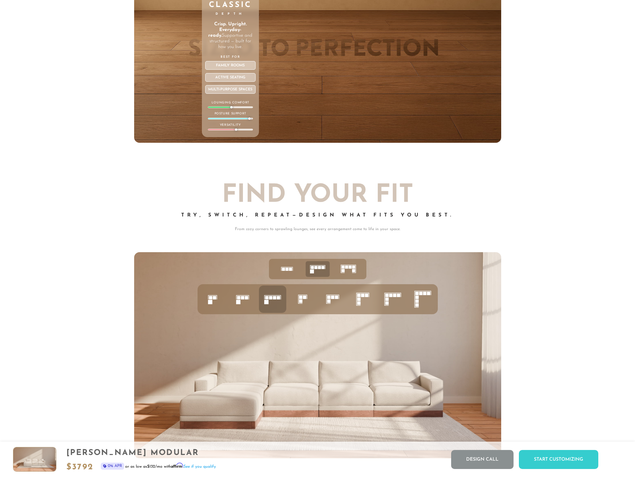
drag, startPoint x: 257, startPoint y: 302, endPoint x: 275, endPoint y: 309, distance: 20.1
click at [256, 302] on ul at bounding box center [318, 299] width 240 height 30
click at [305, 298] on rect at bounding box center [304, 297] width 3 height 3
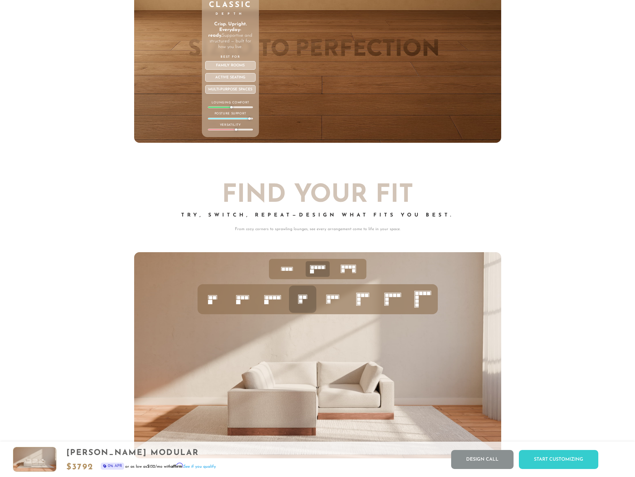
click at [344, 306] on icon at bounding box center [332, 299] width 23 height 23
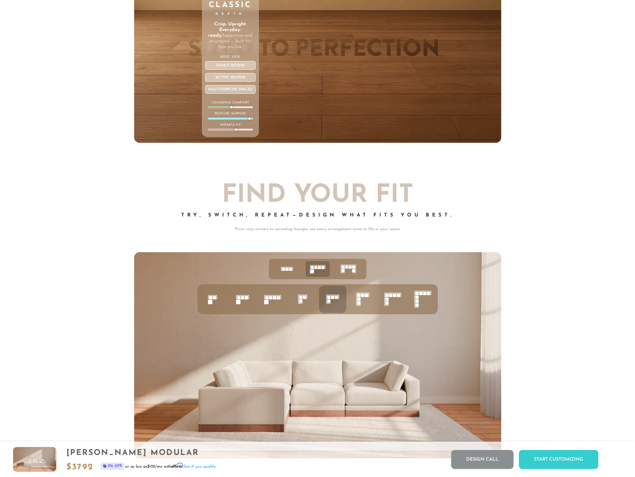
click at [364, 301] on icon at bounding box center [362, 299] width 23 height 23
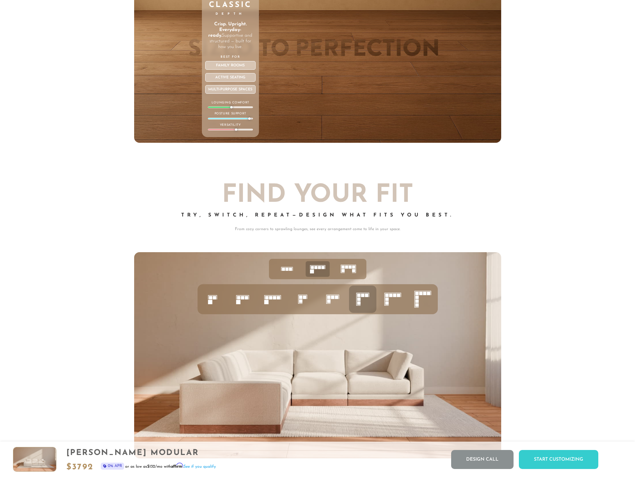
click at [322, 305] on icon at bounding box center [332, 299] width 23 height 23
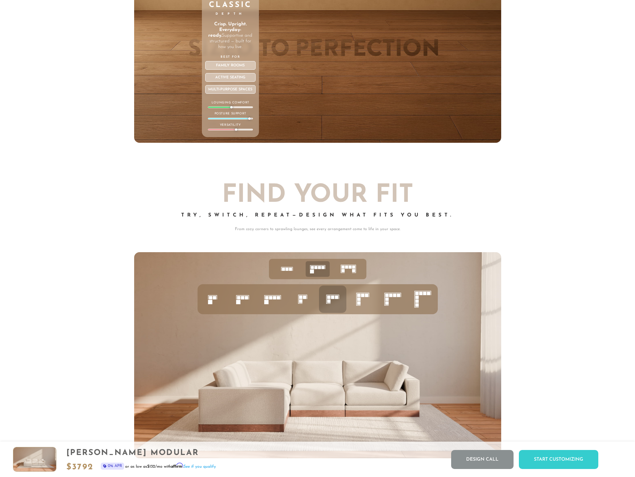
click at [239, 295] on icon at bounding box center [242, 299] width 23 height 23
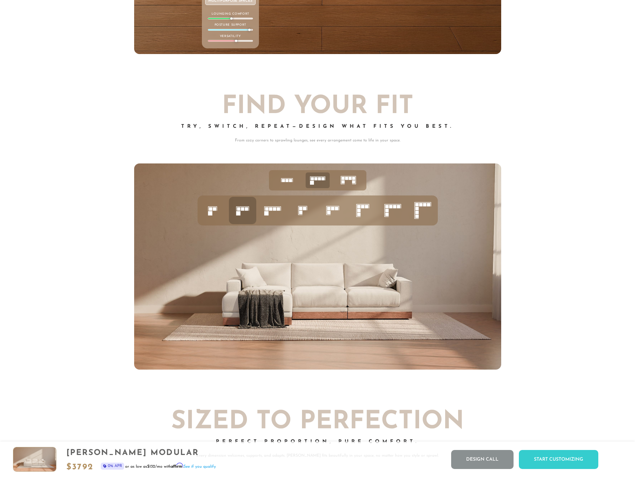
scroll to position [2766, 0]
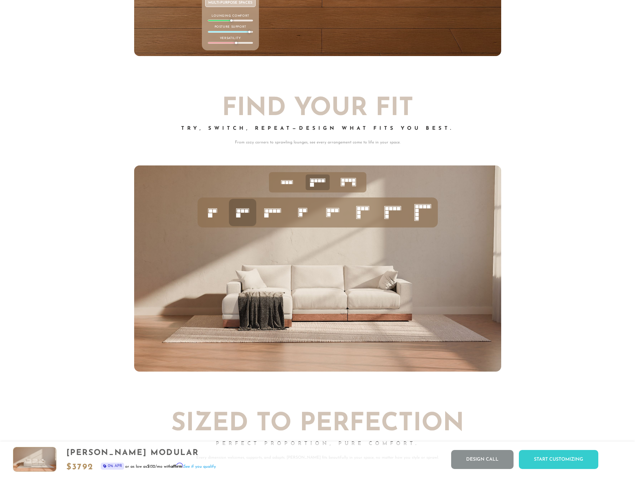
click at [267, 219] on icon at bounding box center [272, 212] width 23 height 23
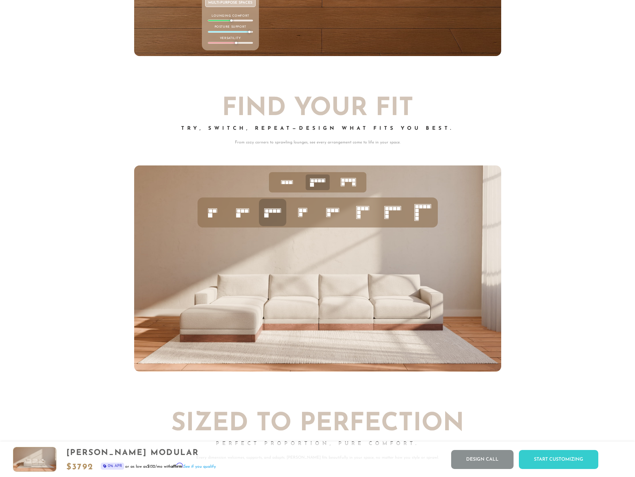
click at [257, 217] on ul at bounding box center [318, 213] width 240 height 30
click at [247, 215] on icon at bounding box center [242, 212] width 23 height 23
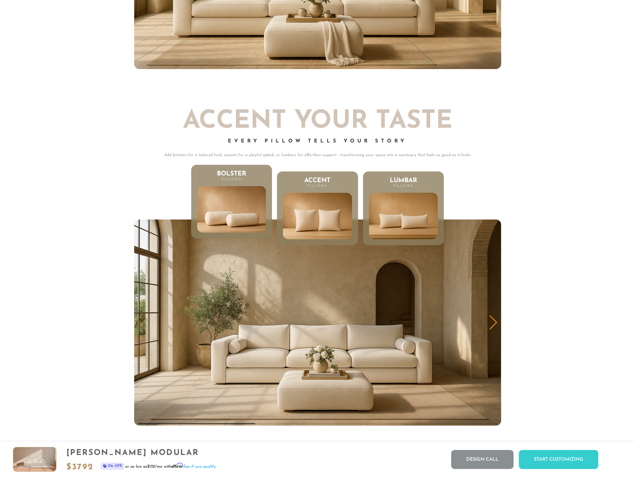
scroll to position [3411, 0]
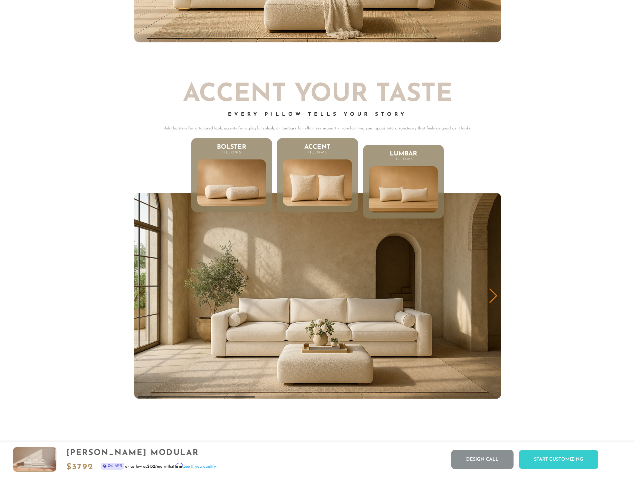
click at [300, 194] on img at bounding box center [317, 183] width 82 height 56
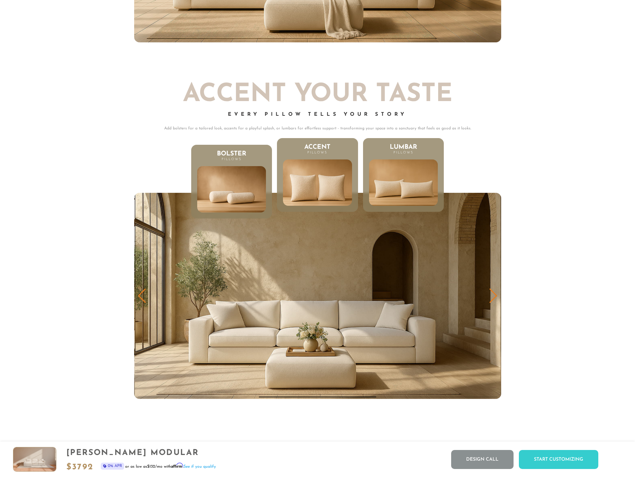
click at [402, 189] on img at bounding box center [403, 183] width 82 height 56
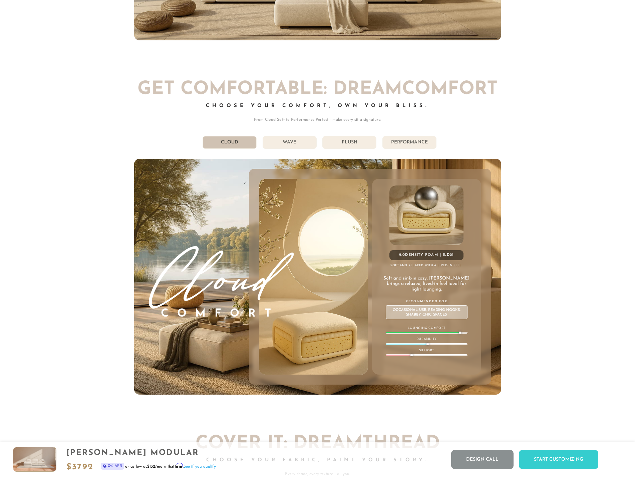
click at [292, 151] on div "Get Comfortable: DreamComfort Choose Your Comfort, Own Your Bliss. From Cloud-S…" at bounding box center [317, 237] width 367 height 314
click at [294, 149] on li "Wave" at bounding box center [290, 142] width 54 height 13
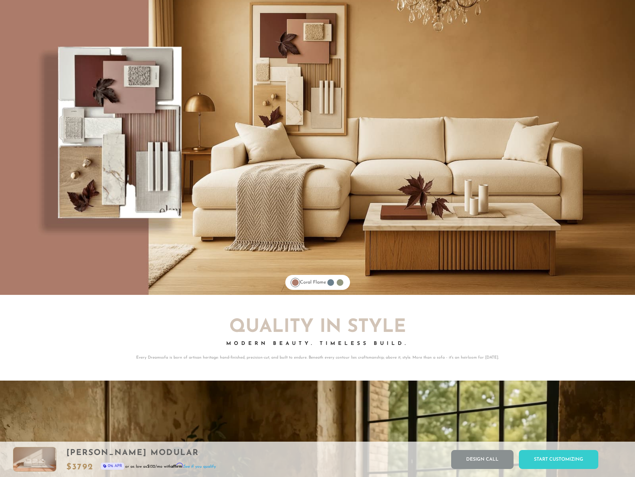
scroll to position [5604, 0]
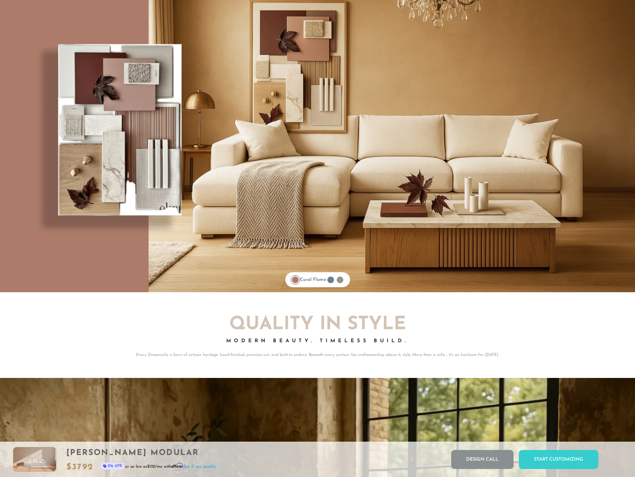
click at [329, 284] on link "[PERSON_NAME]" at bounding box center [330, 279] width 9 height 9
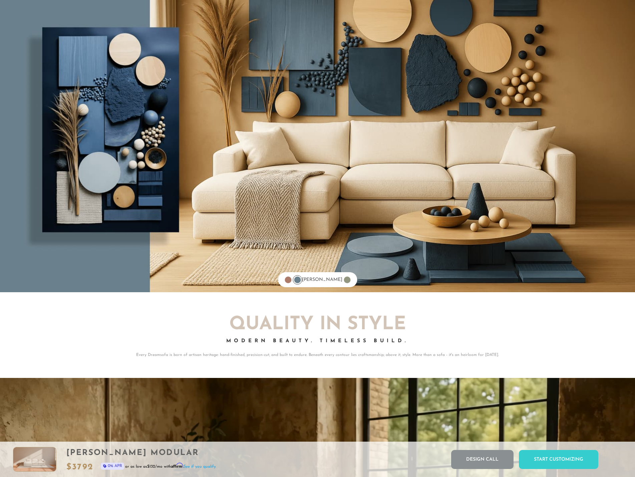
click at [344, 281] on div at bounding box center [347, 280] width 7 height 7
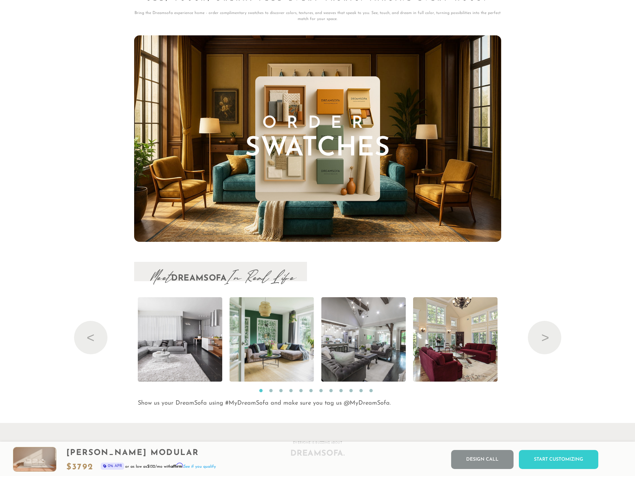
scroll to position [7039, 0]
click at [284, 180] on img at bounding box center [317, 138] width 125 height 125
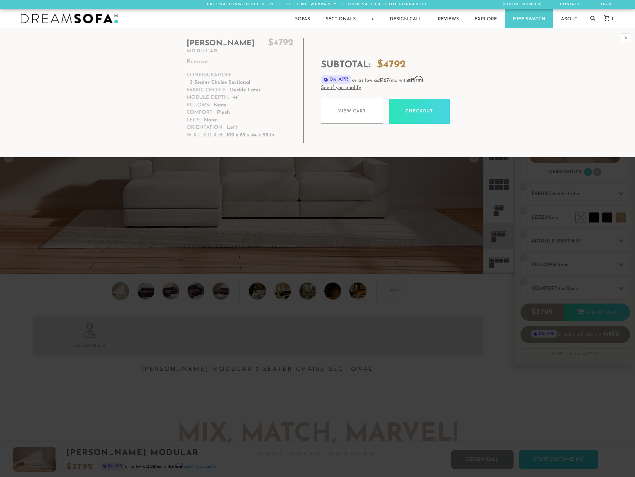
scroll to position [7811, 630]
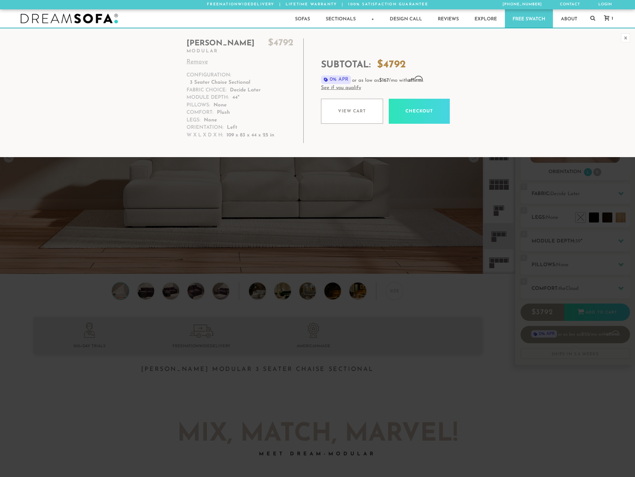
click at [328, 126] on div "Subtotal: $ 4792 0% APR or as low as $167 /mo with Affirm . See if you qualify …" at bounding box center [436, 91] width 231 height 92
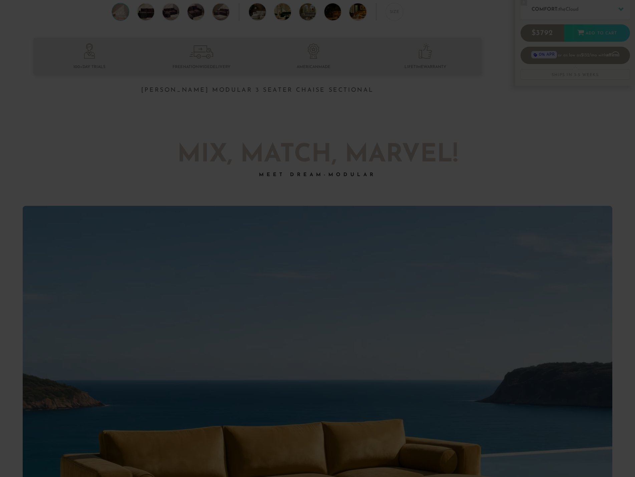
scroll to position [0, 0]
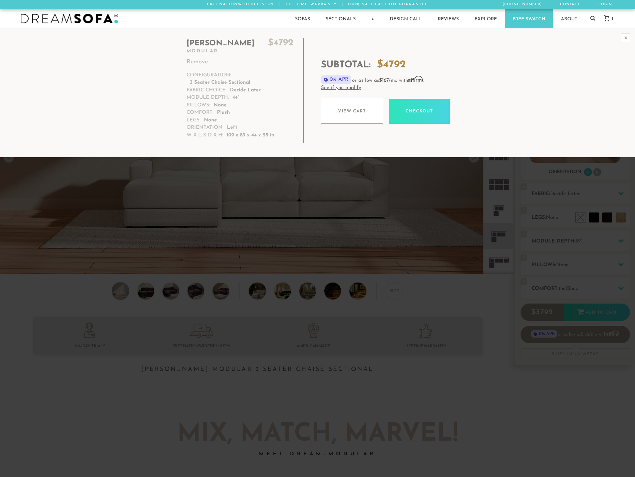
click at [625, 42] on div "Landon $ 4792 Modular Remove Configuration: 3 Seater Chaise Sectional Fabric Ch…" at bounding box center [317, 92] width 635 height 109
click at [626, 39] on div "x" at bounding box center [625, 37] width 9 height 9
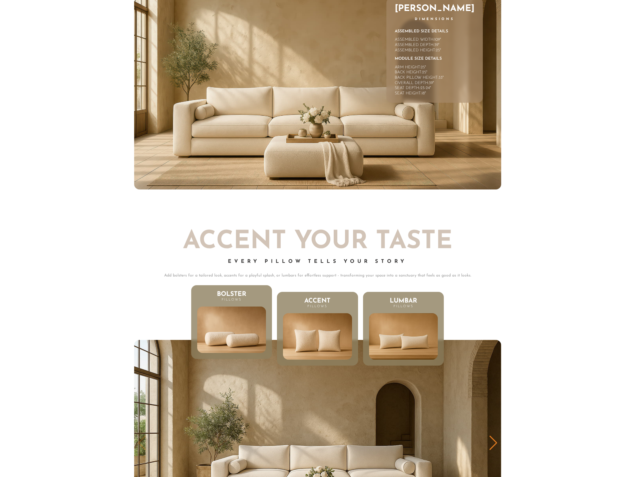
scroll to position [3265, 0]
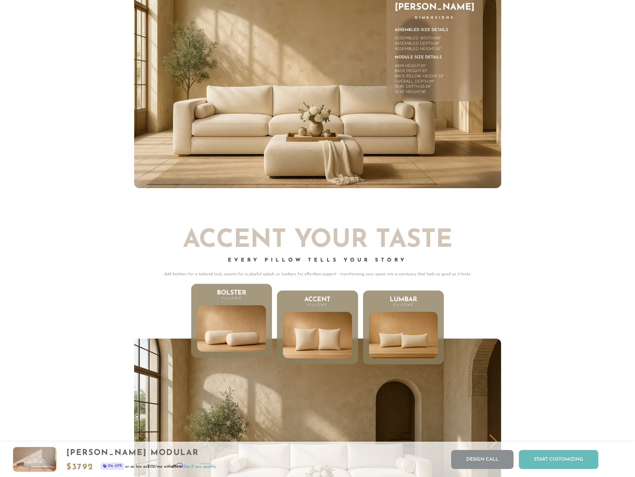
click at [557, 460] on div "Start Customizing" at bounding box center [558, 459] width 79 height 19
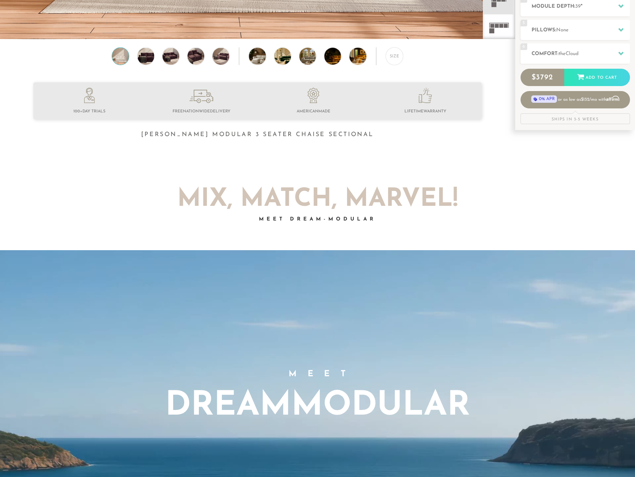
scroll to position [0, 0]
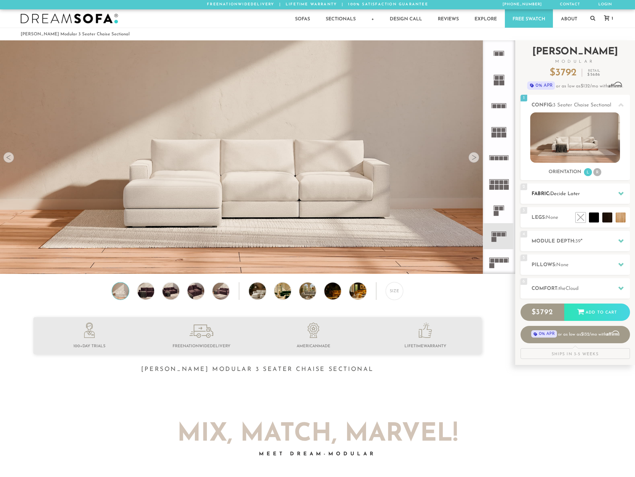
click at [580, 199] on div "2 Fabric: Decide Later" at bounding box center [575, 194] width 109 height 20
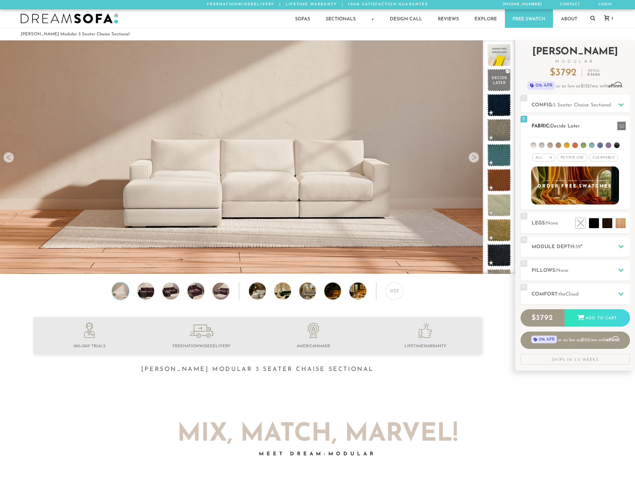
click at [535, 146] on li at bounding box center [534, 145] width 6 height 6
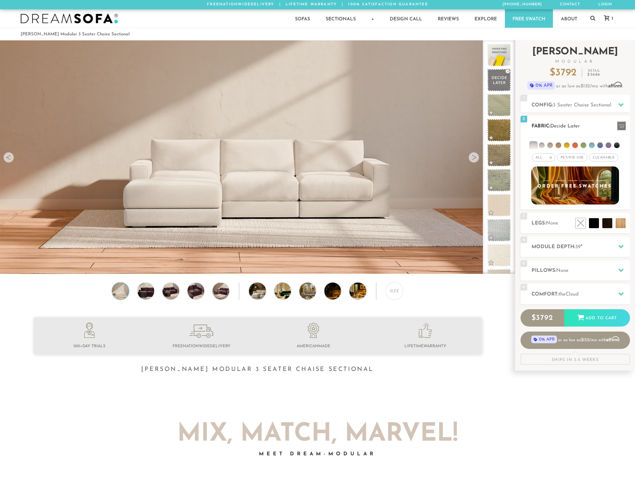
click at [541, 145] on li at bounding box center [542, 145] width 6 height 6
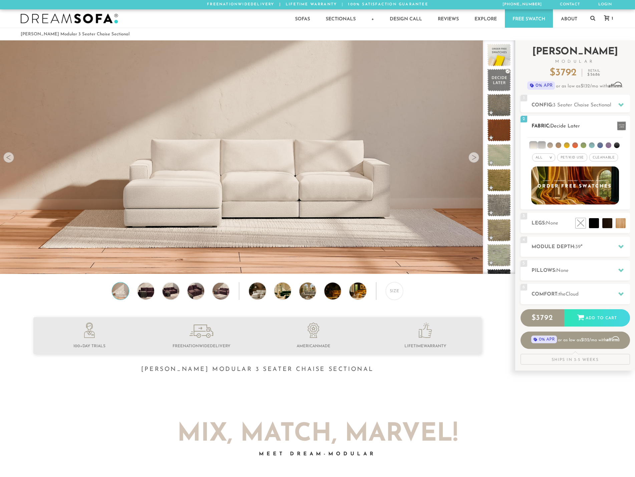
click at [550, 145] on li at bounding box center [550, 145] width 6 height 6
click at [550, 146] on li at bounding box center [550, 145] width 7 height 7
click at [541, 146] on li at bounding box center [541, 145] width 7 height 7
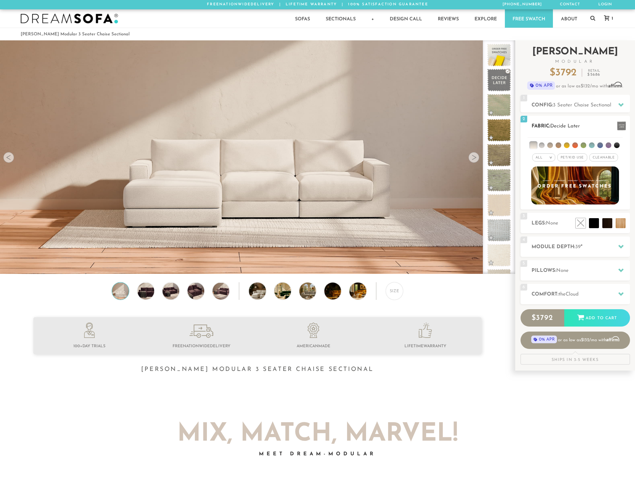
click at [534, 145] on li at bounding box center [533, 145] width 7 height 7
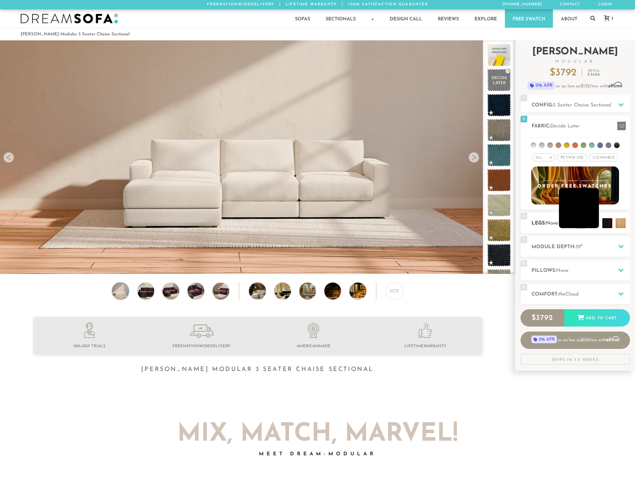
click at [595, 225] on li at bounding box center [579, 208] width 40 height 40
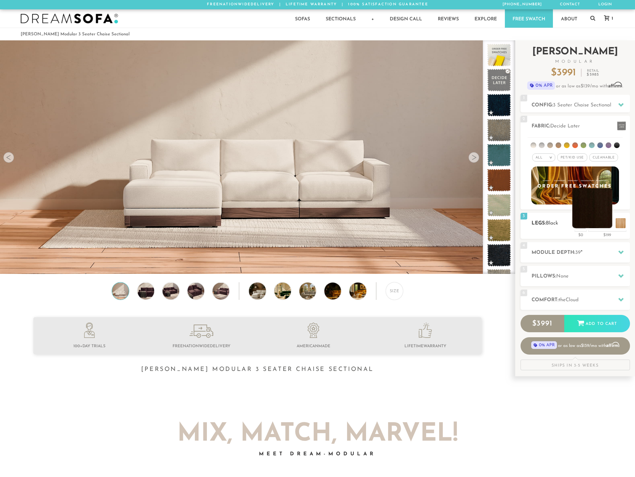
click at [611, 224] on li at bounding box center [592, 208] width 40 height 40
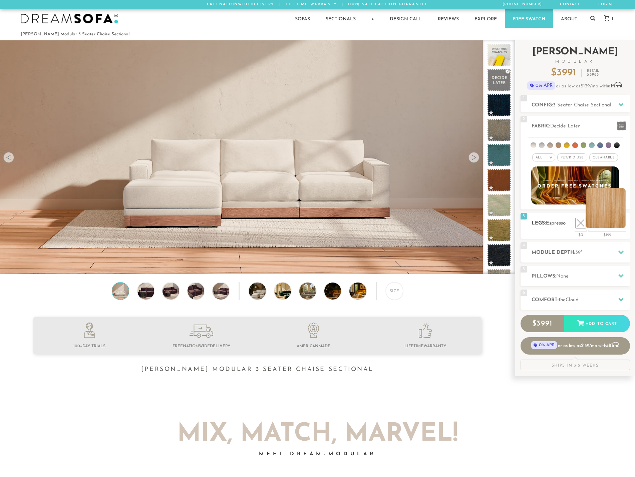
click at [622, 222] on li at bounding box center [606, 208] width 40 height 40
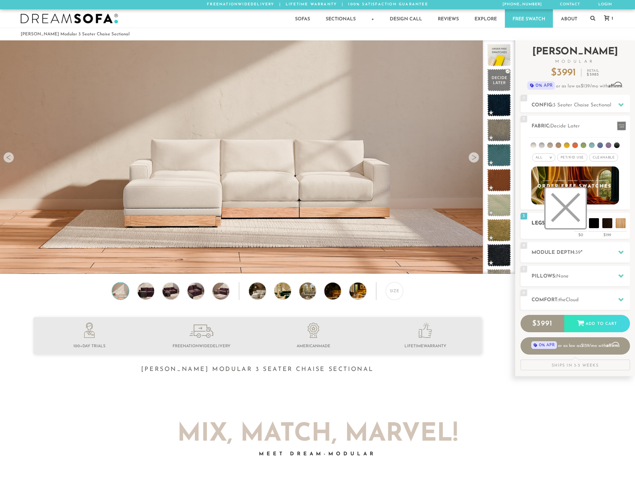
click at [582, 221] on li at bounding box center [566, 208] width 40 height 40
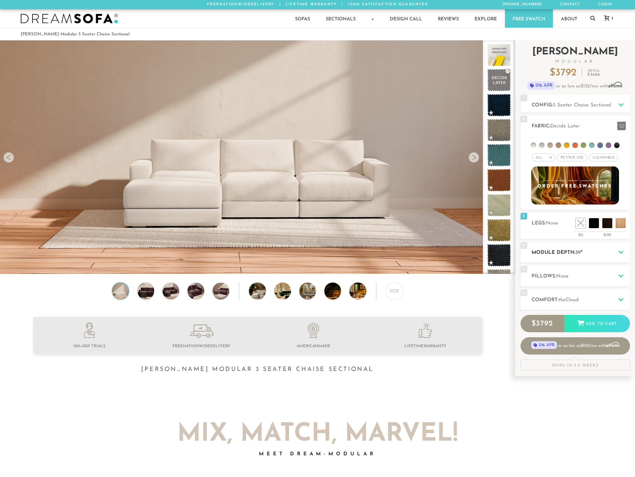
click at [580, 254] on span "39" at bounding box center [577, 252] width 5 height 5
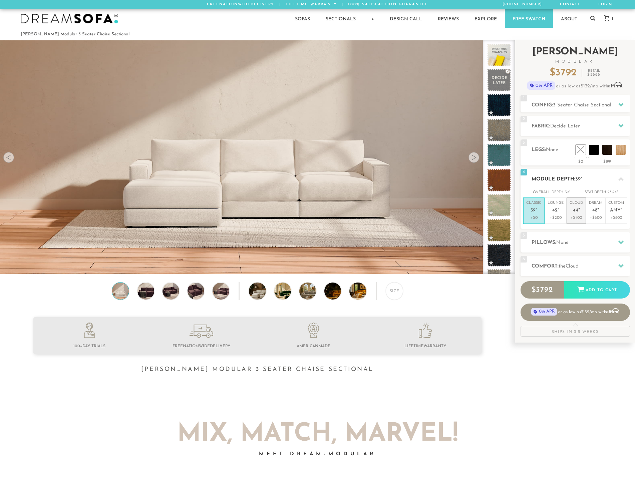
click at [577, 211] on span "44" at bounding box center [575, 211] width 5 height 6
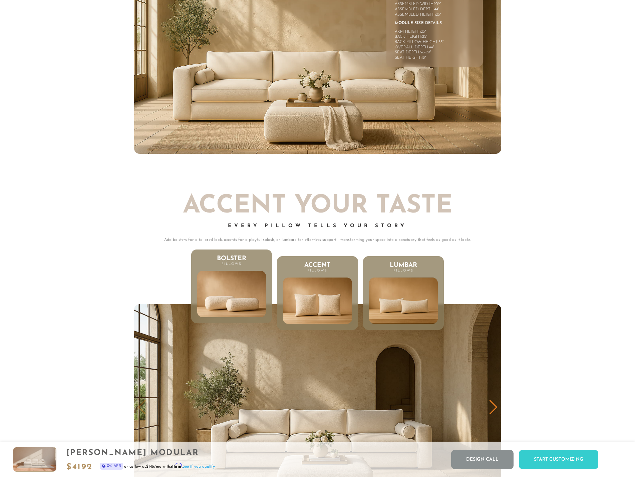
scroll to position [5, 5]
click at [239, 293] on img at bounding box center [231, 294] width 82 height 56
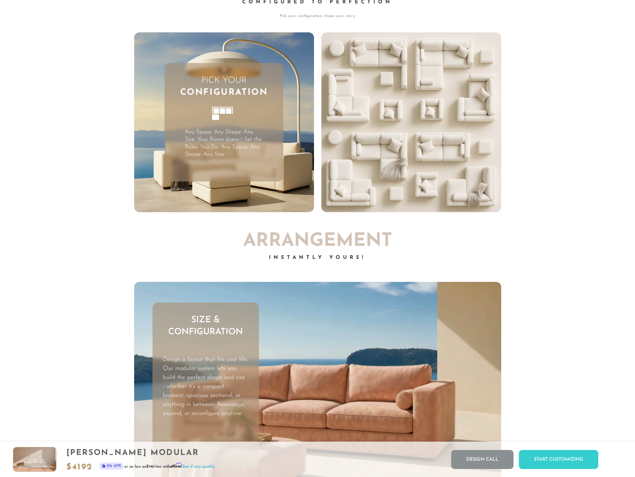
scroll to position [0, 0]
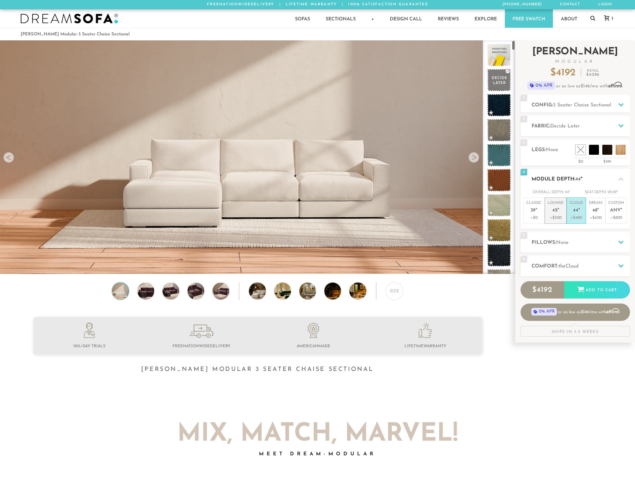
click at [562, 210] on p "Lounge 42 "" at bounding box center [556, 208] width 16 height 14
click at [619, 179] on icon at bounding box center [620, 179] width 5 height 5
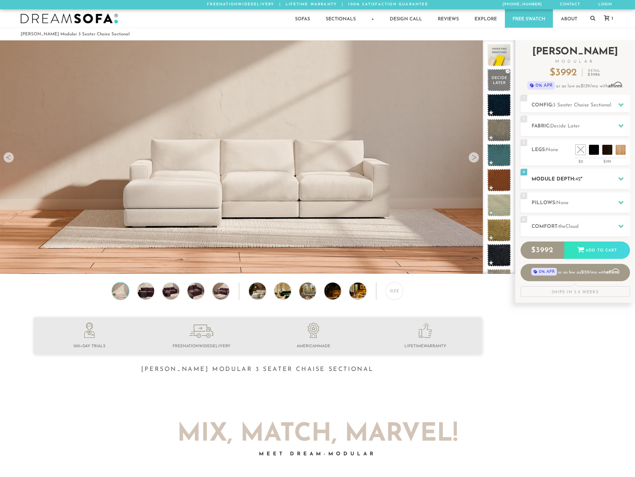
click at [620, 179] on icon at bounding box center [620, 179] width 5 height 4
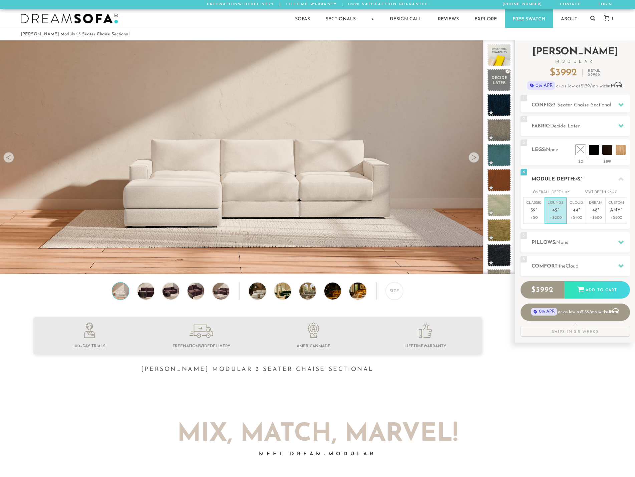
click at [621, 178] on icon at bounding box center [620, 179] width 5 height 4
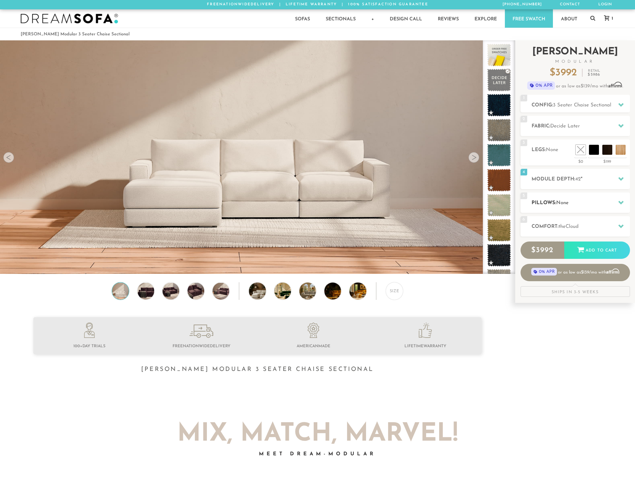
click at [619, 200] on icon at bounding box center [620, 202] width 5 height 5
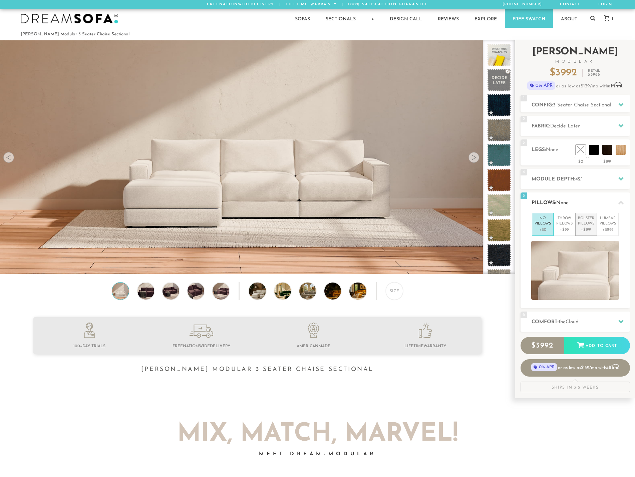
click at [588, 230] on p "+$199" at bounding box center [586, 230] width 16 height 6
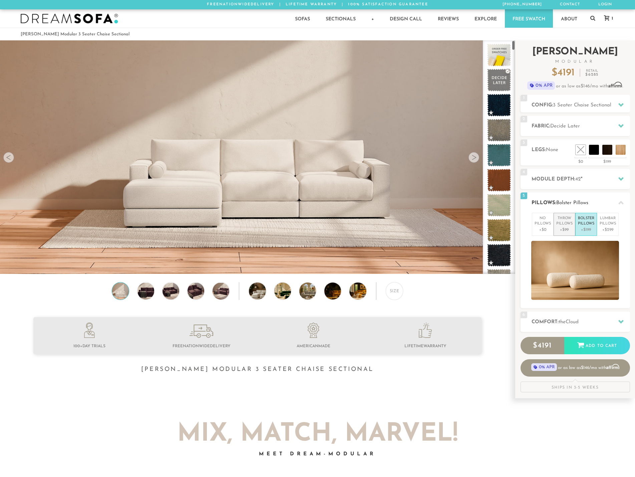
click at [560, 223] on p "Throw Pillows" at bounding box center [564, 221] width 16 height 11
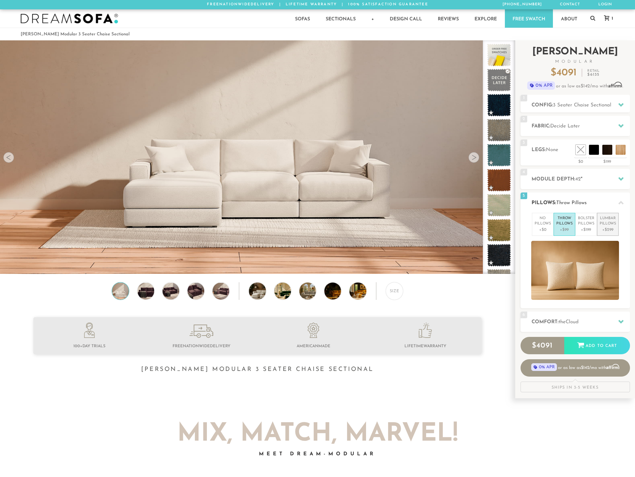
click at [612, 225] on p "Lumbar Pillows" at bounding box center [608, 221] width 16 height 11
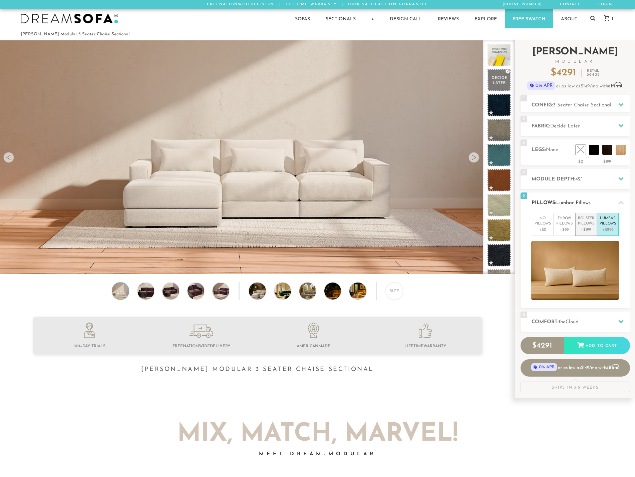
click at [593, 224] on p "Bolster Pillows" at bounding box center [586, 221] width 16 height 11
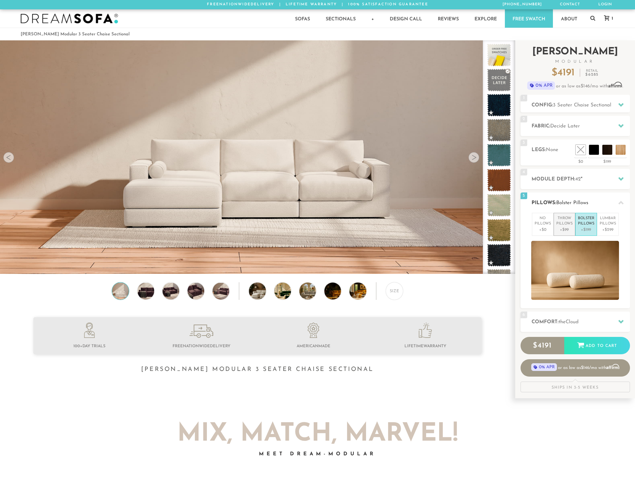
click at [571, 227] on p "Throw Pillows" at bounding box center [564, 221] width 16 height 11
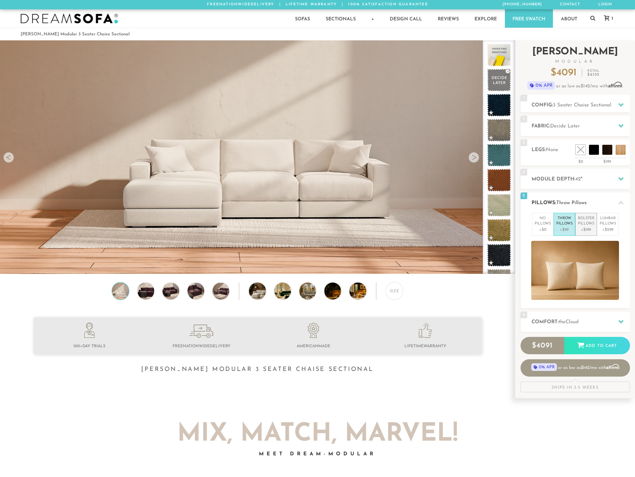
click at [575, 226] on li "Bolster Pillows +$199" at bounding box center [586, 224] width 22 height 23
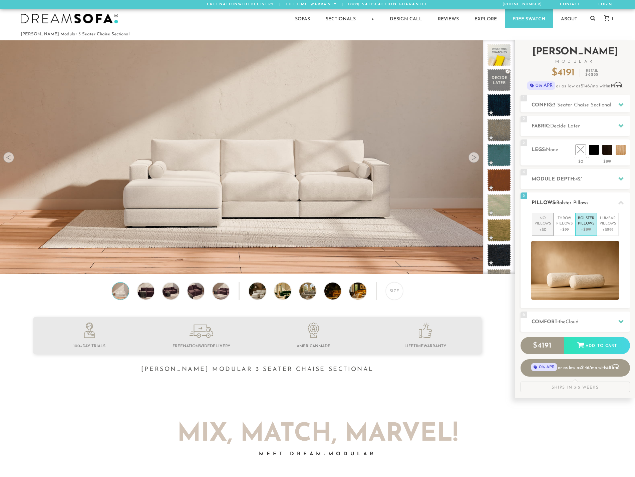
click at [535, 223] on p "No Pillows" at bounding box center [543, 221] width 16 height 11
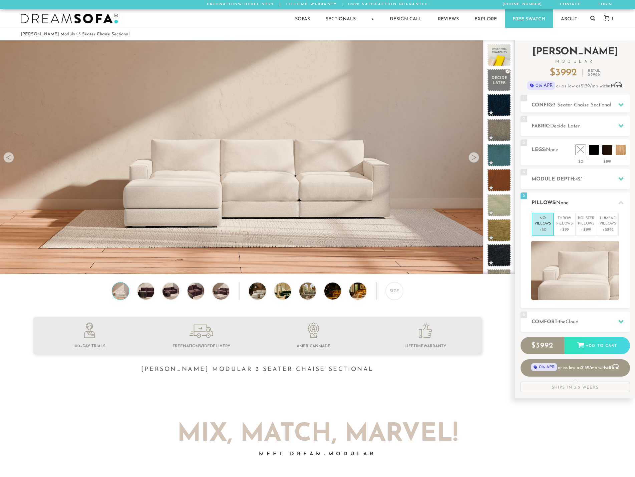
click at [610, 204] on h2 "Pillows: None" at bounding box center [581, 203] width 98 height 8
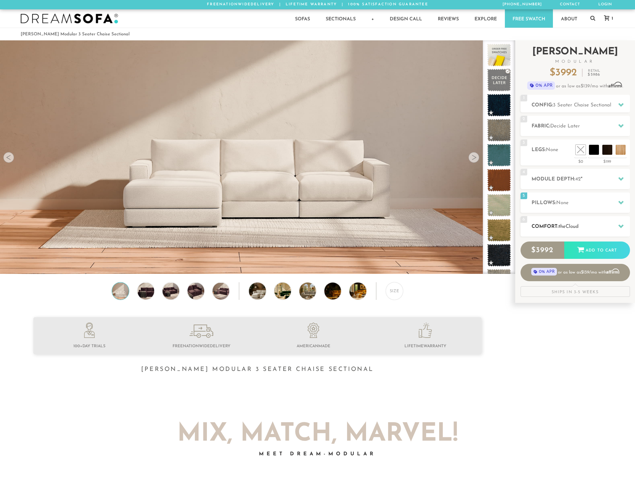
click at [602, 227] on h2 "Comfort: the Cloud" at bounding box center [581, 227] width 98 height 8
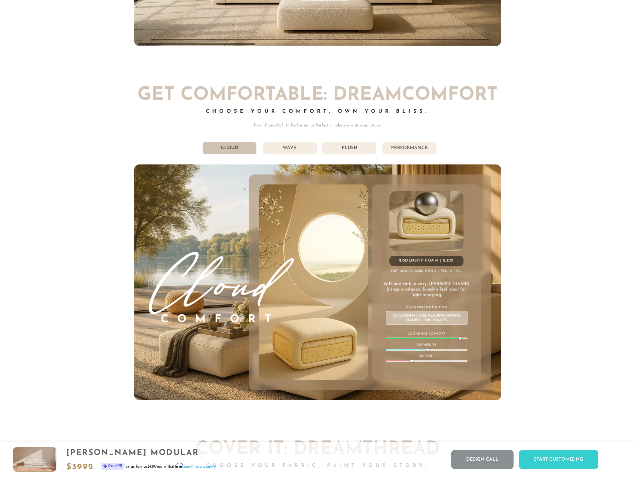
scroll to position [3763, 0]
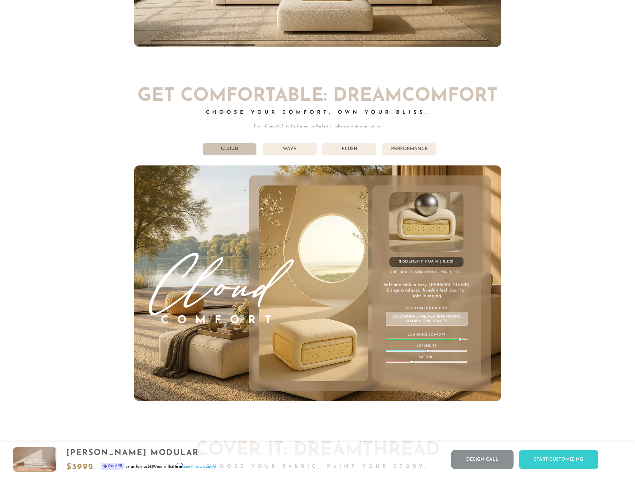
click at [289, 150] on li "Wave" at bounding box center [290, 149] width 54 height 13
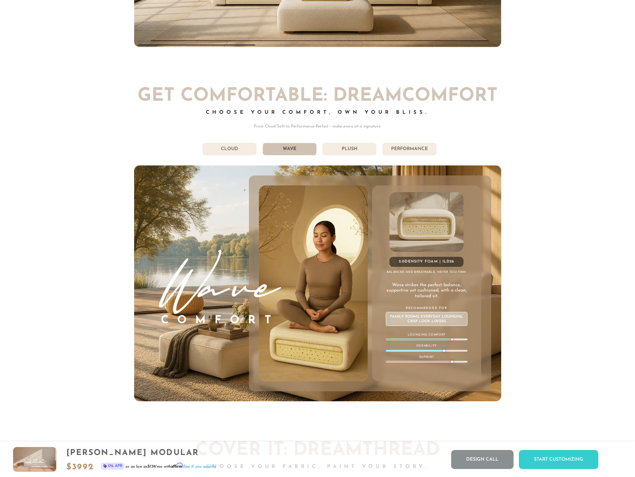
click at [341, 151] on li "Plush" at bounding box center [349, 149] width 54 height 13
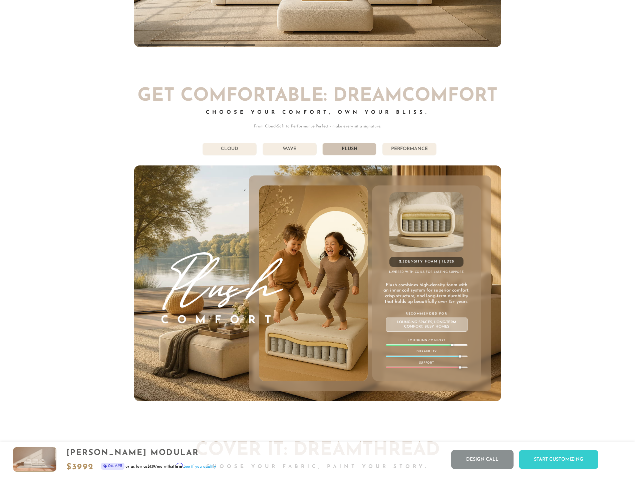
click at [394, 153] on li "Performance" at bounding box center [409, 149] width 54 height 13
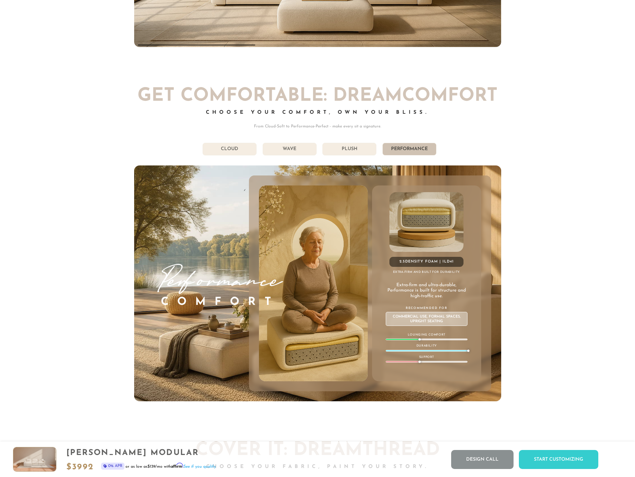
click at [356, 153] on li "Plush" at bounding box center [349, 149] width 54 height 13
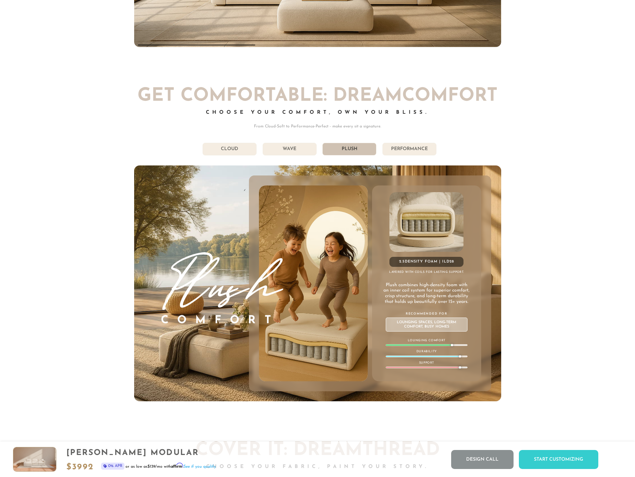
click at [397, 152] on li "Performance" at bounding box center [409, 149] width 54 height 13
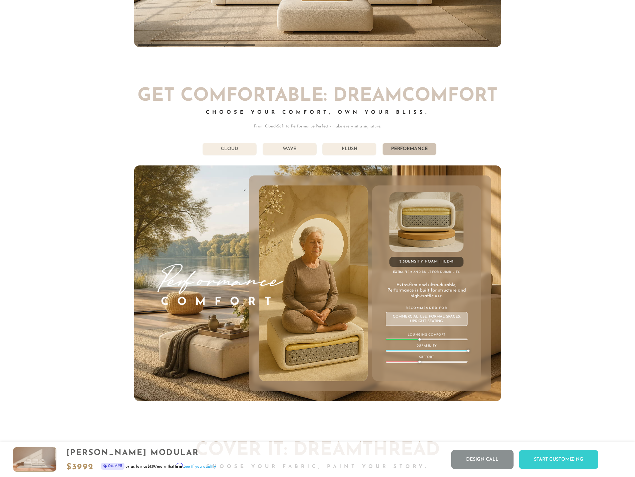
click at [372, 151] on li "Plush" at bounding box center [349, 149] width 54 height 13
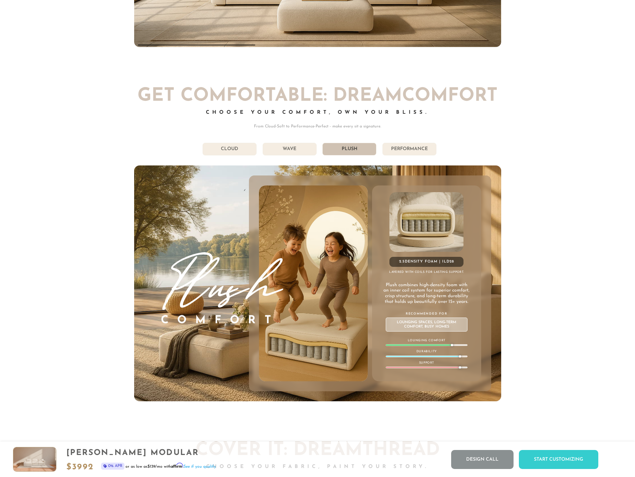
click at [302, 154] on li "Wave" at bounding box center [290, 149] width 54 height 13
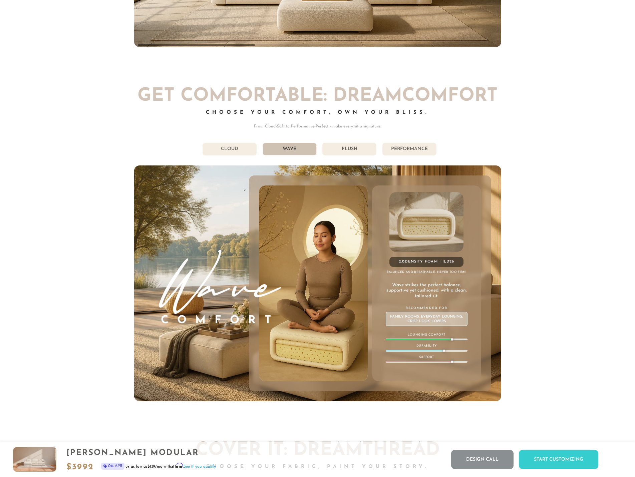
click at [250, 152] on li "Cloud" at bounding box center [230, 149] width 54 height 13
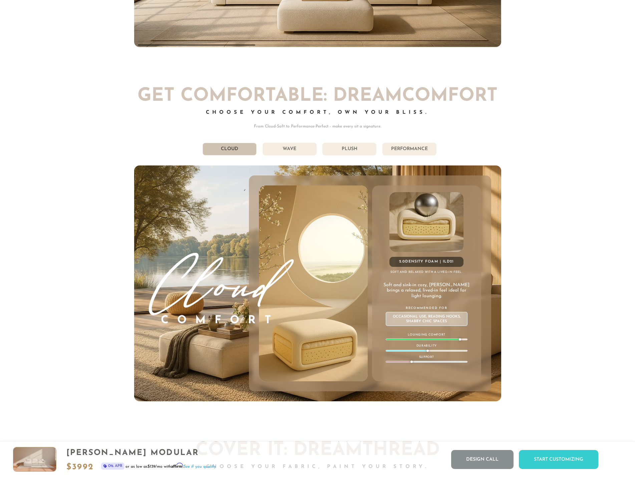
click at [342, 151] on li "Plush" at bounding box center [349, 149] width 54 height 13
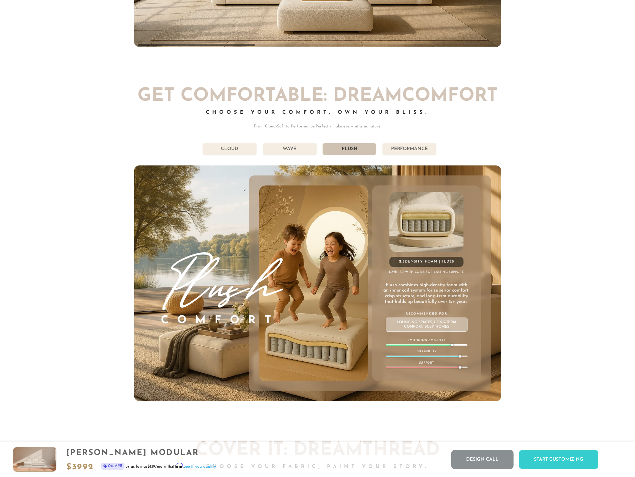
click at [415, 149] on li "Performance" at bounding box center [409, 149] width 54 height 13
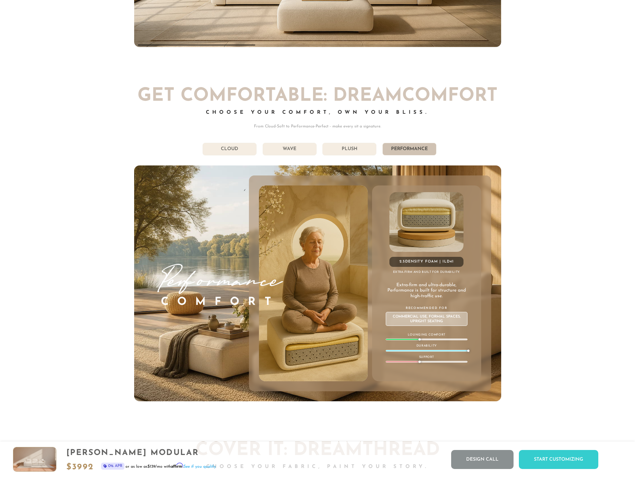
click at [361, 149] on li "Plush" at bounding box center [349, 149] width 54 height 13
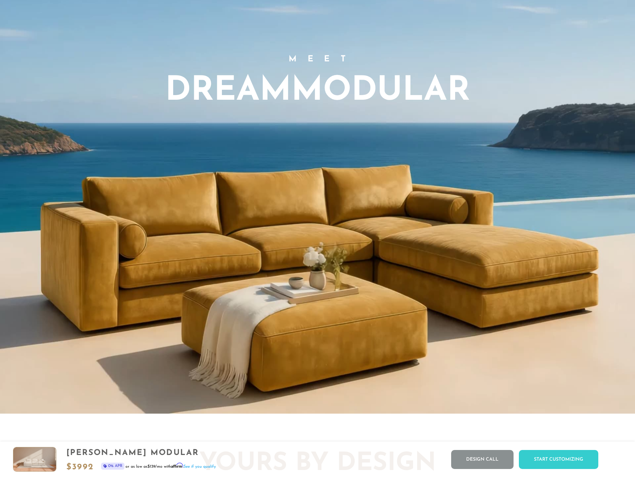
scroll to position [0, 0]
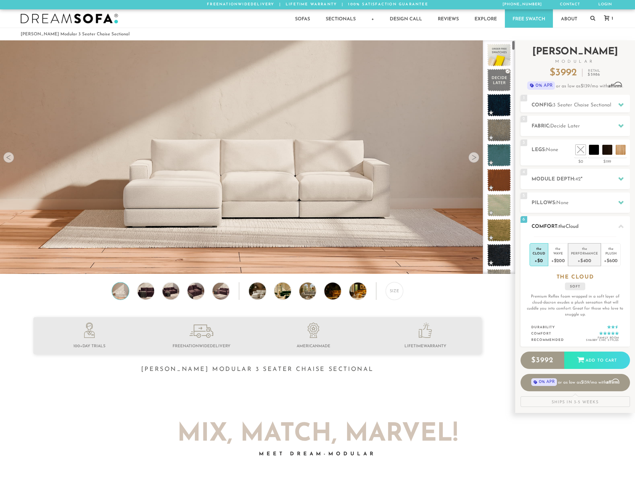
click at [575, 261] on div "+$400" at bounding box center [584, 261] width 27 height 10
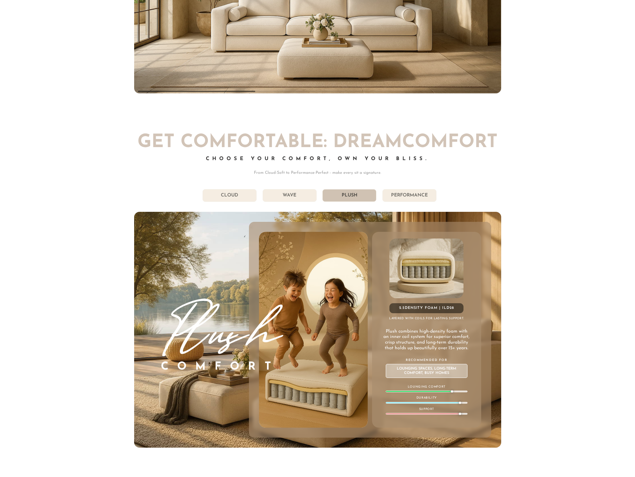
scroll to position [3730, 0]
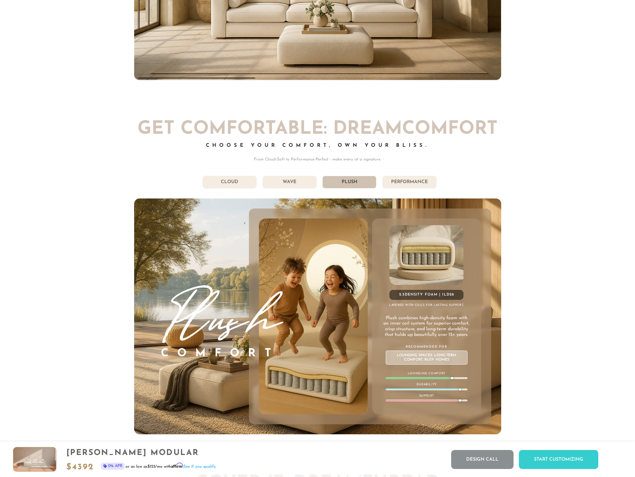
click at [510, 203] on div "[PHONE_NUMBER] Free Nationwide Delivery Lifetime Warranty 100% Satisfaction Gua…" at bounding box center [317, 216] width 635 height 7893
click at [392, 185] on li "Performance" at bounding box center [409, 182] width 54 height 13
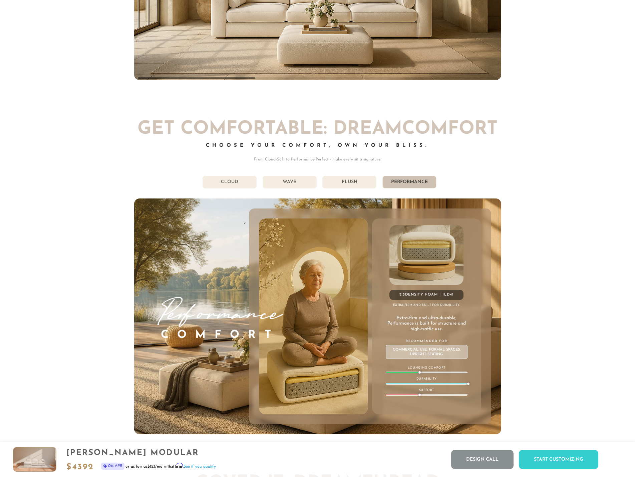
click at [337, 187] on li "Plush" at bounding box center [349, 182] width 54 height 13
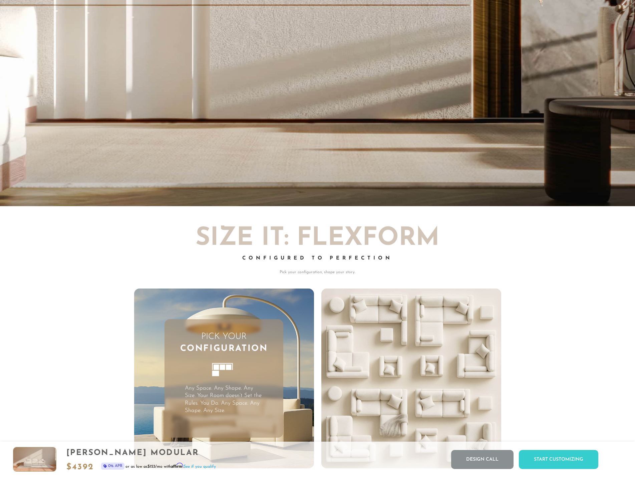
scroll to position [0, 0]
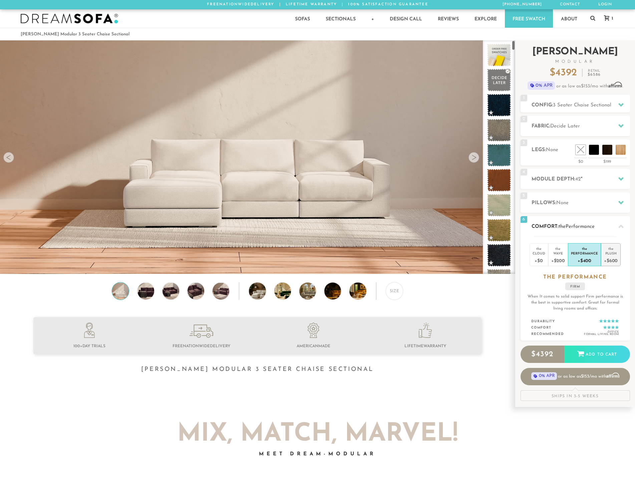
click at [611, 259] on div "+$600" at bounding box center [611, 261] width 14 height 10
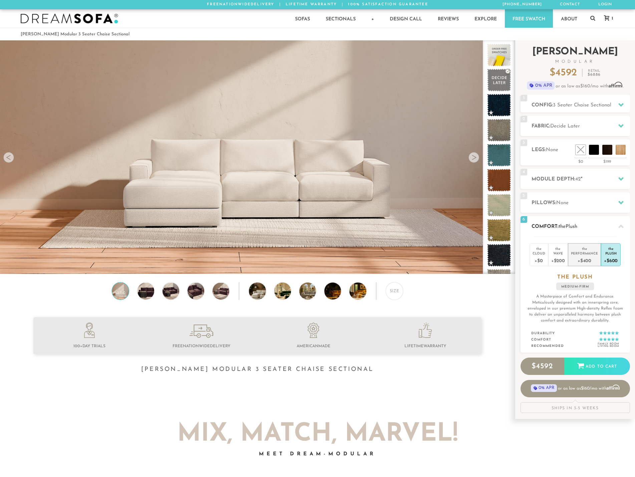
click at [592, 257] on div "+$400" at bounding box center [584, 261] width 27 height 10
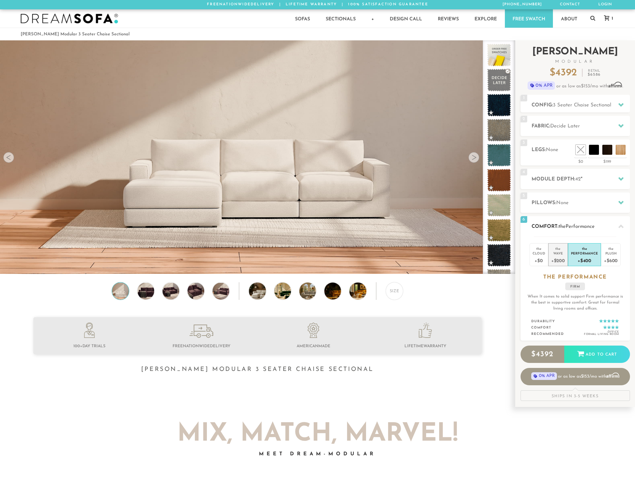
click at [557, 256] on div "+$200" at bounding box center [558, 261] width 14 height 10
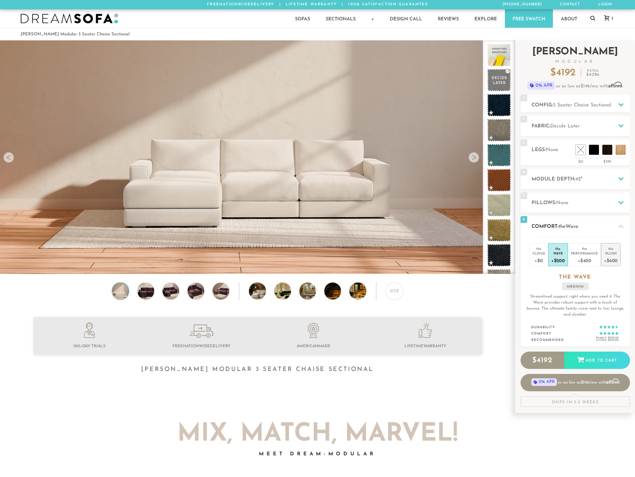
click at [610, 254] on div "Plush" at bounding box center [611, 253] width 14 height 5
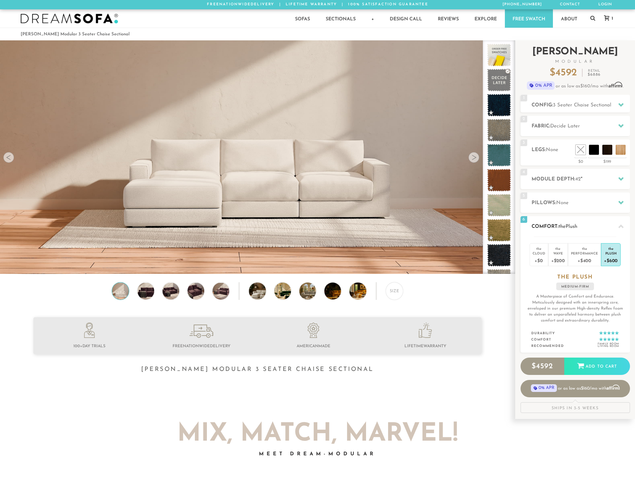
click at [618, 229] on div at bounding box center [621, 227] width 14 height 14
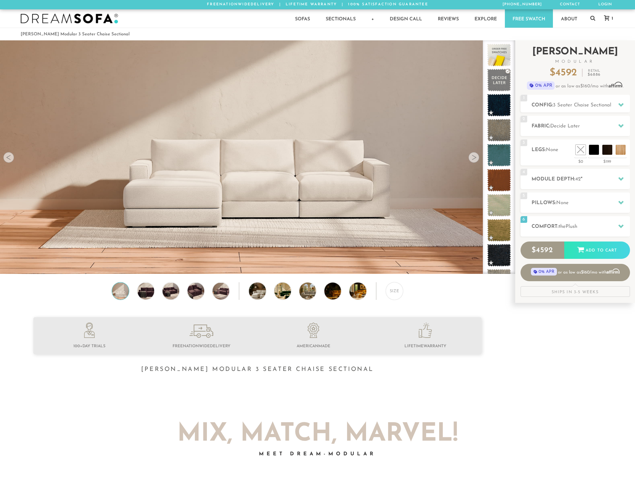
click at [572, 291] on div "Ships in 3-5 Weeks" at bounding box center [575, 291] width 109 height 11
drag, startPoint x: 572, startPoint y: 291, endPoint x: 565, endPoint y: 274, distance: 18.7
click at [537, 291] on div "Ships in 3-5 Weeks" at bounding box center [575, 291] width 109 height 11
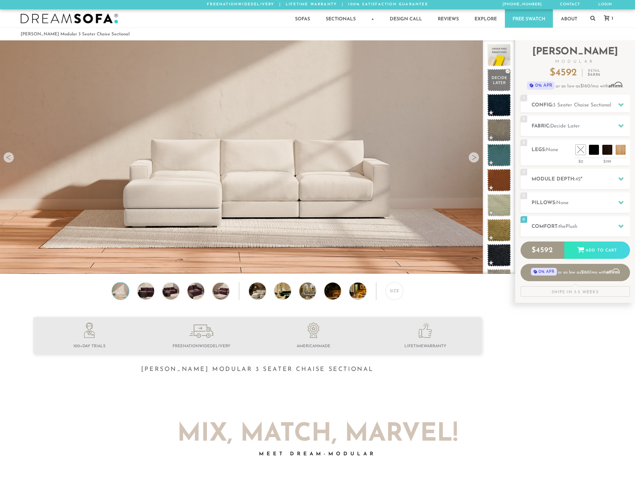
click at [426, 428] on h2 "Mix, Match, Marvel!" at bounding box center [317, 434] width 367 height 25
click at [598, 292] on div "Ships in 3-5 Weeks" at bounding box center [575, 291] width 109 height 11
click at [497, 88] on span at bounding box center [499, 80] width 30 height 28
click at [502, 82] on span at bounding box center [499, 80] width 30 height 28
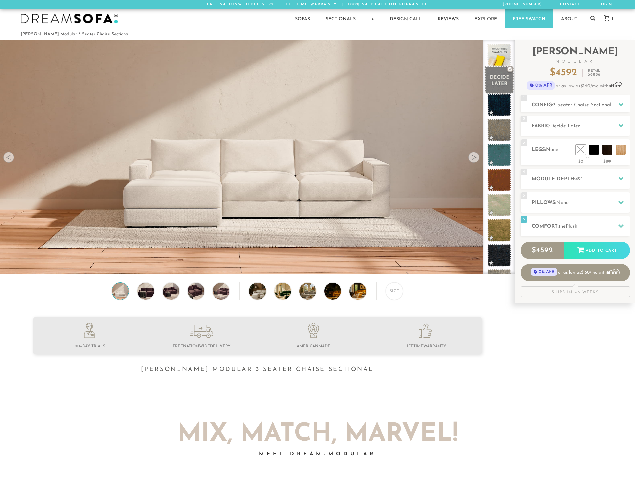
click at [497, 75] on span at bounding box center [499, 80] width 30 height 28
click at [620, 124] on icon at bounding box center [620, 125] width 5 height 5
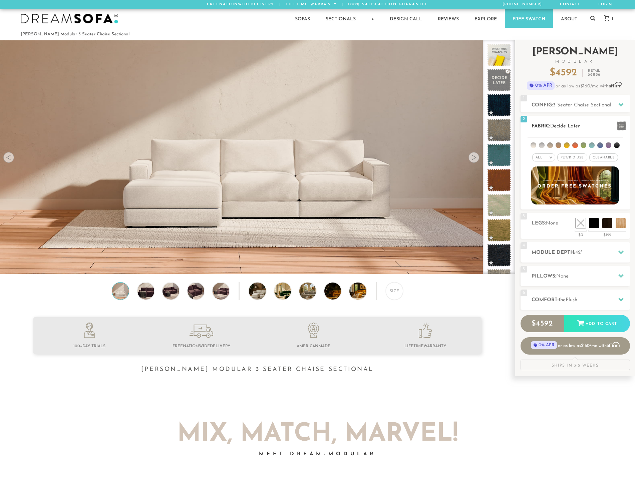
click at [621, 126] on span at bounding box center [621, 125] width 9 height 9
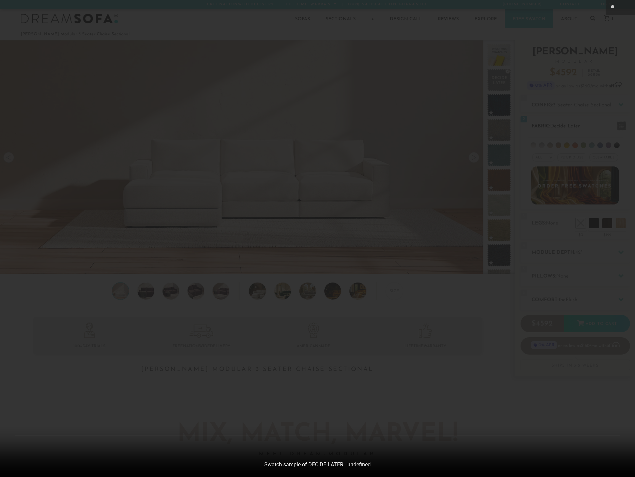
scroll to position [7889, 635]
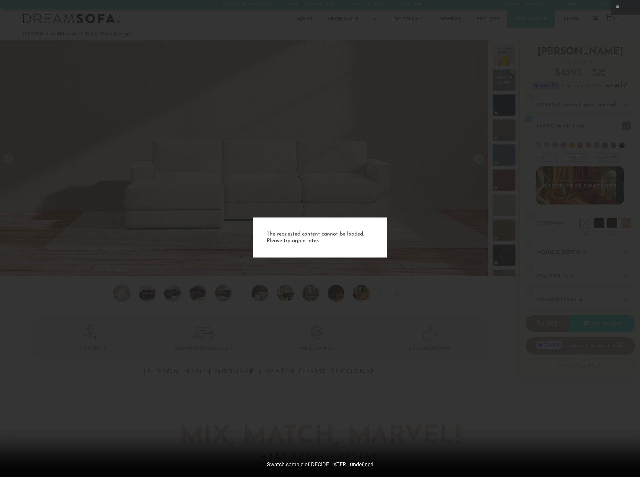
click at [489, 334] on div "The requested content cannot be loaded. Please try again later." at bounding box center [320, 238] width 640 height 477
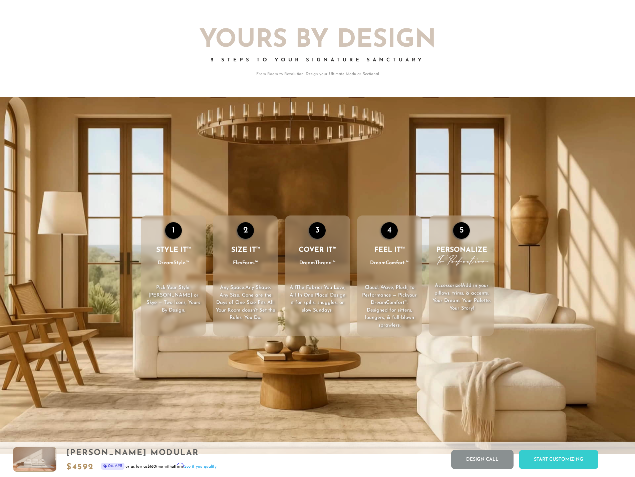
scroll to position [963, 0]
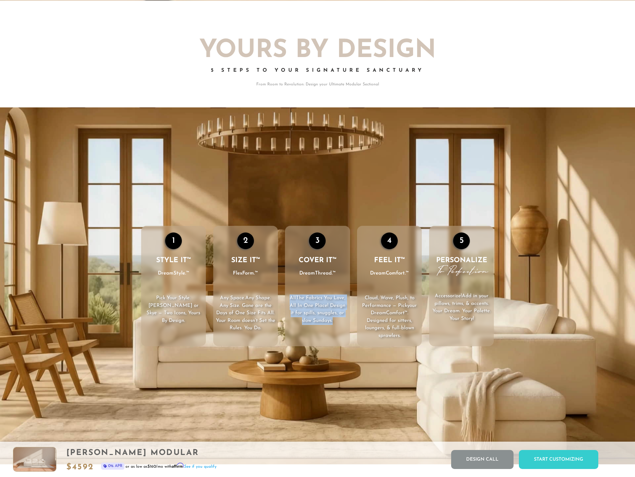
drag, startPoint x: 288, startPoint y: 300, endPoint x: 345, endPoint y: 326, distance: 62.6
click at [341, 324] on p "All The Fabrics You Love , All In One Place! Design it for spills, snuggles, or…" at bounding box center [317, 310] width 65 height 30
click at [346, 325] on p "All The Fabrics You Love , All In One Place! Design it for spills, snuggles, or…" at bounding box center [317, 310] width 65 height 30
drag, startPoint x: 364, startPoint y: 298, endPoint x: 395, endPoint y: 300, distance: 31.5
click at [395, 300] on p "Cloud, Wave, Plush, to Performance — Pick your DreamComfort™ . Designed for sit…" at bounding box center [389, 317] width 65 height 45
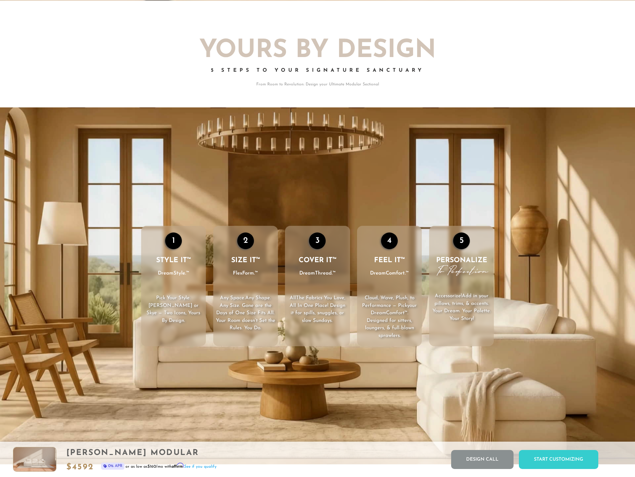
click at [405, 302] on span "Cloud, Wave, Plush, to Performance — Pick" at bounding box center [388, 302] width 52 height 13
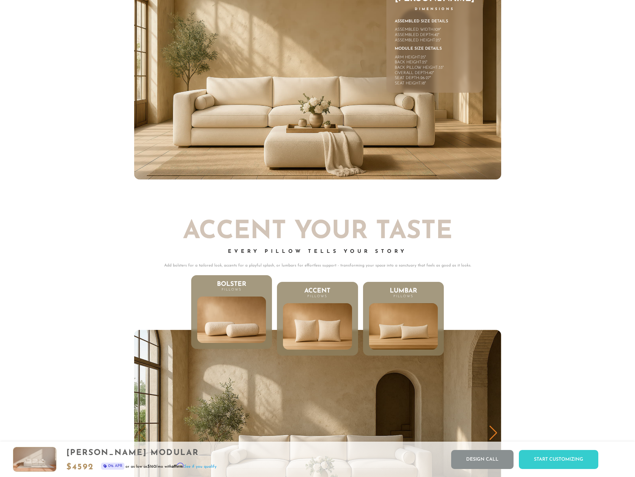
scroll to position [3276, 0]
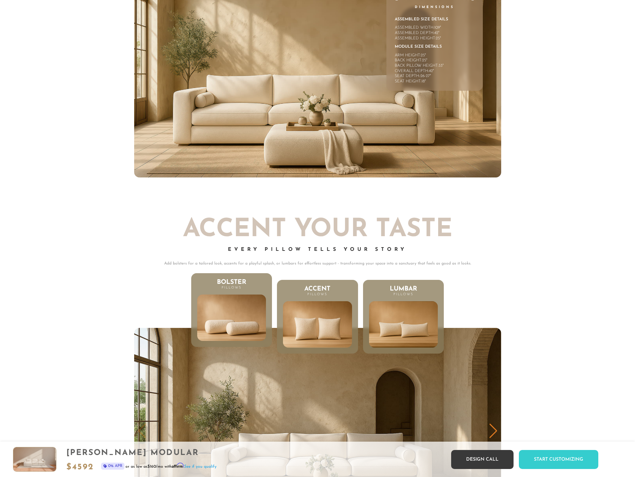
click at [476, 457] on link "Design Call" at bounding box center [482, 459] width 62 height 19
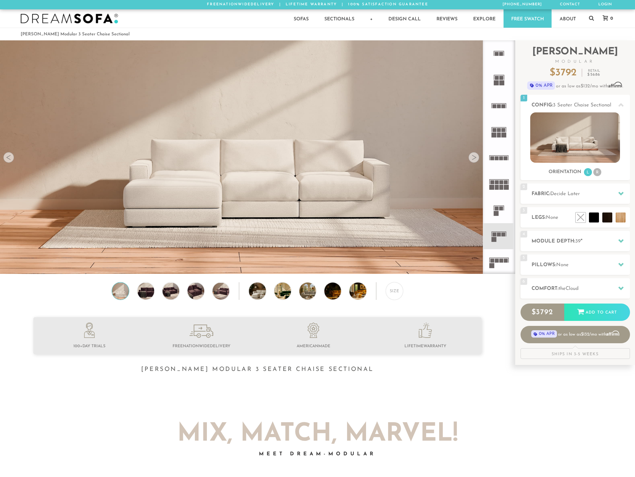
click at [90, 20] on img at bounding box center [69, 19] width 97 height 10
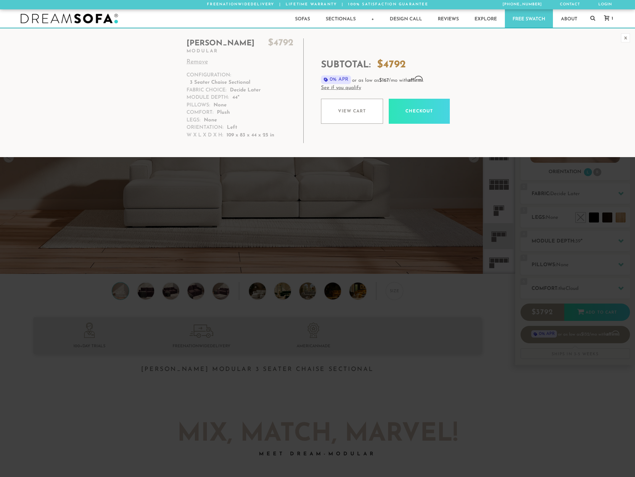
drag, startPoint x: 188, startPoint y: 119, endPoint x: 239, endPoint y: 118, distance: 51.1
click at [239, 118] on td "[PERSON_NAME] $ 4792 Modular Remove Configuration: 3 Seater Chaise Sectional Fa…" at bounding box center [243, 90] width 121 height 105
click at [239, 119] on td "[PERSON_NAME] $ 4792 Modular Remove Configuration: 3 Seater Chaise Sectional Fa…" at bounding box center [243, 90] width 121 height 105
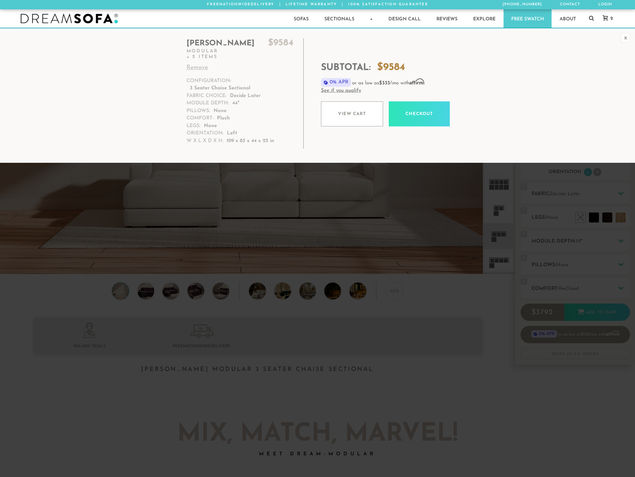
click at [621, 35] on div "x" at bounding box center [625, 37] width 9 height 9
